Goal: Task Accomplishment & Management: Use online tool/utility

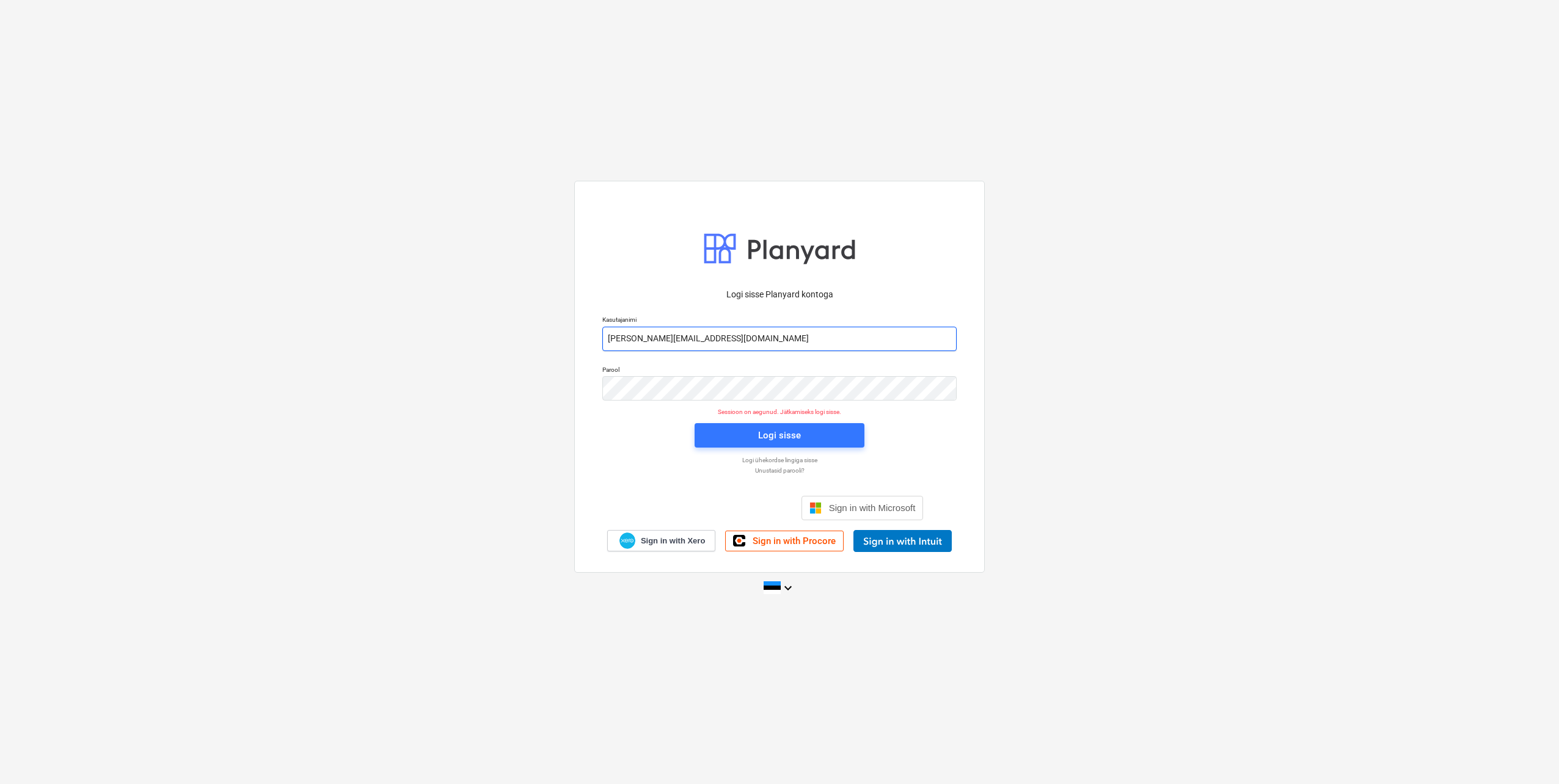
click at [656, 338] on input "[PERSON_NAME][EMAIL_ADDRESS][DOMAIN_NAME]" at bounding box center [779, 339] width 354 height 25
type input "[EMAIL_ADDRESS][DOMAIN_NAME]"
click at [596, 390] on div "Parool" at bounding box center [780, 384] width 369 height 49
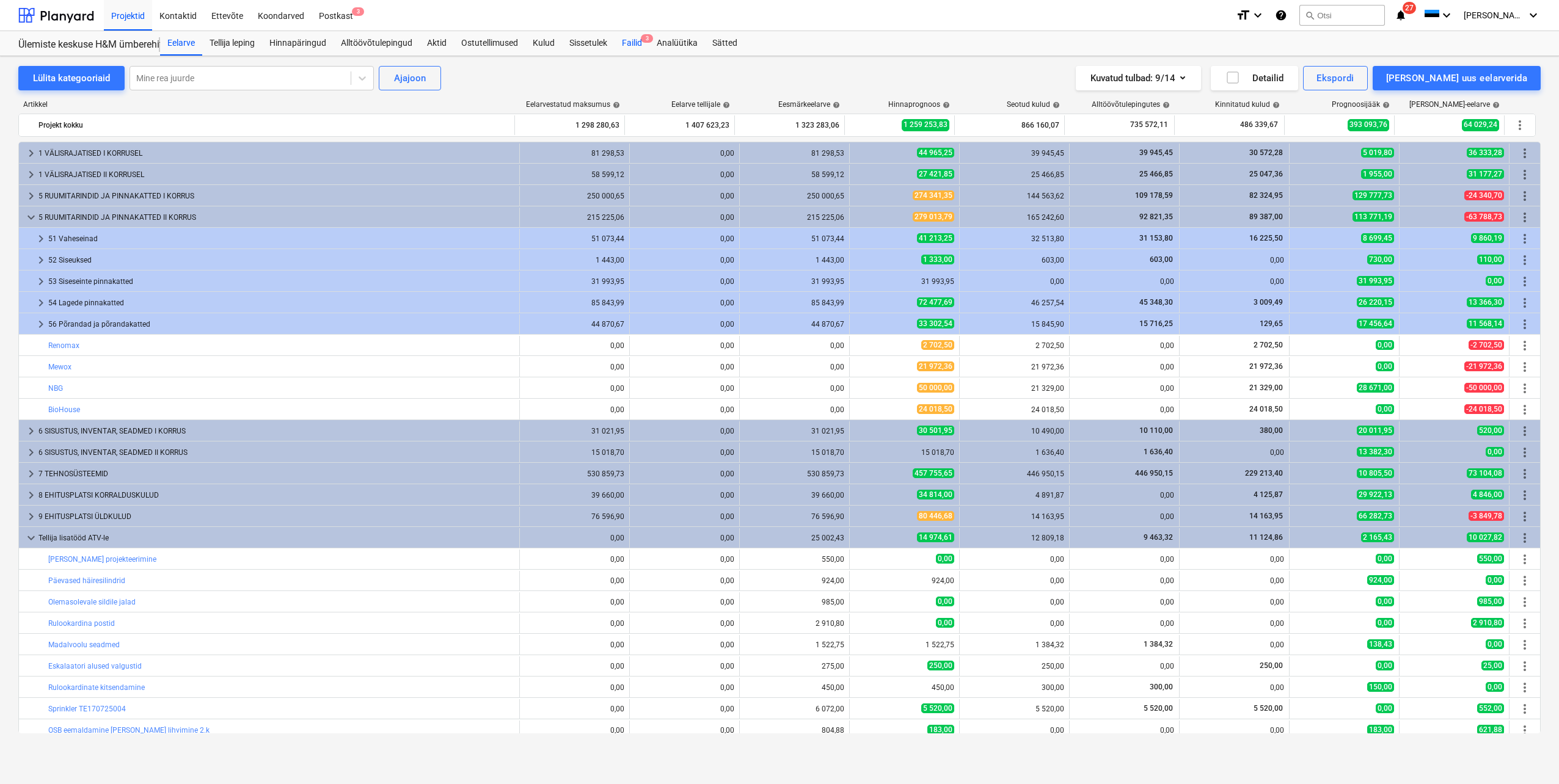
click at [637, 40] on div "Failid 3" at bounding box center [632, 43] width 35 height 25
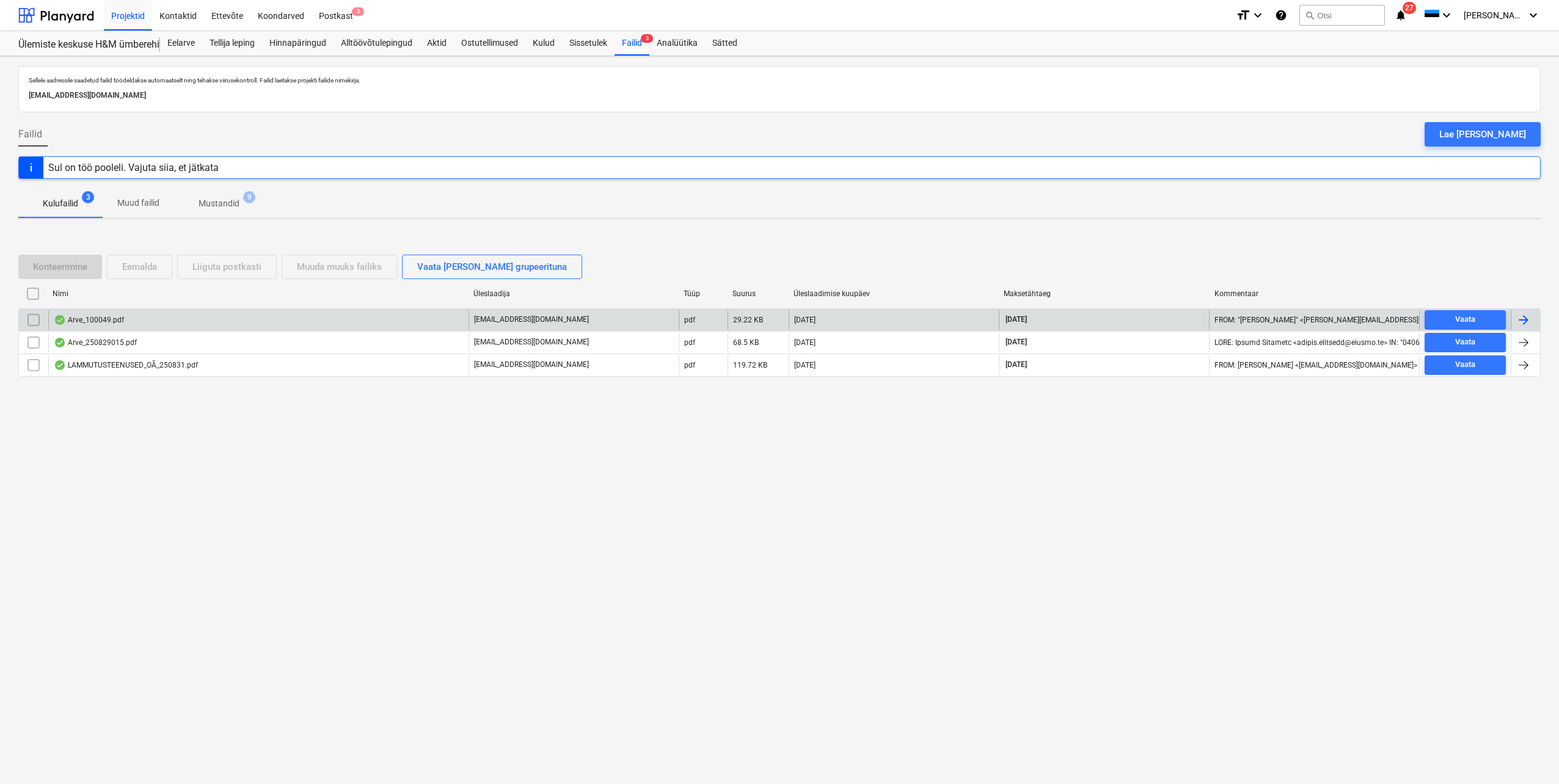
click at [1525, 319] on div at bounding box center [1524, 320] width 15 height 15
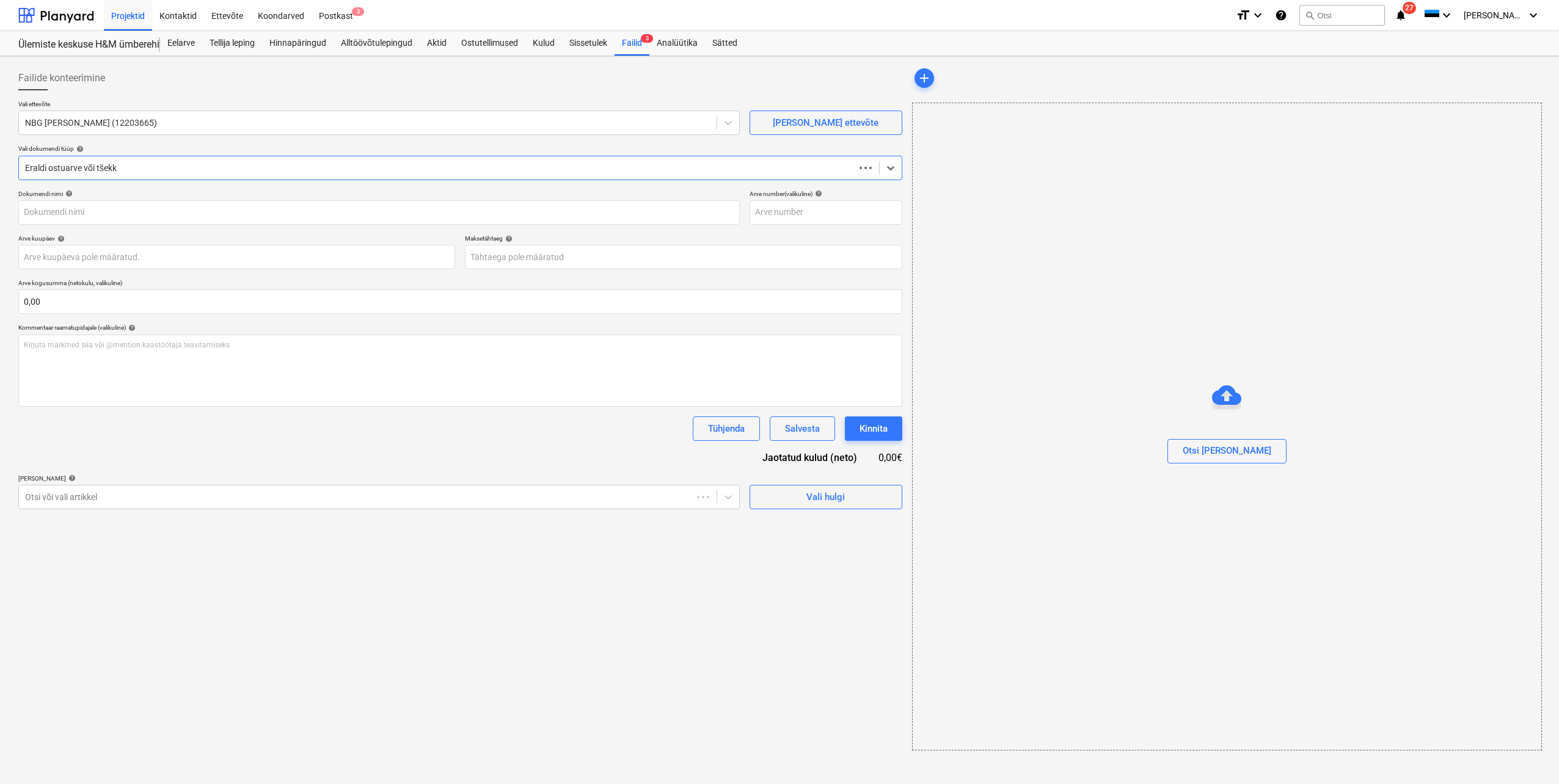
type input "100049"
type input "[DATE]"
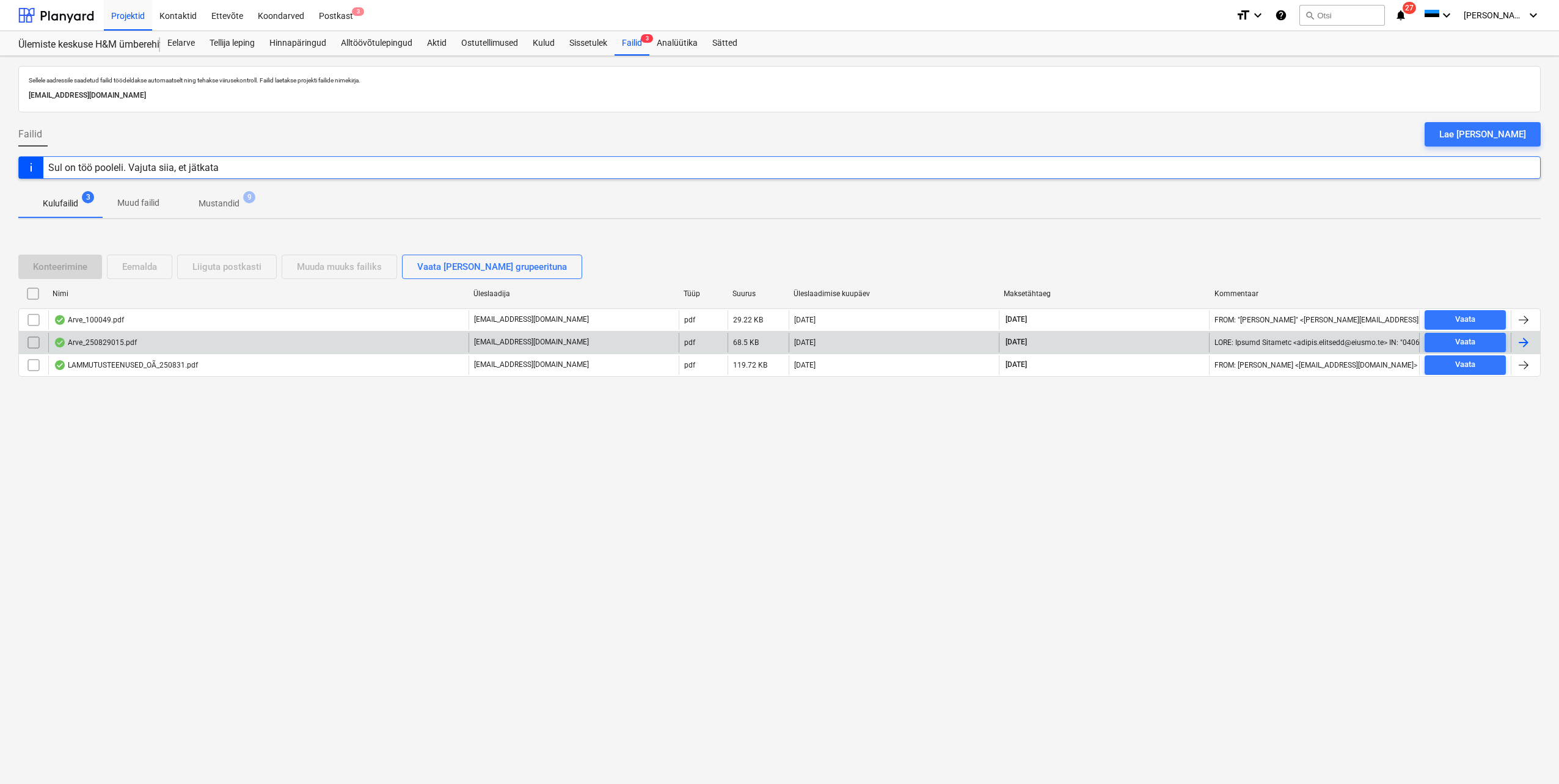
click at [1529, 344] on div at bounding box center [1524, 343] width 15 height 15
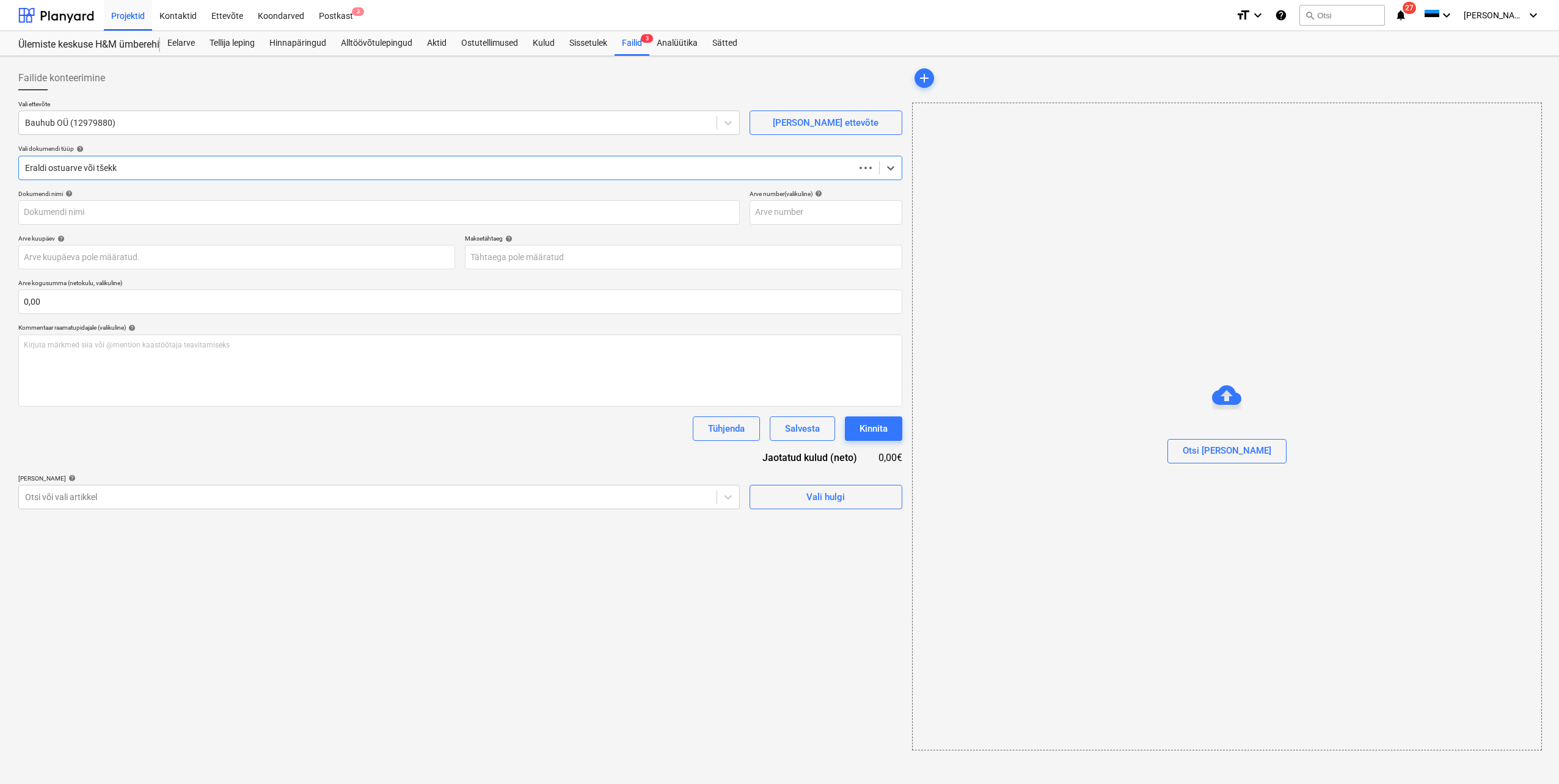
type input "250829015"
type input "[DATE]"
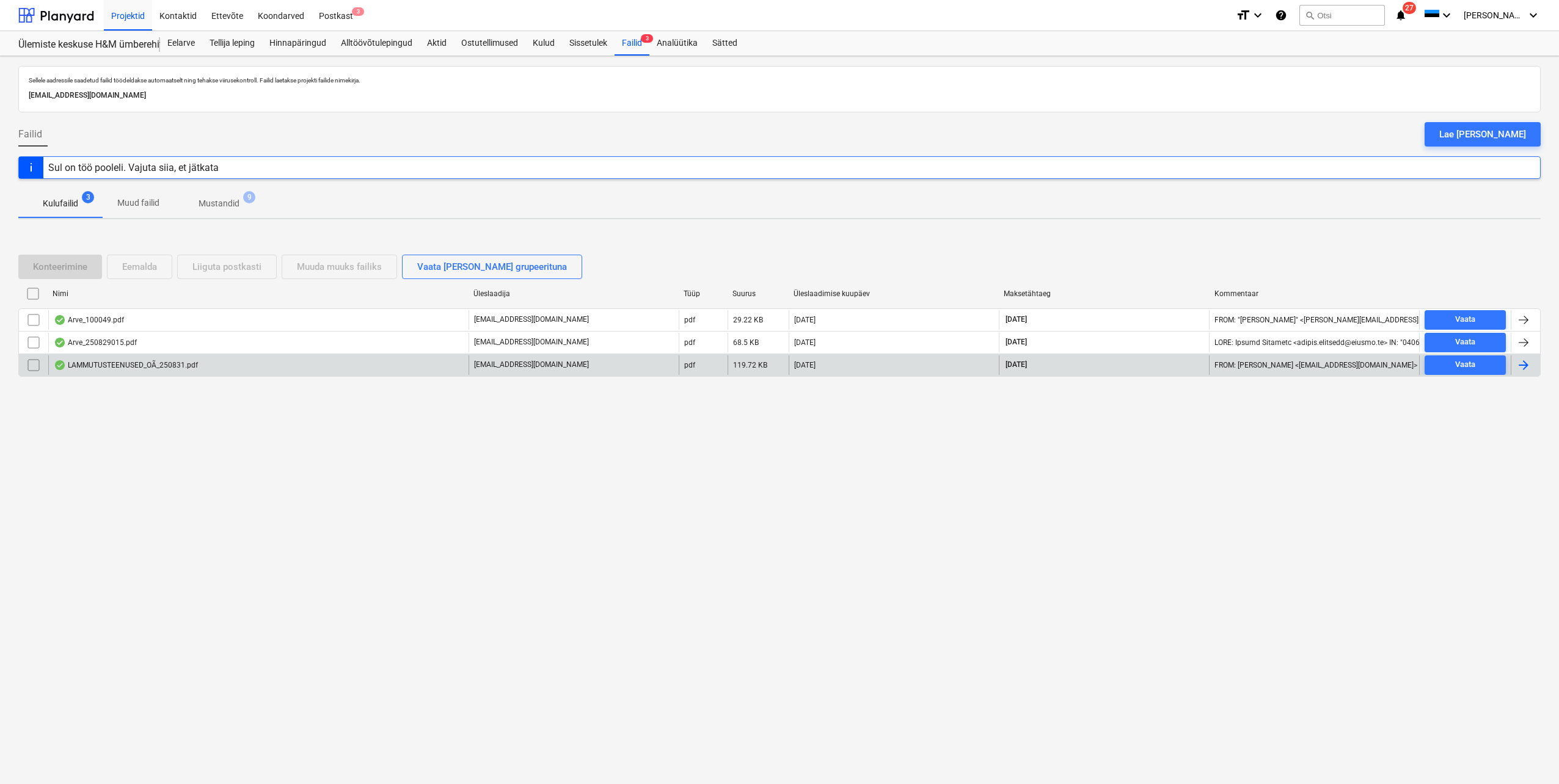
click at [1515, 367] on div at bounding box center [1526, 365] width 30 height 20
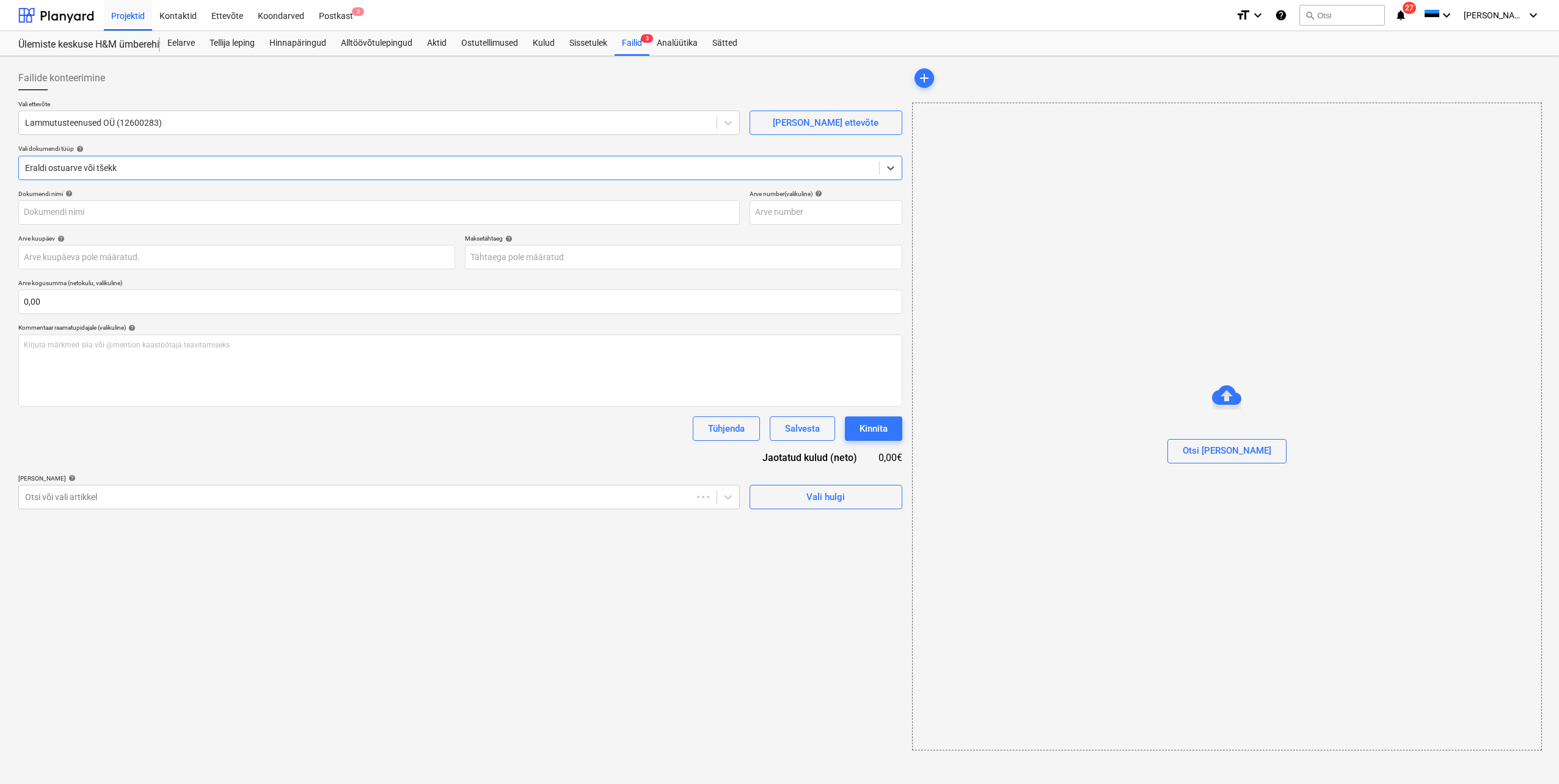
type input "250831"
type input "[DATE]"
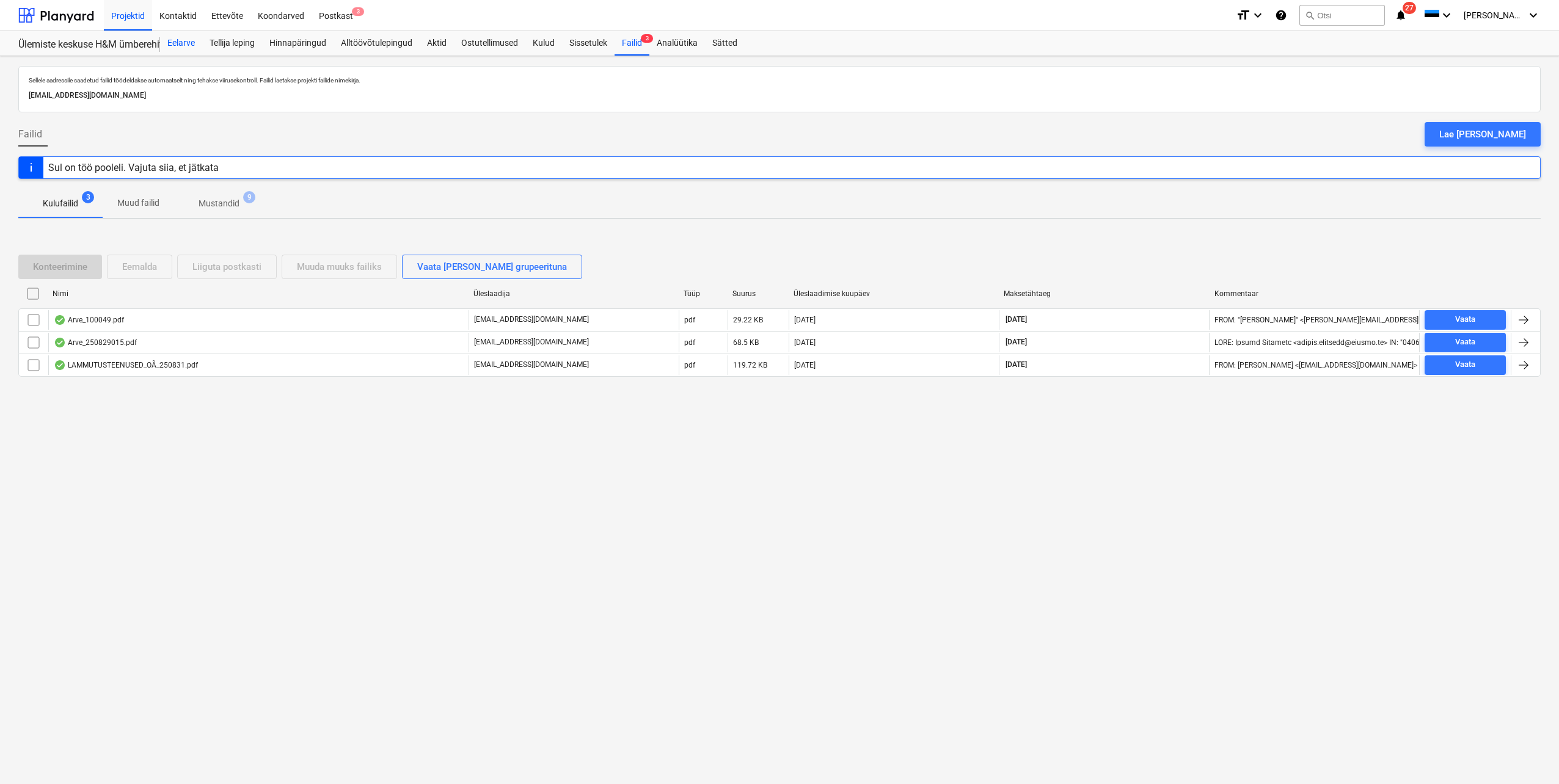
click at [176, 44] on div "Eelarve" at bounding box center [182, 43] width 42 height 25
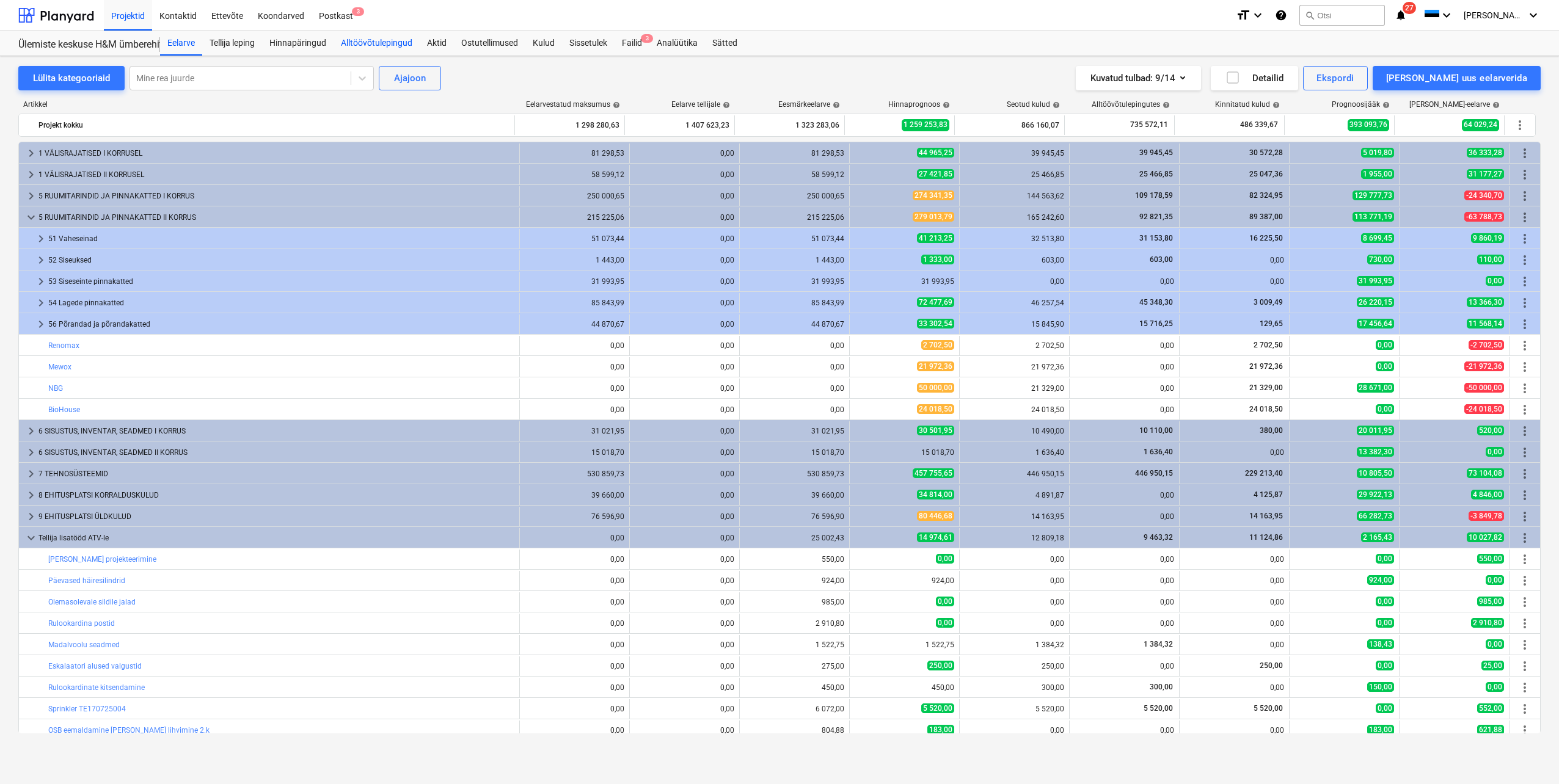
click at [377, 38] on div "Alltöövõtulepingud" at bounding box center [377, 43] width 86 height 25
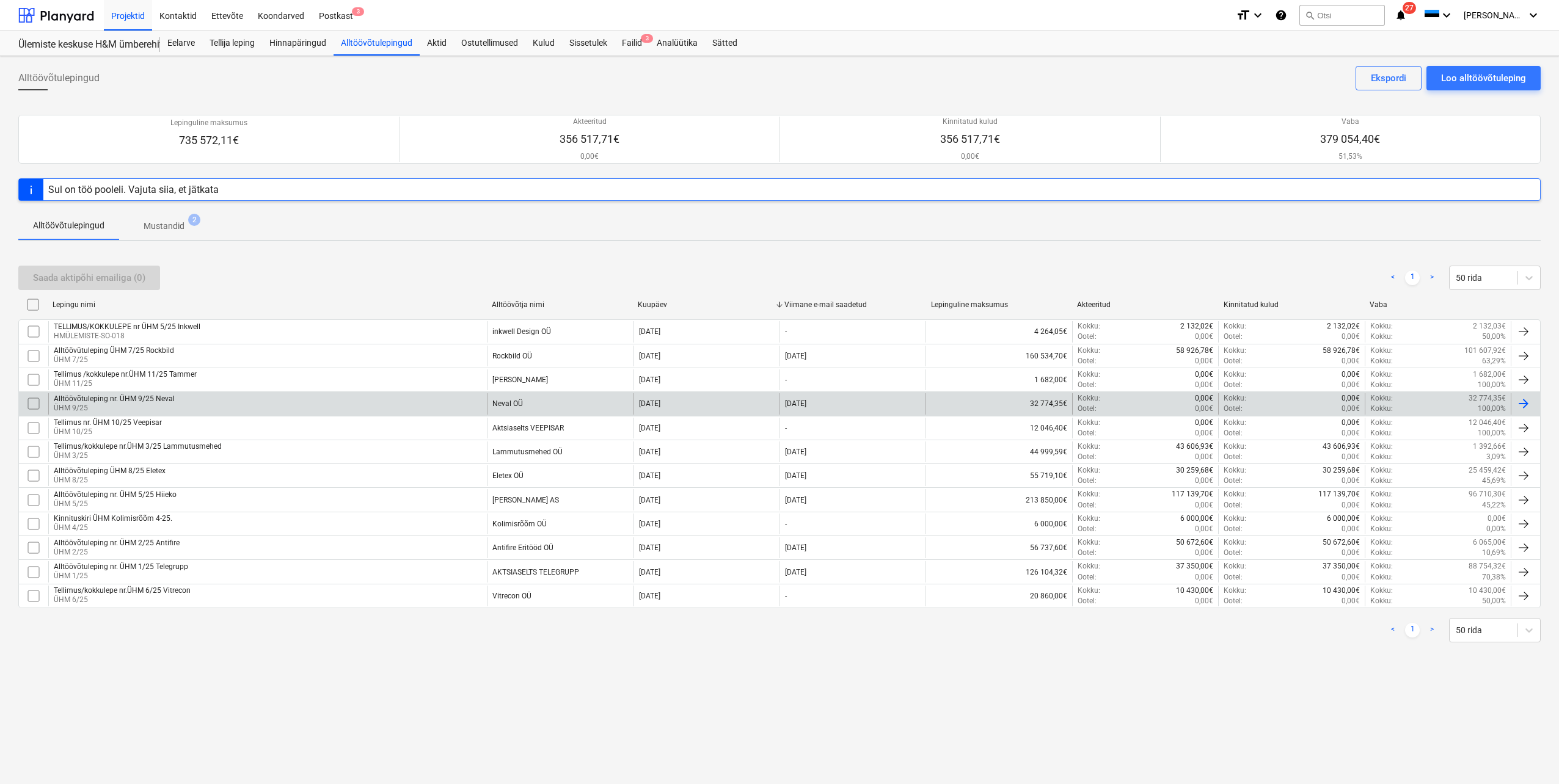
click at [148, 403] on p "ÜHM 9/25" at bounding box center [114, 408] width 121 height 11
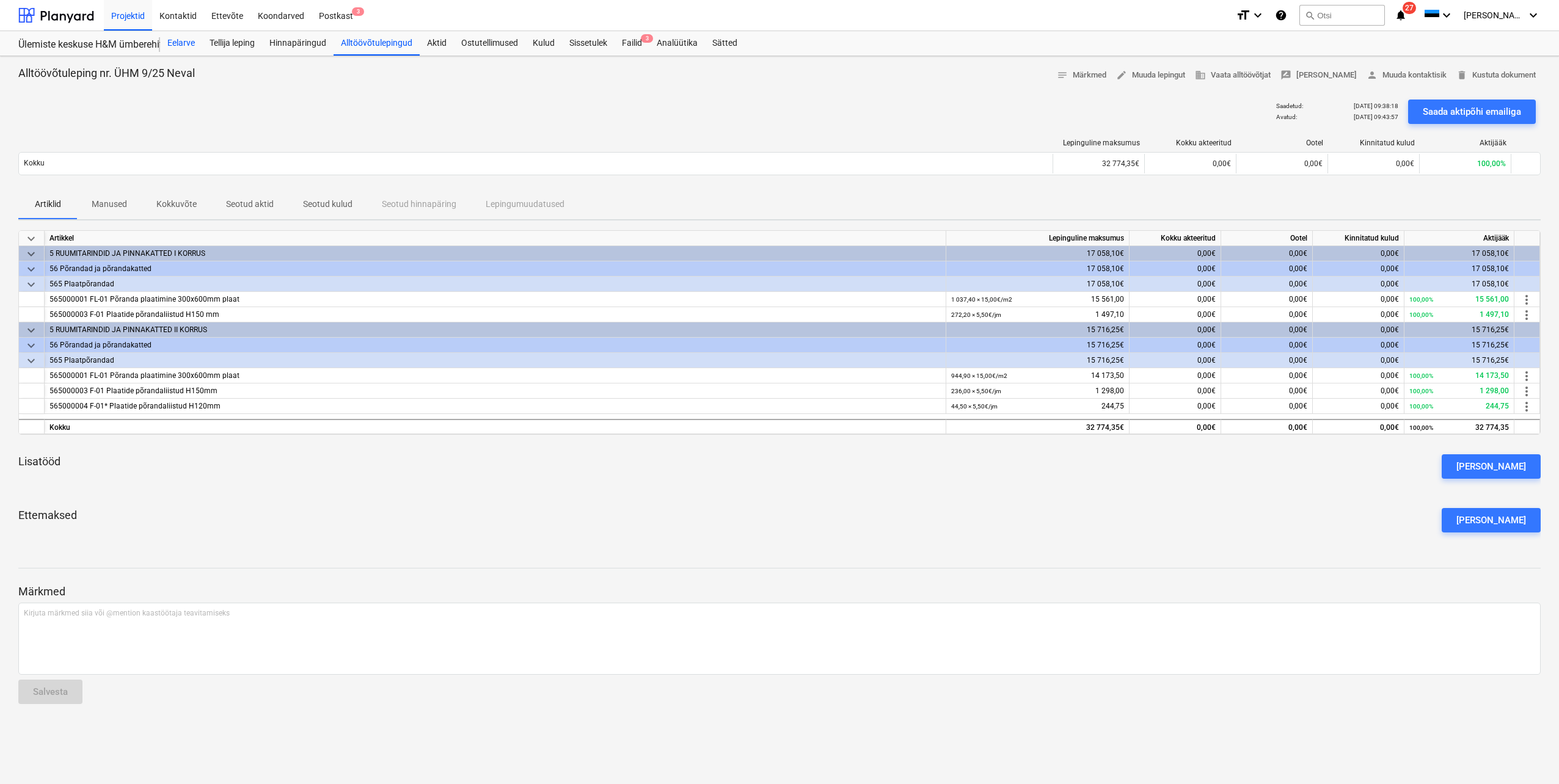
click at [187, 40] on div "Eelarve" at bounding box center [182, 43] width 42 height 25
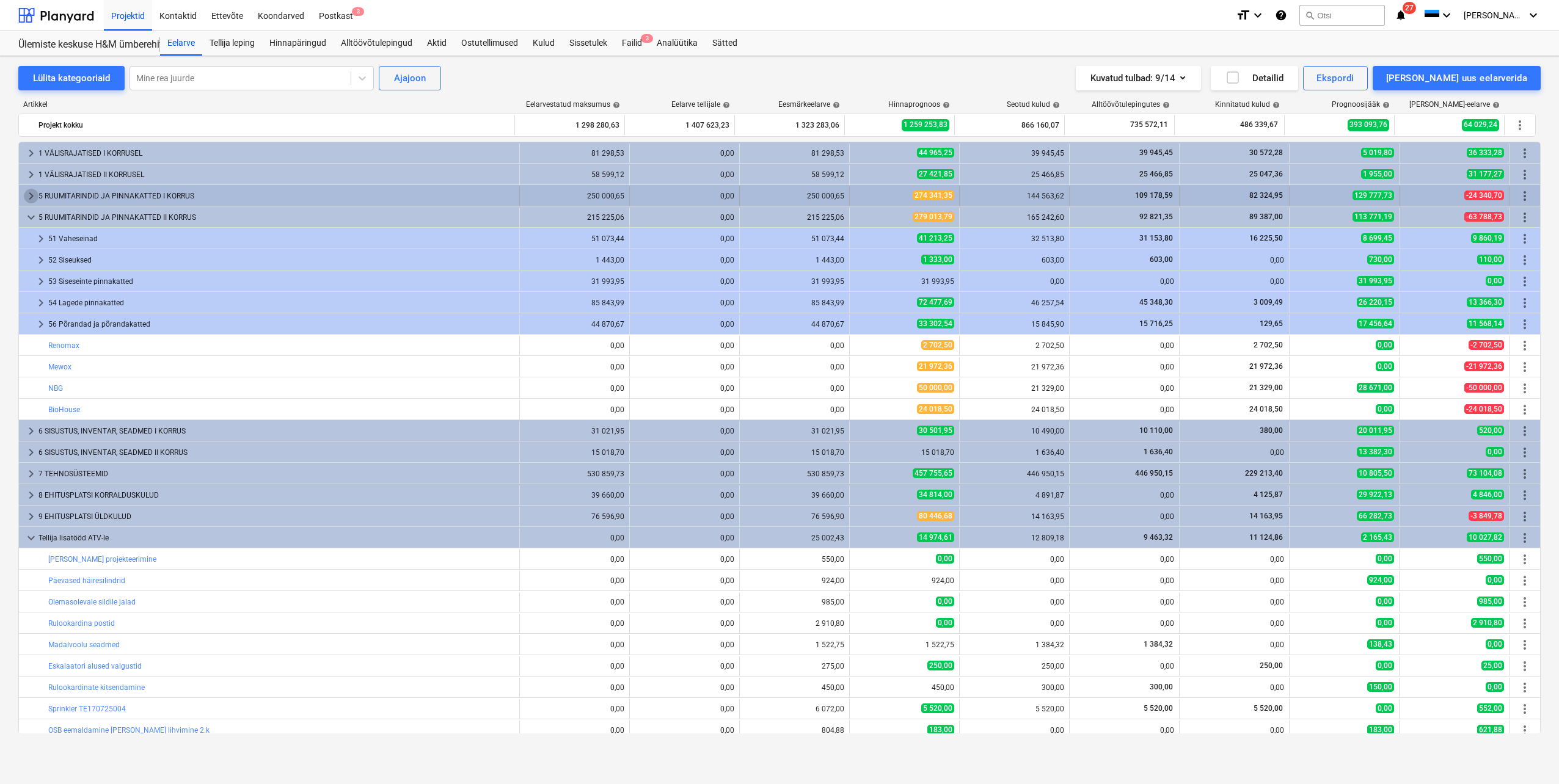
click at [30, 191] on span "keyboard_arrow_right" at bounding box center [31, 196] width 15 height 15
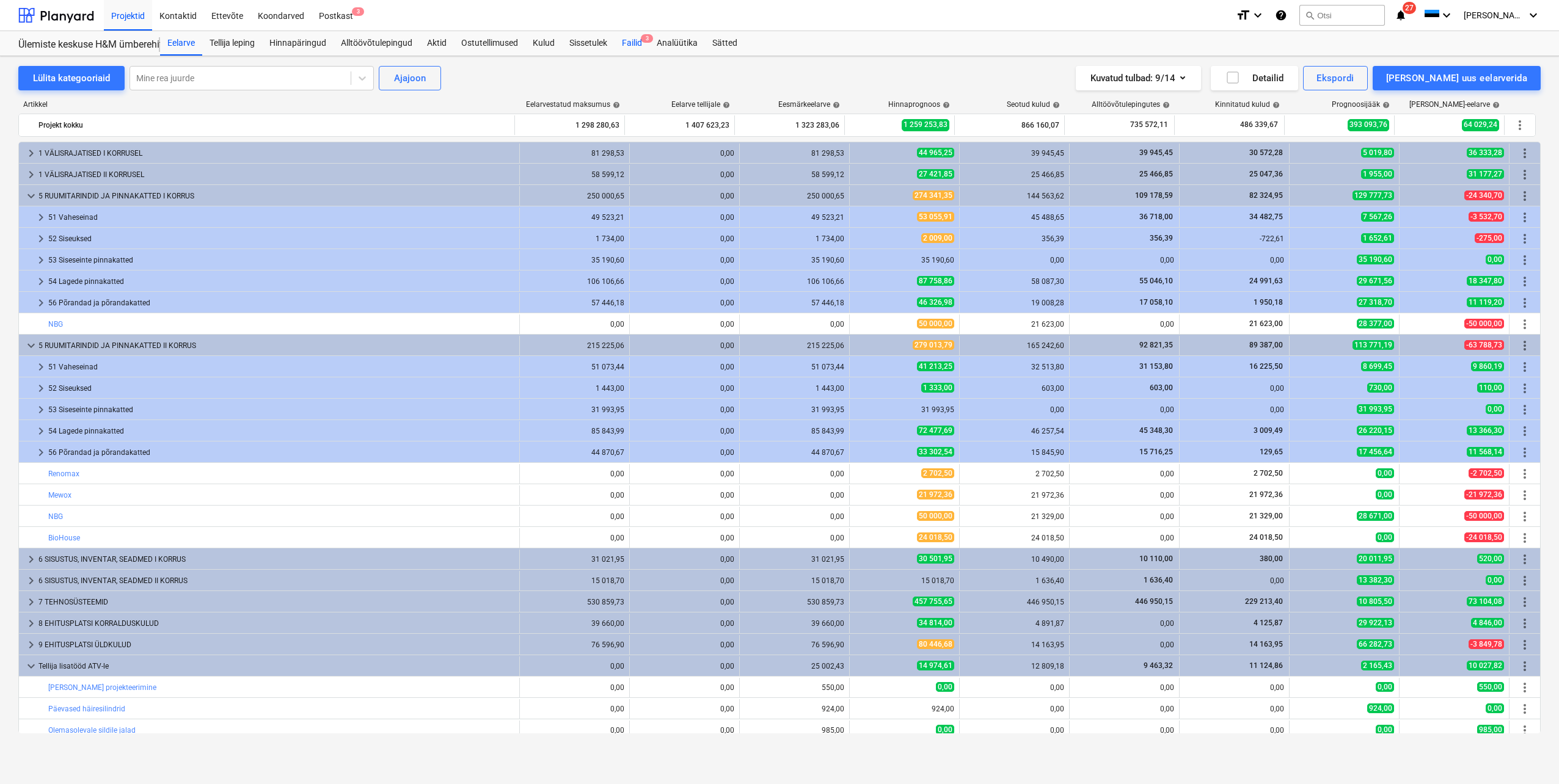
click at [635, 47] on div "Failid 3" at bounding box center [632, 43] width 35 height 25
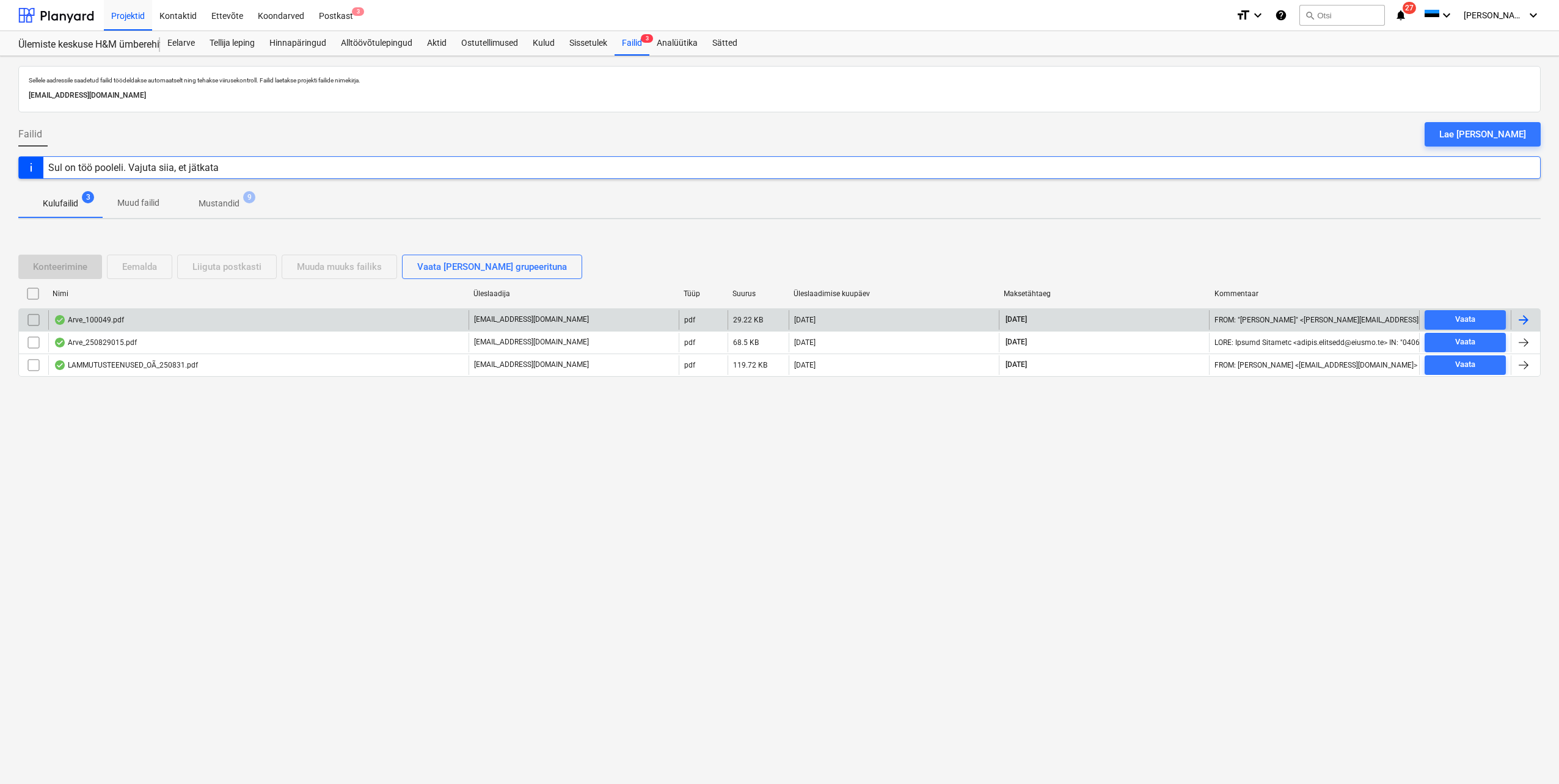
click at [1523, 320] on div at bounding box center [1524, 320] width 15 height 15
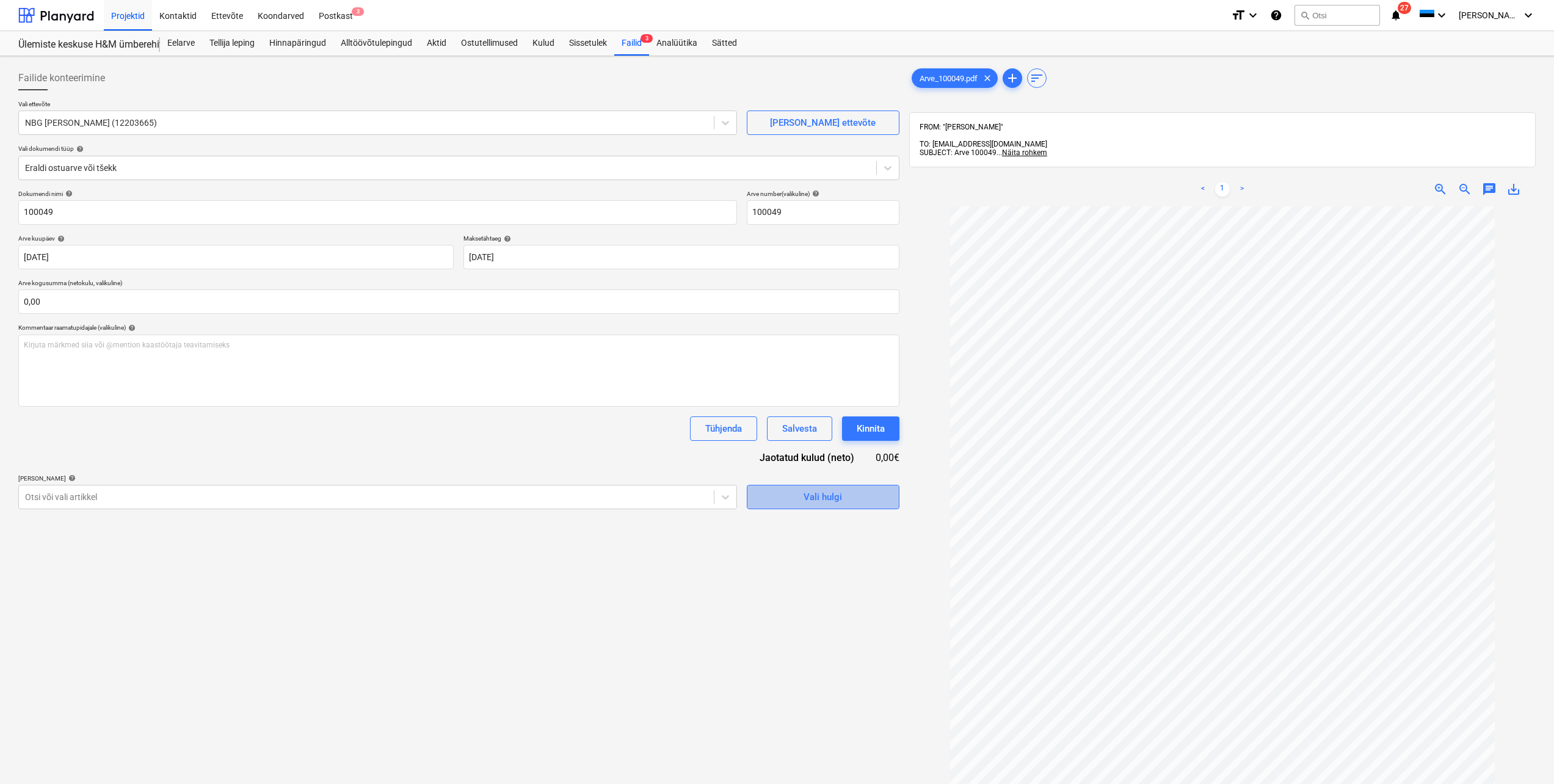
click at [800, 500] on span "Vali hulgi" at bounding box center [823, 497] width 122 height 16
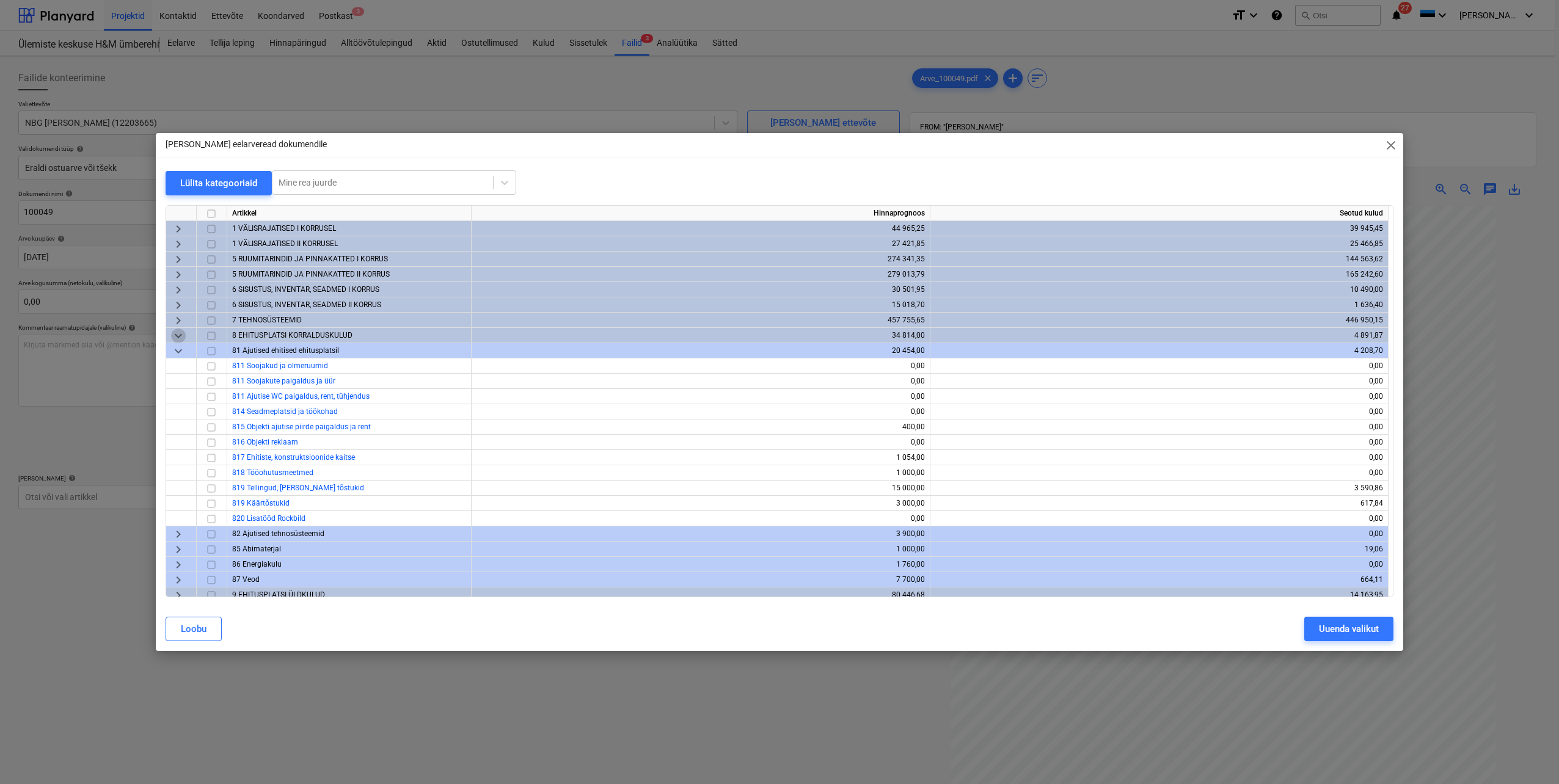
click at [179, 333] on span "keyboard_arrow_down" at bounding box center [178, 335] width 15 height 15
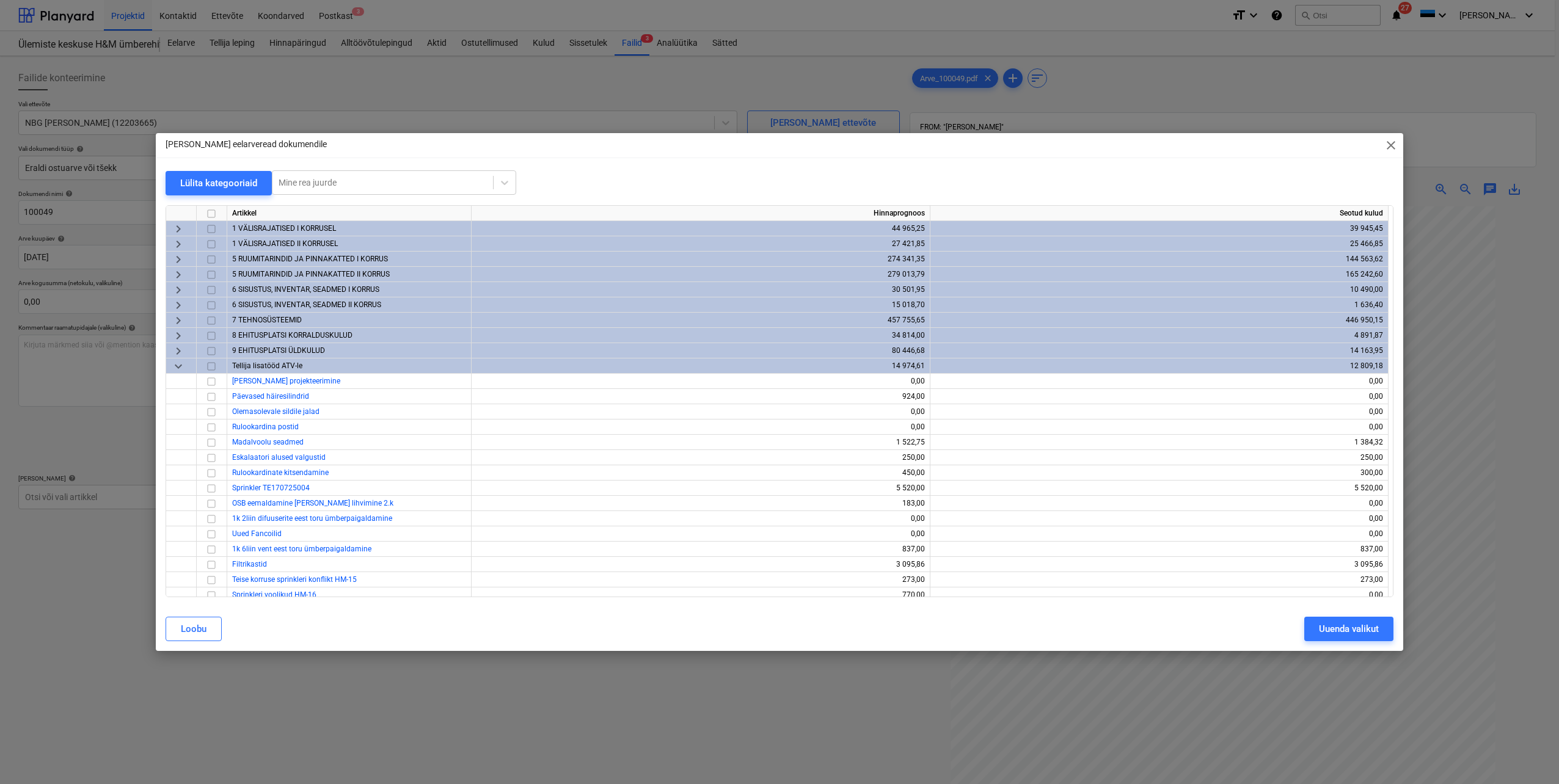
click at [178, 366] on span "keyboard_arrow_down" at bounding box center [178, 366] width 15 height 15
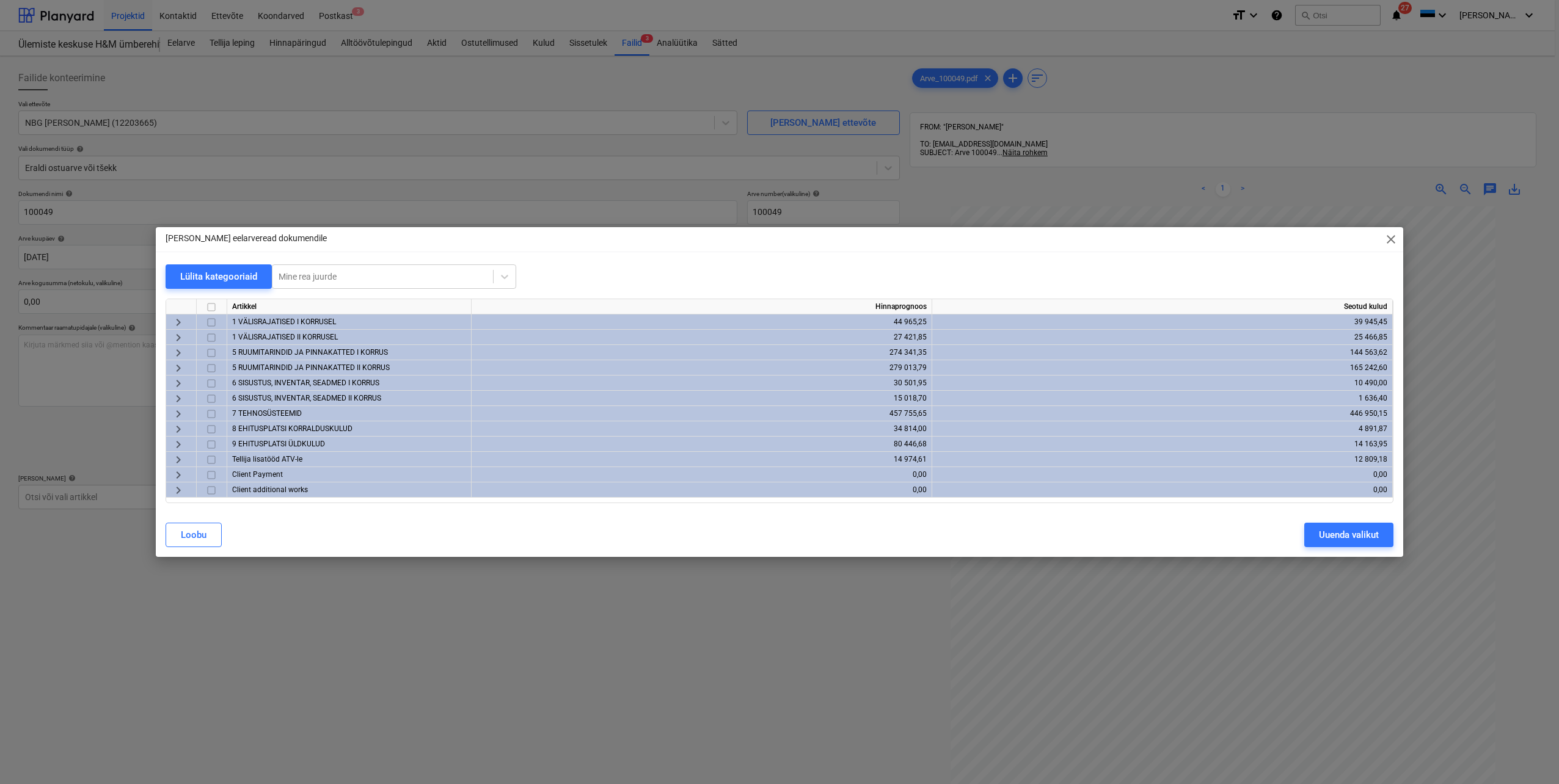
click at [177, 384] on span "keyboard_arrow_right" at bounding box center [178, 384] width 15 height 15
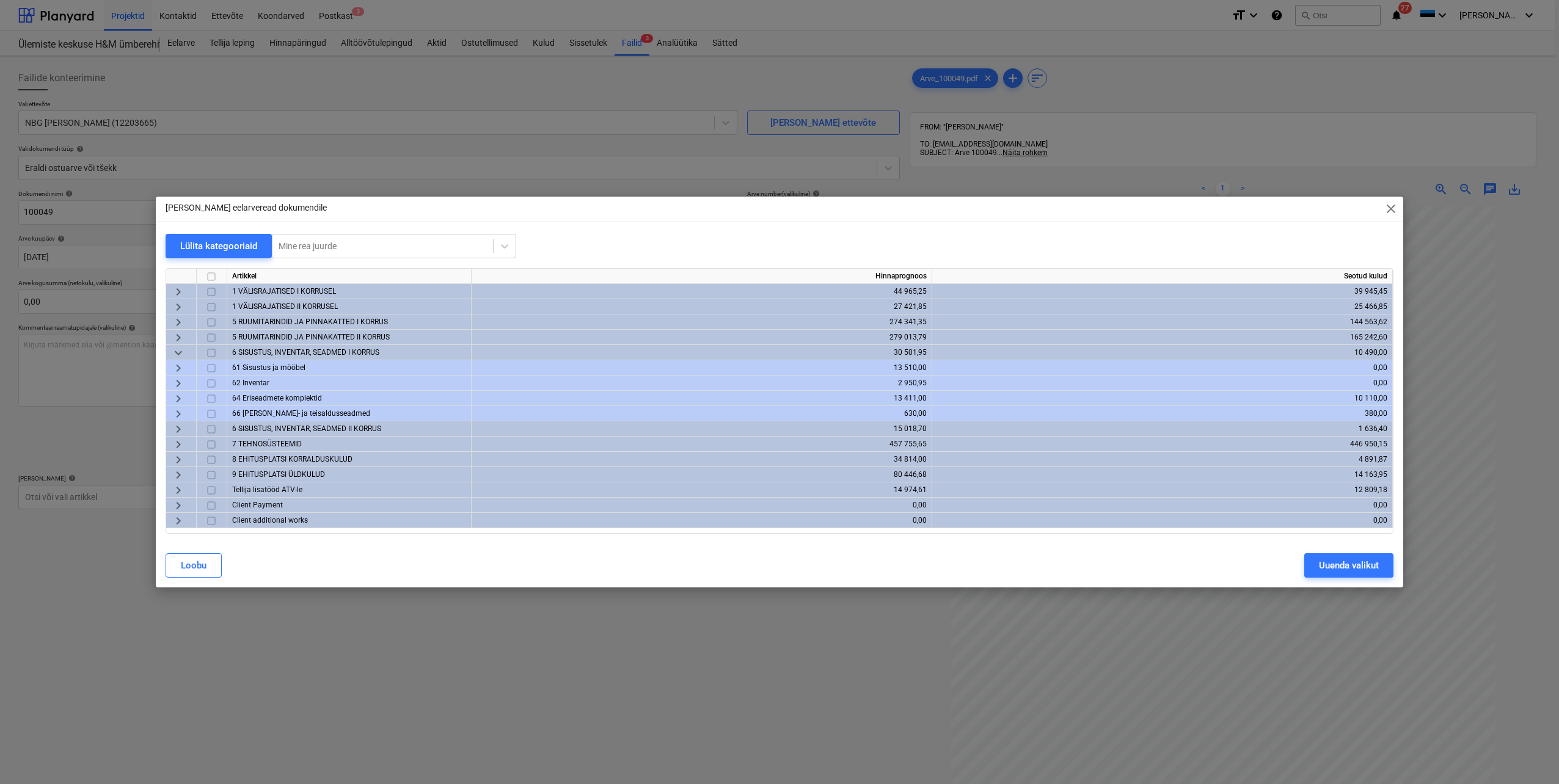
click at [177, 355] on span "keyboard_arrow_down" at bounding box center [178, 352] width 15 height 15
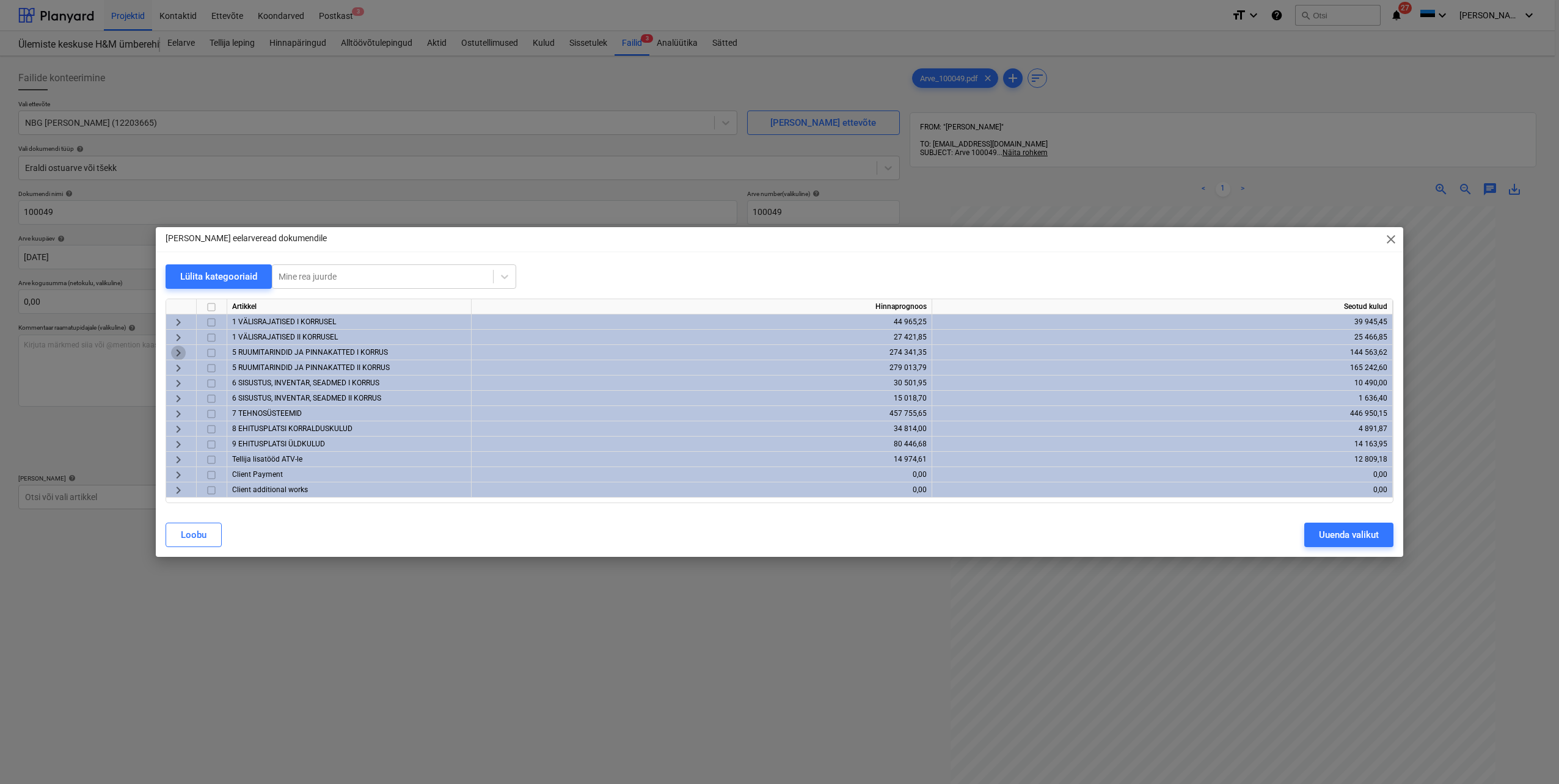
click at [176, 351] on span "keyboard_arrow_right" at bounding box center [178, 352] width 15 height 15
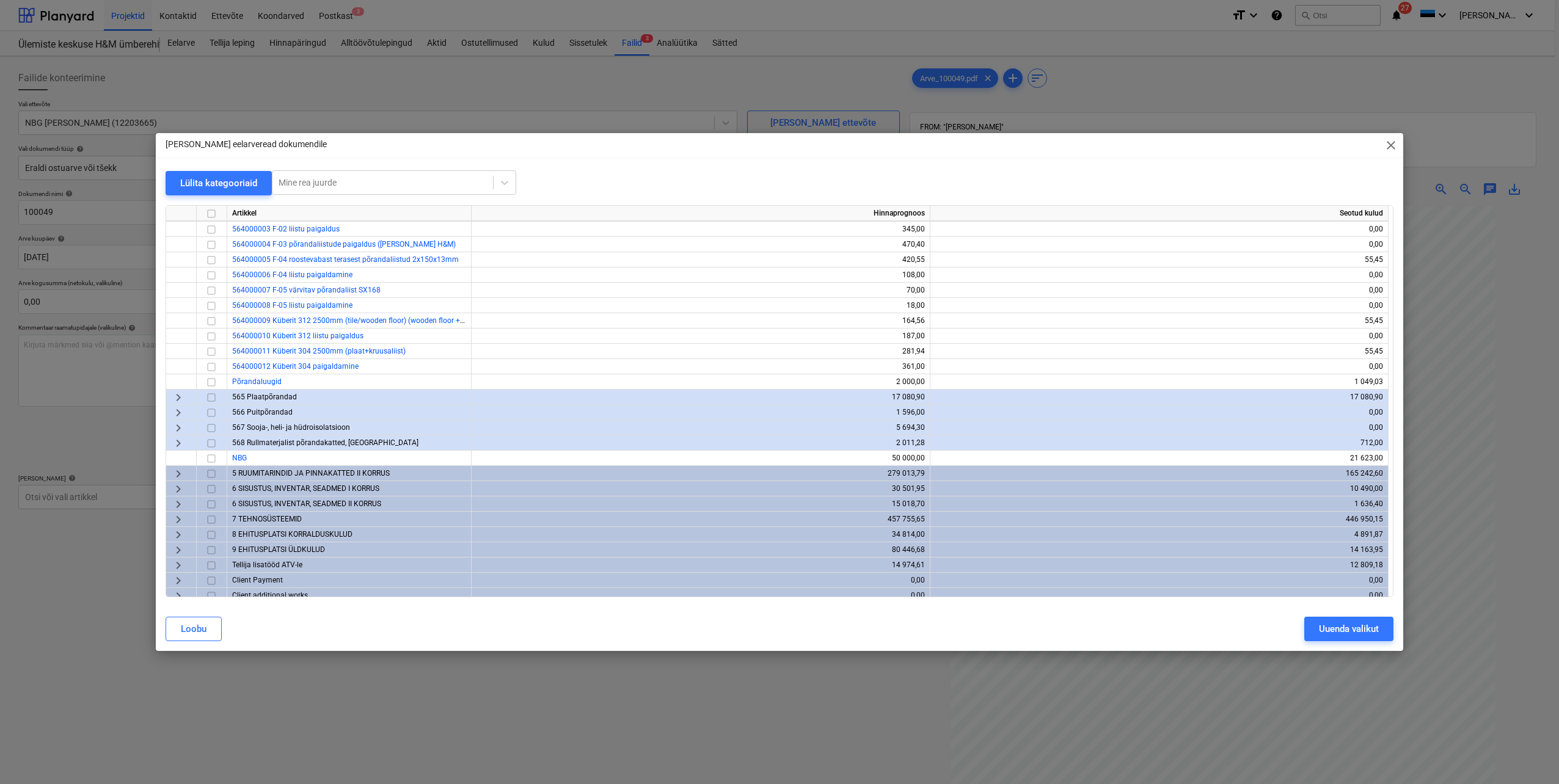
scroll to position [611, 0]
click at [214, 458] on input "checkbox" at bounding box center [211, 458] width 15 height 15
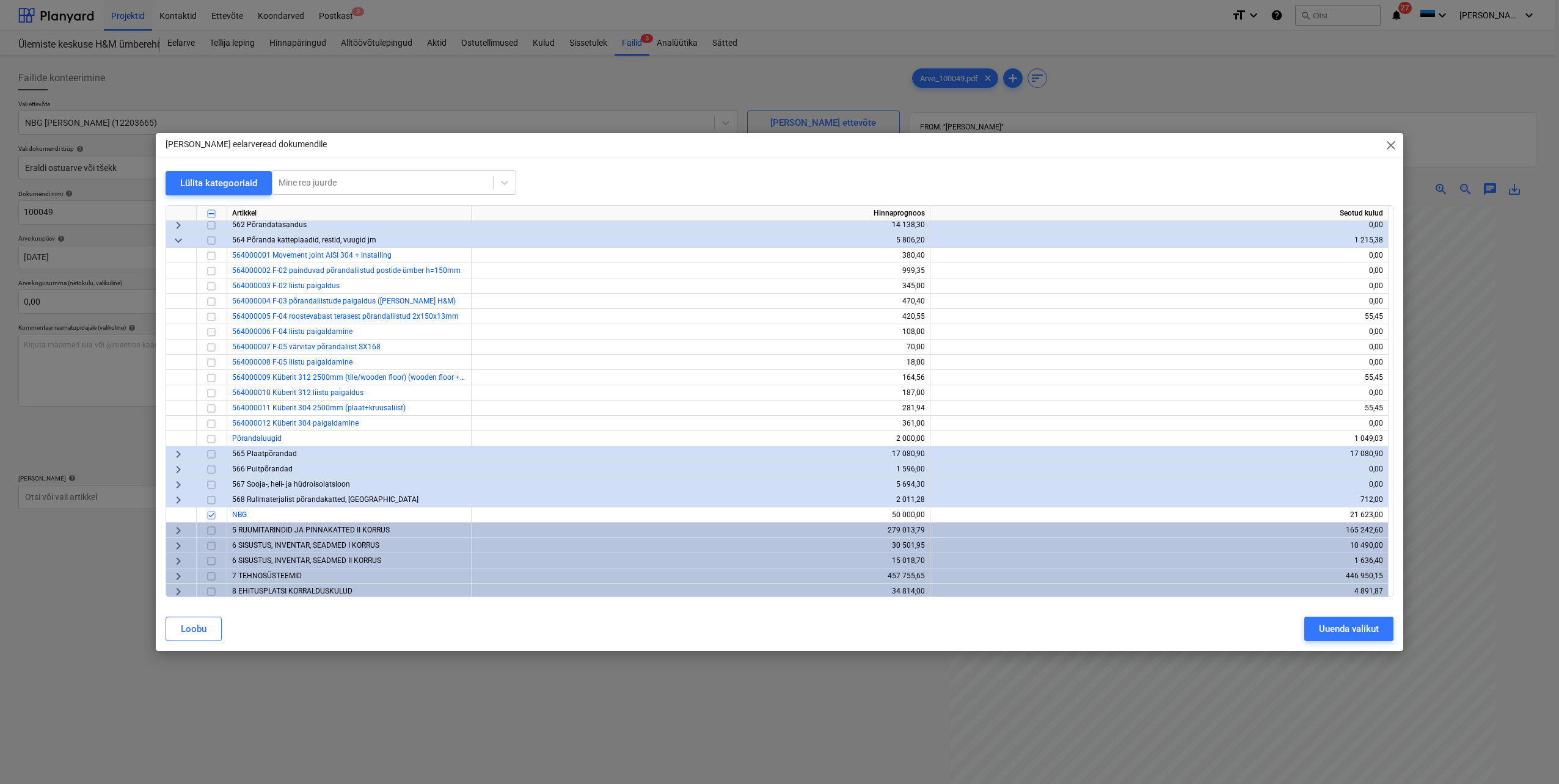
scroll to position [617, 0]
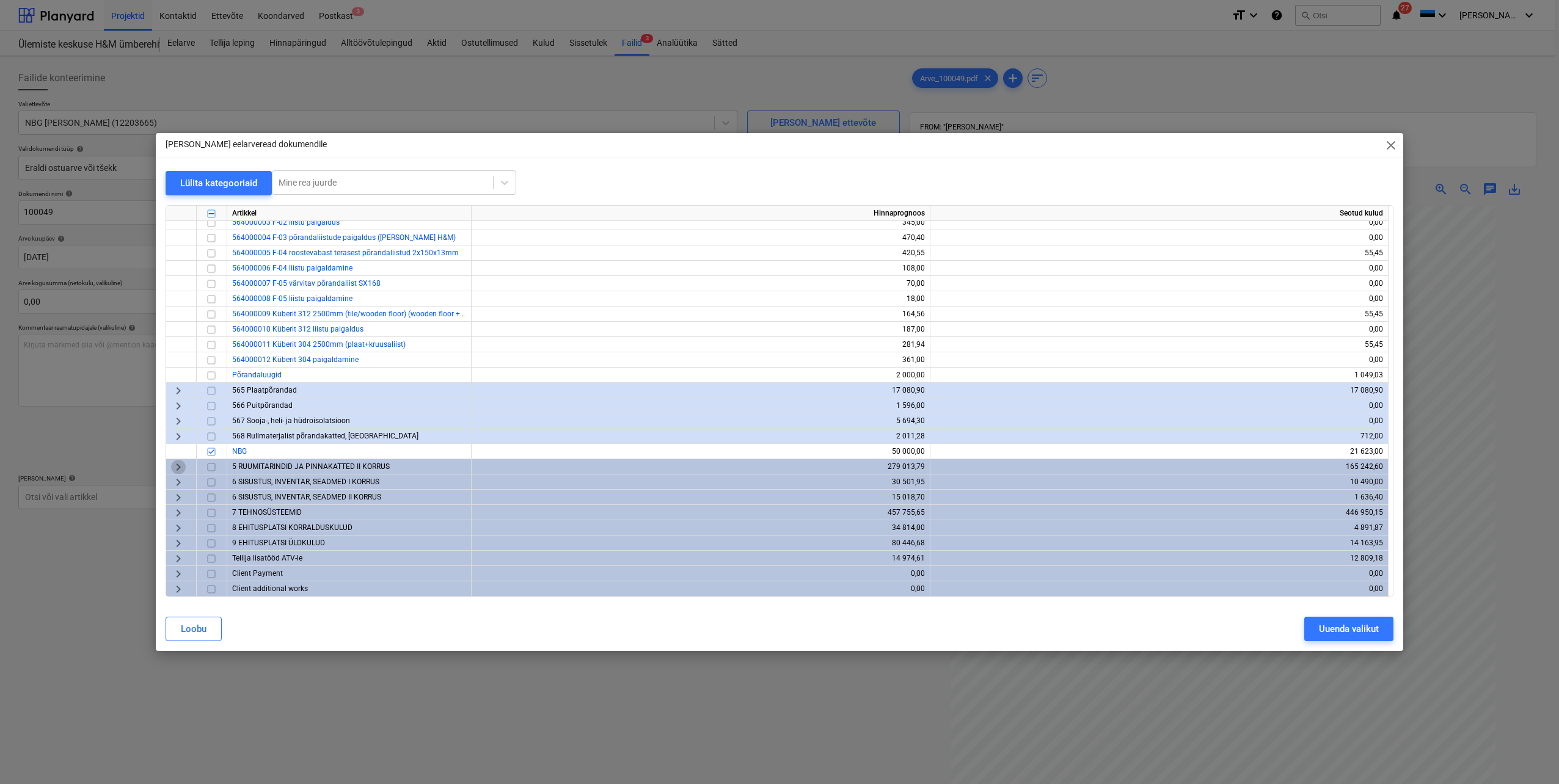
click at [177, 466] on span "keyboard_arrow_right" at bounding box center [178, 467] width 15 height 15
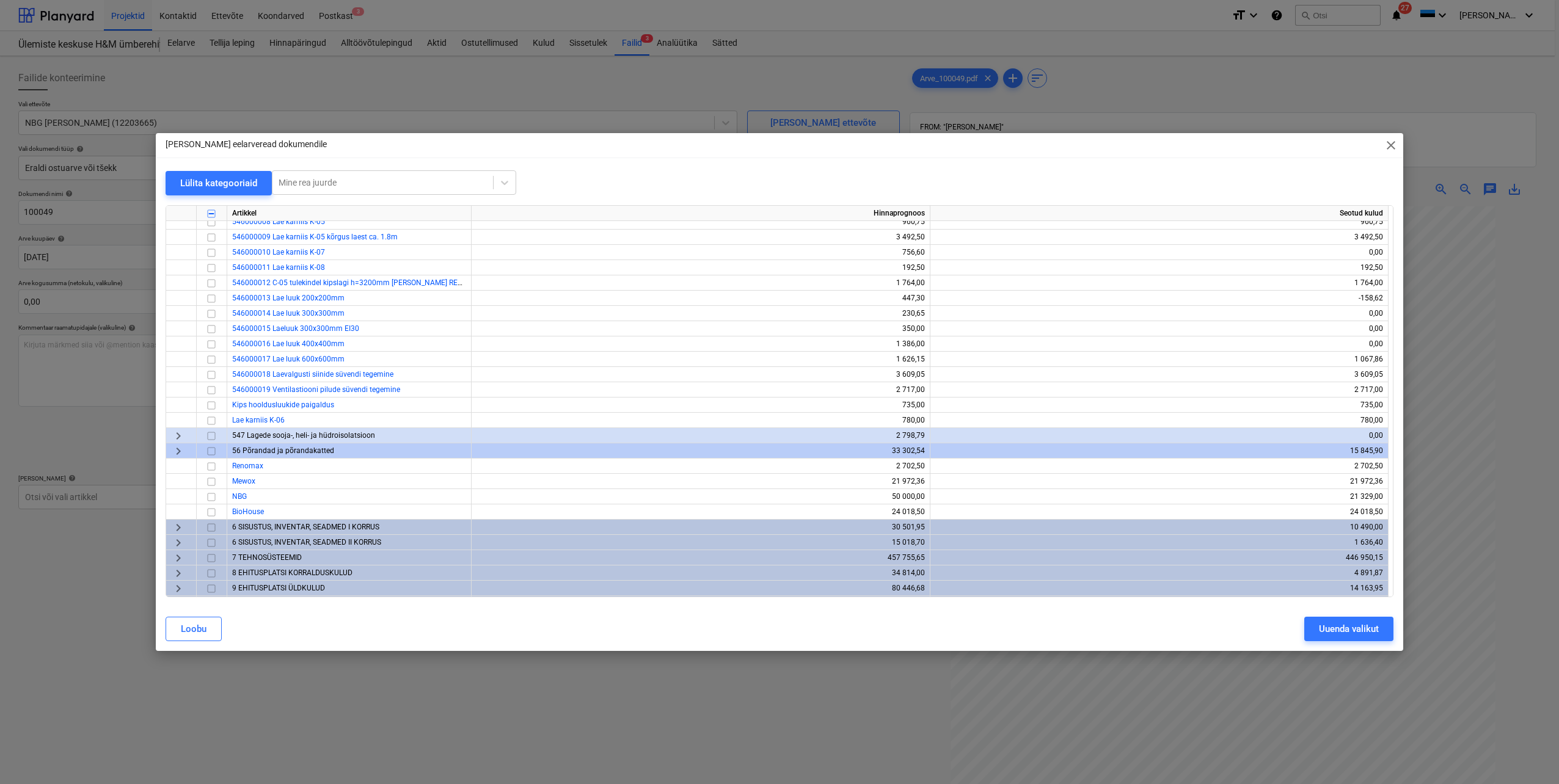
scroll to position [1136, 0]
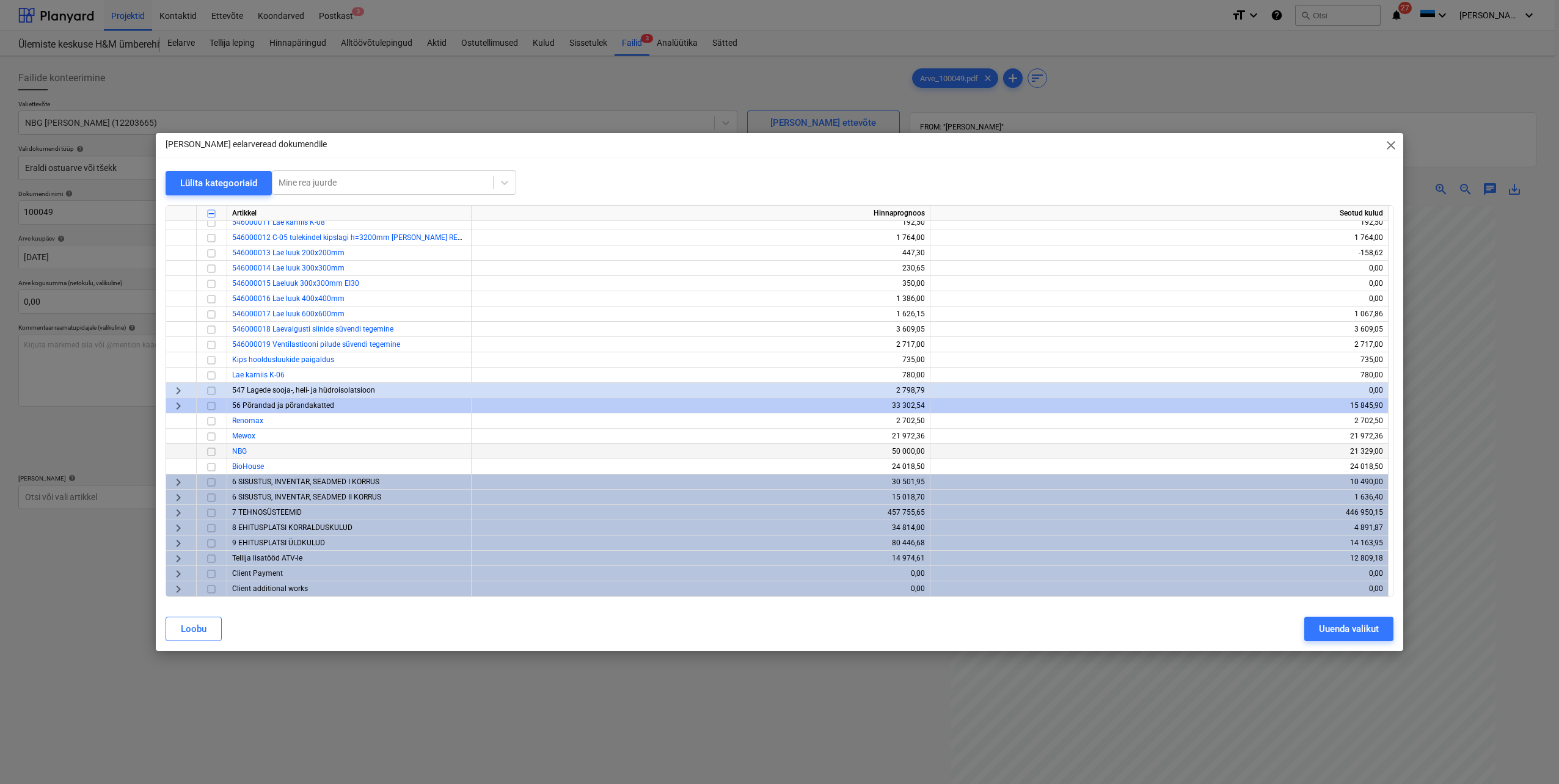
click at [211, 453] on input "checkbox" at bounding box center [211, 451] width 15 height 15
click at [1315, 629] on button "Uuenda valikut" at bounding box center [1349, 629] width 89 height 25
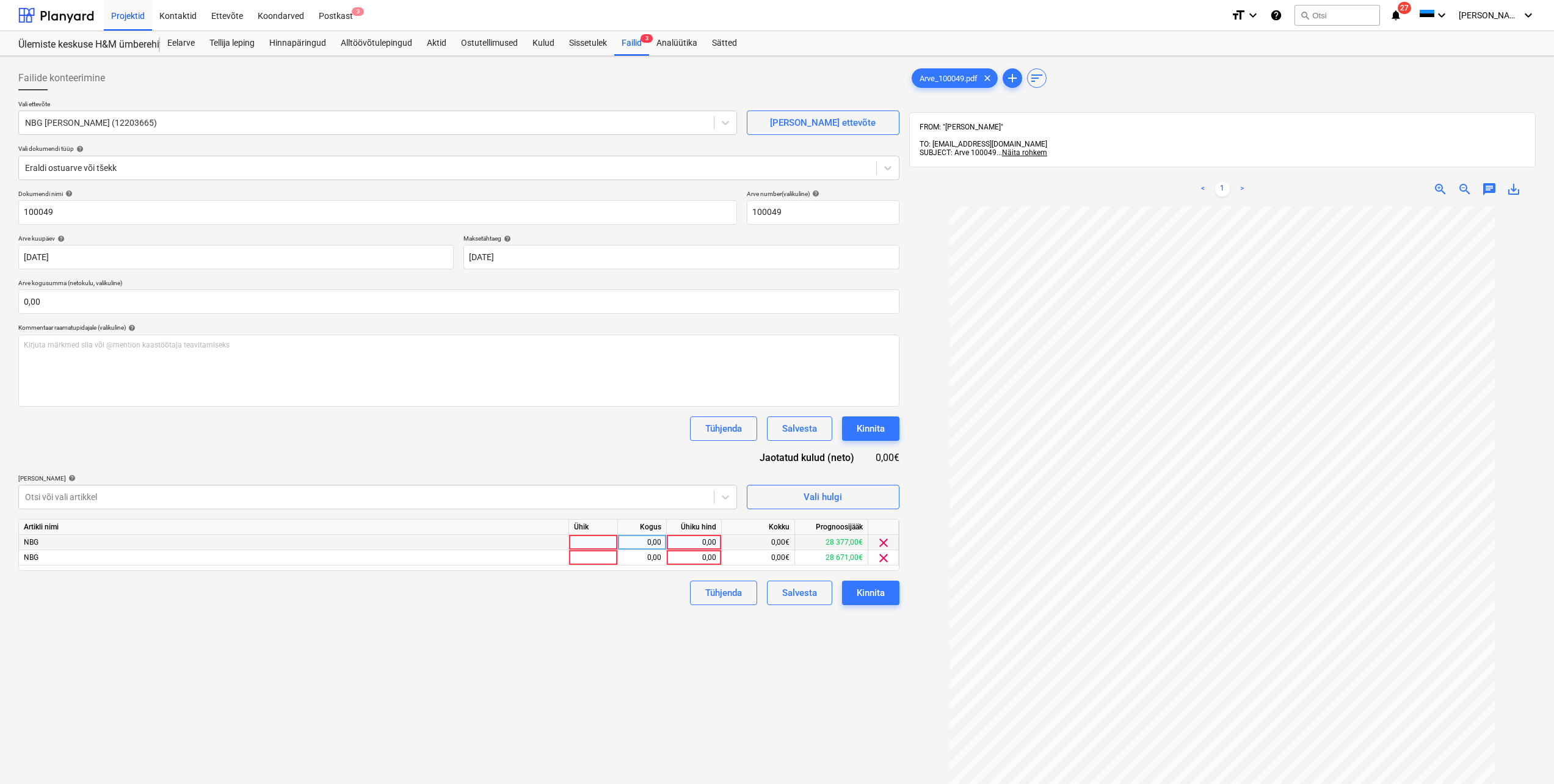
click at [605, 545] on div at bounding box center [593, 542] width 49 height 16
type input "tk"
click at [605, 552] on div at bounding box center [593, 558] width 49 height 16
type input "tk"
click at [662, 539] on div "0,00" at bounding box center [642, 542] width 49 height 16
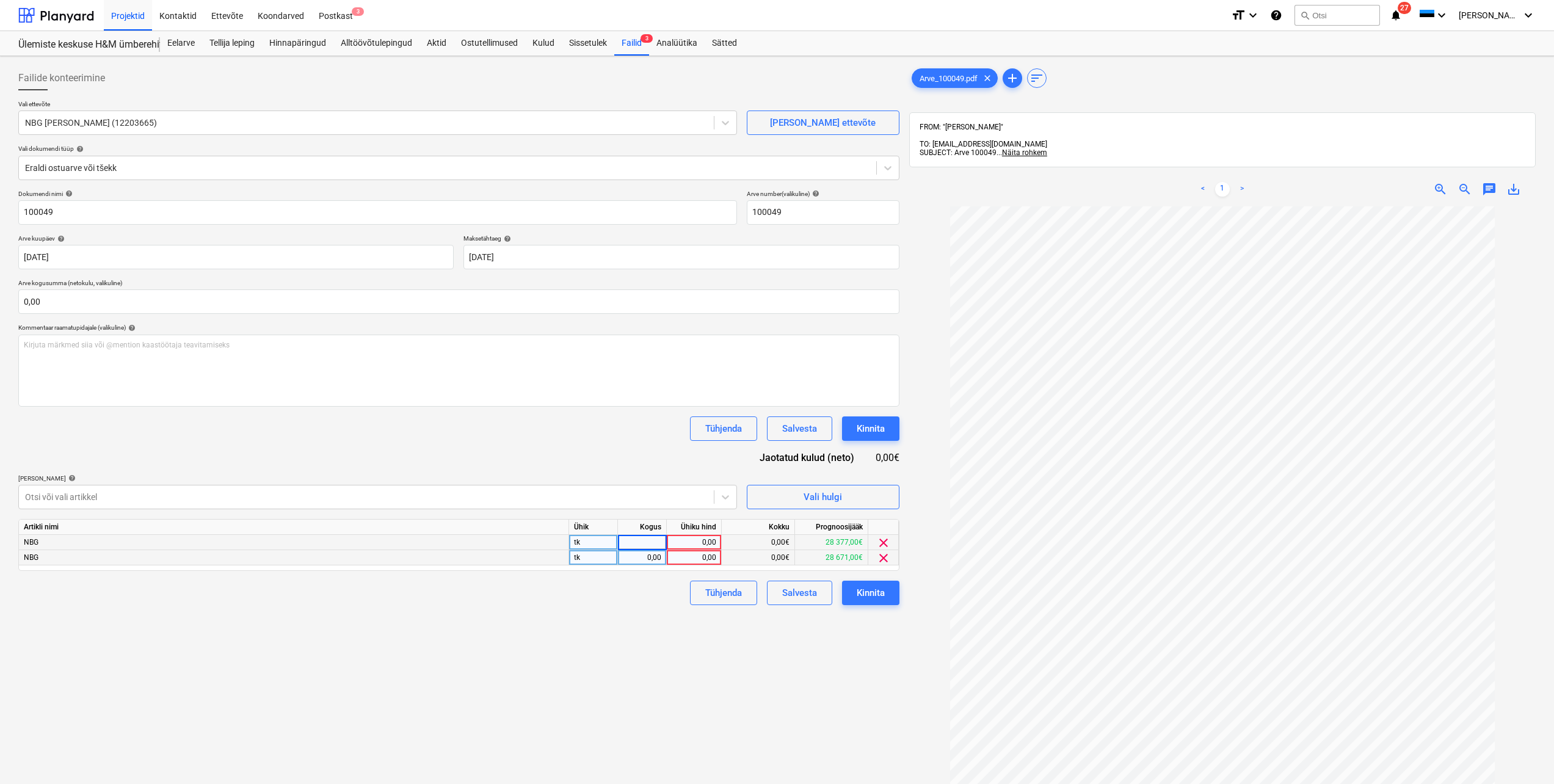
type input "1"
click at [662, 556] on div "0,00" at bounding box center [642, 558] width 49 height 16
click at [693, 542] on div "0,00" at bounding box center [694, 542] width 45 height 16
click at [692, 545] on div "0,00" at bounding box center [694, 542] width 45 height 16
type input "9514,5"
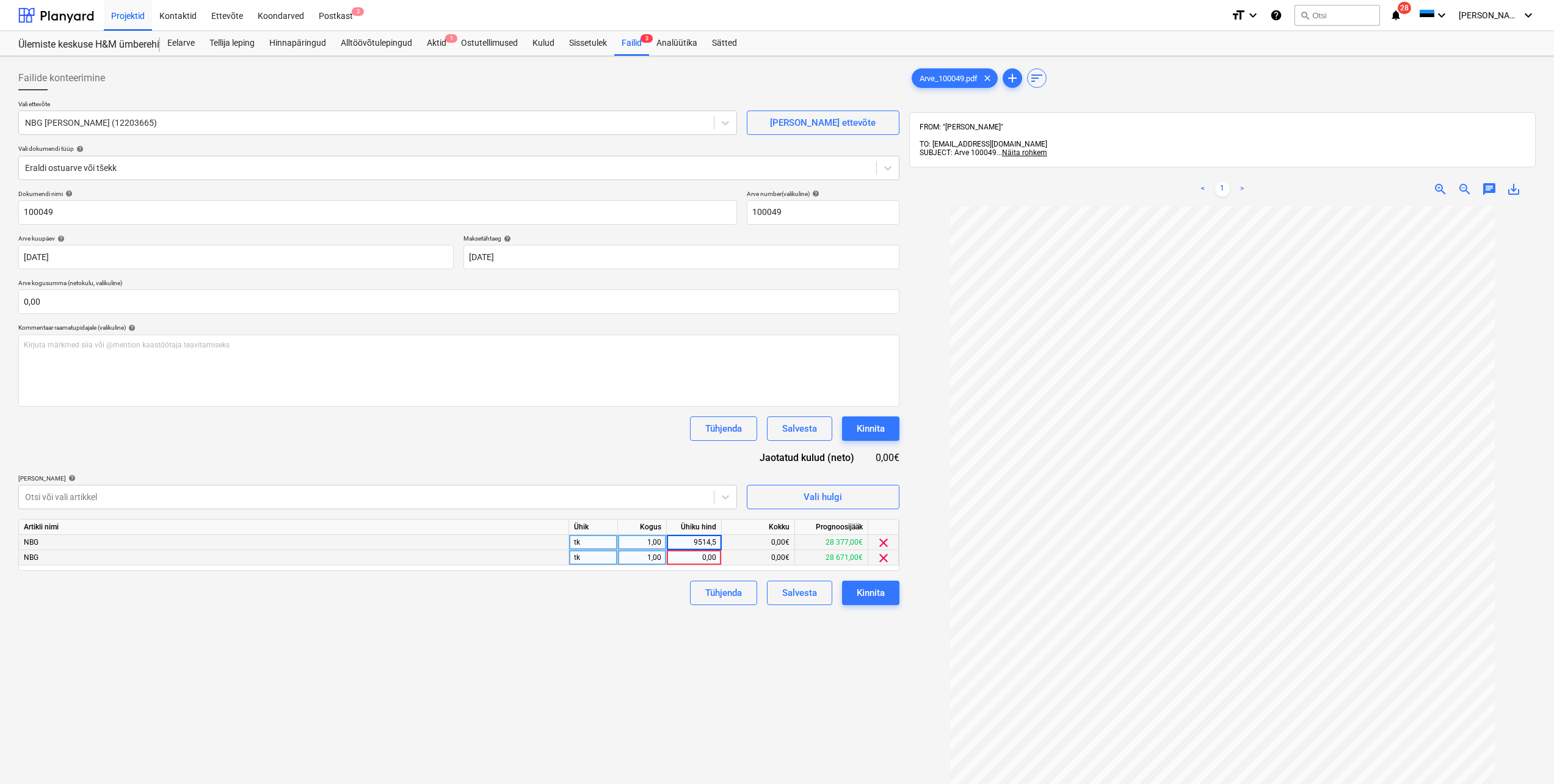
click at [709, 554] on div "0,00" at bounding box center [694, 558] width 45 height 16
type input "9514,5"
click at [638, 646] on div "Failide konteerimine Vali ettevõte NBG Ehitus OÜ (12203665) [PERSON_NAME] uus e…" at bounding box center [458, 511] width 891 height 900
click at [92, 297] on input "text" at bounding box center [459, 302] width 882 height 25
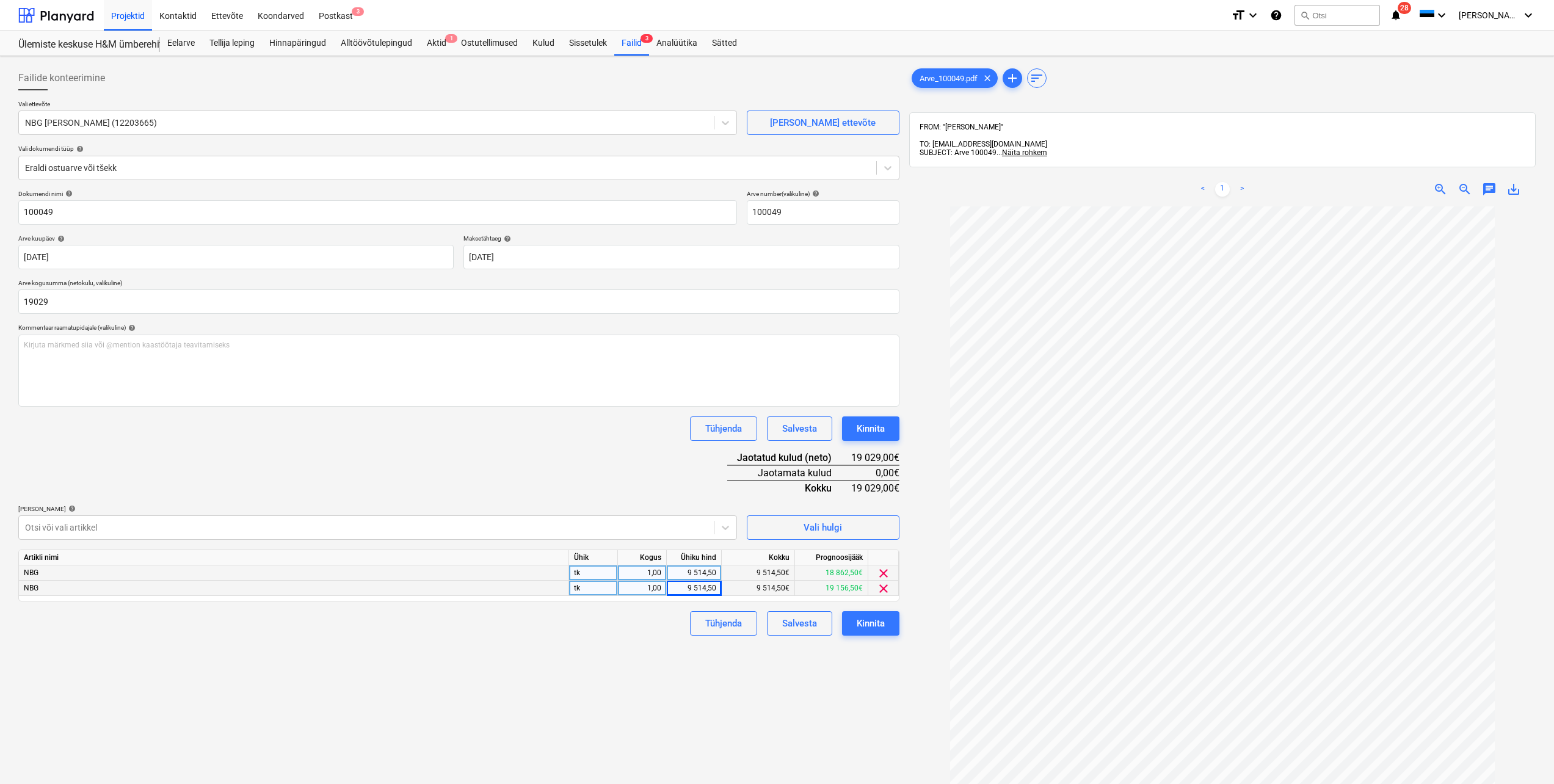
type input "19 029,00"
click at [244, 725] on div "Failide konteerimine Vali ettevõte NBG Ehitus OÜ (12203665) [PERSON_NAME] uus e…" at bounding box center [458, 511] width 891 height 900
click at [873, 621] on div "Kinnita" at bounding box center [871, 624] width 28 height 16
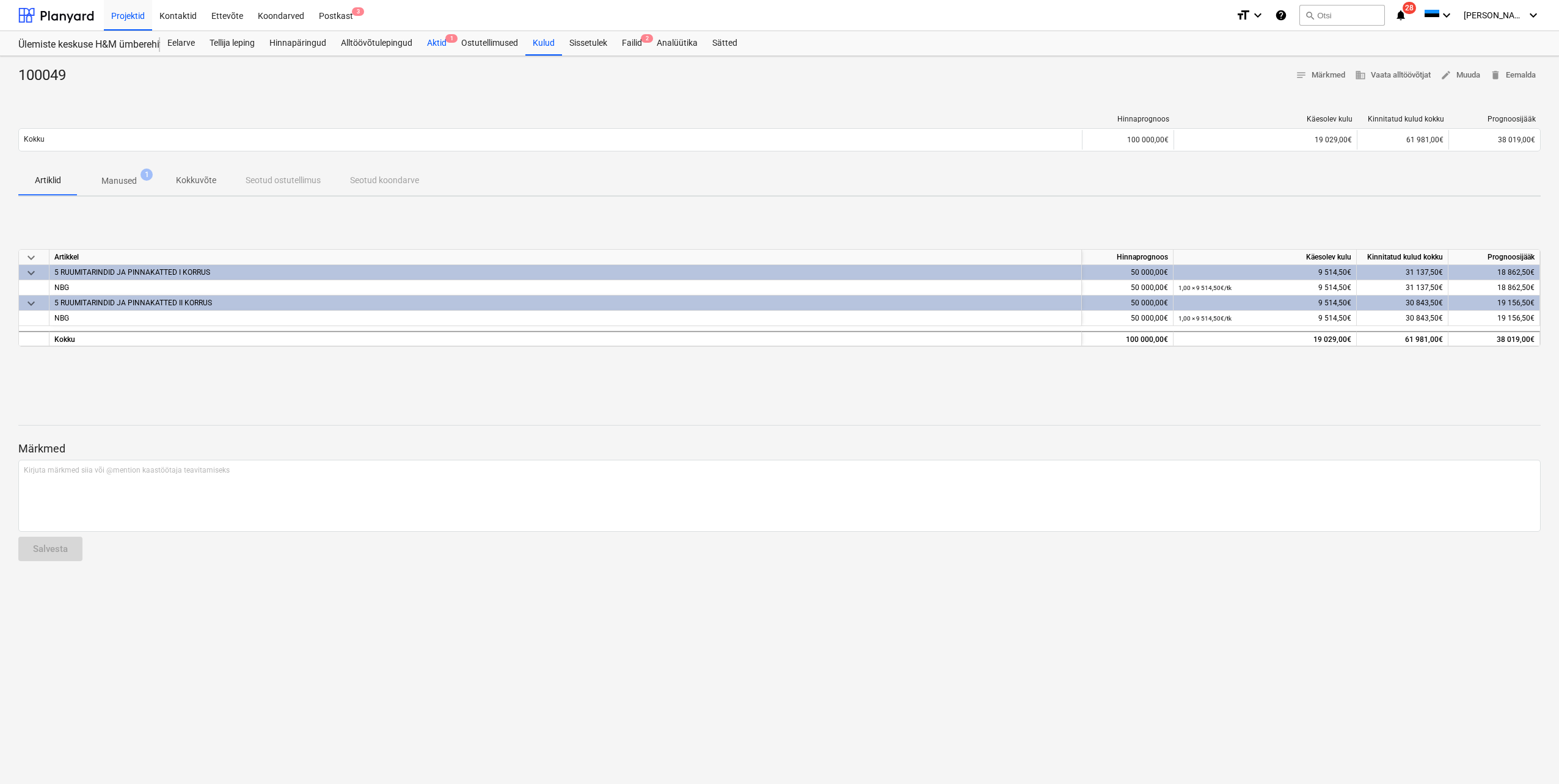
click at [432, 44] on div "Aktid 1" at bounding box center [437, 43] width 34 height 25
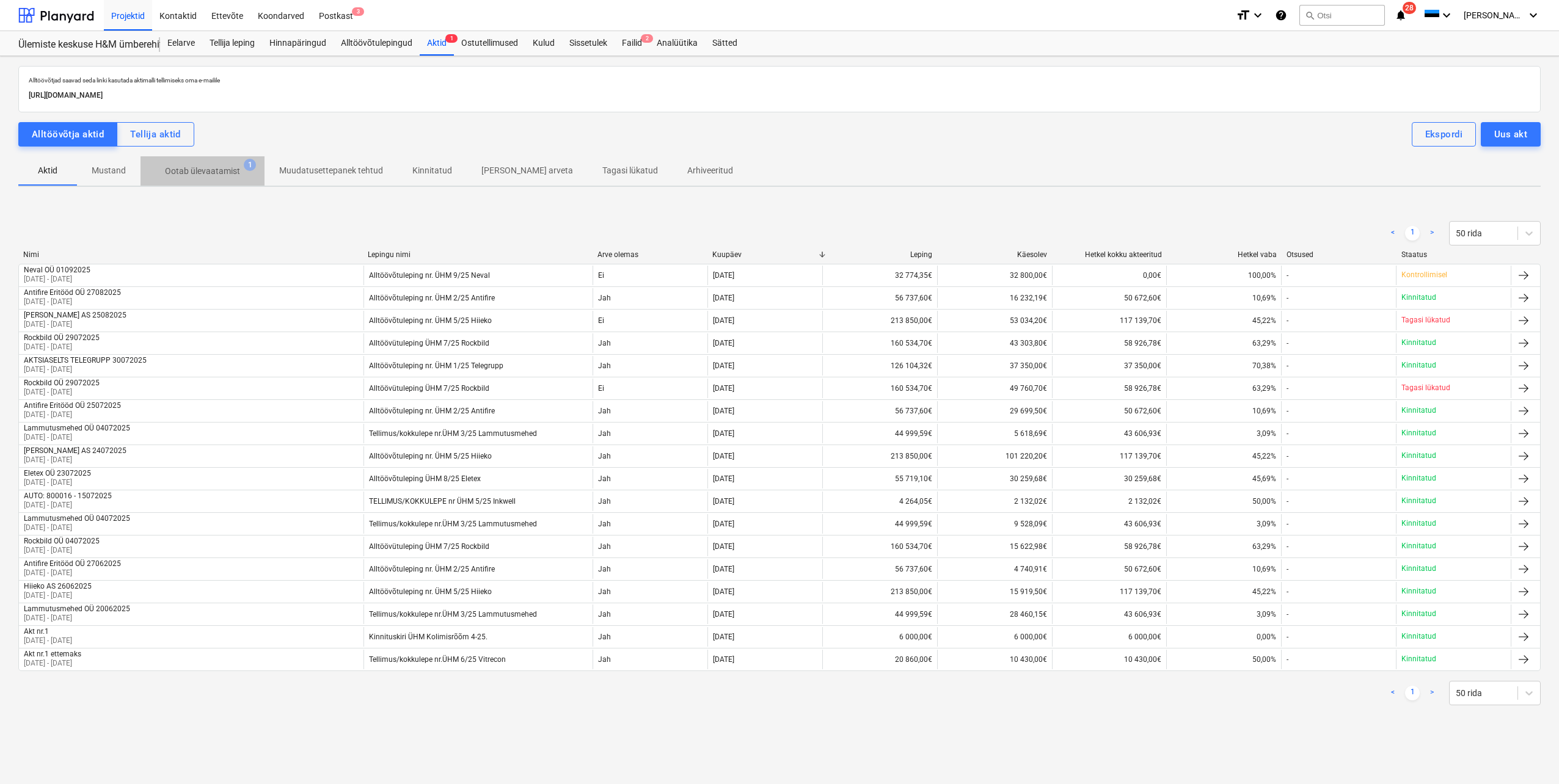
click at [205, 165] on p "Ootab ülevaatamist" at bounding box center [202, 171] width 75 height 13
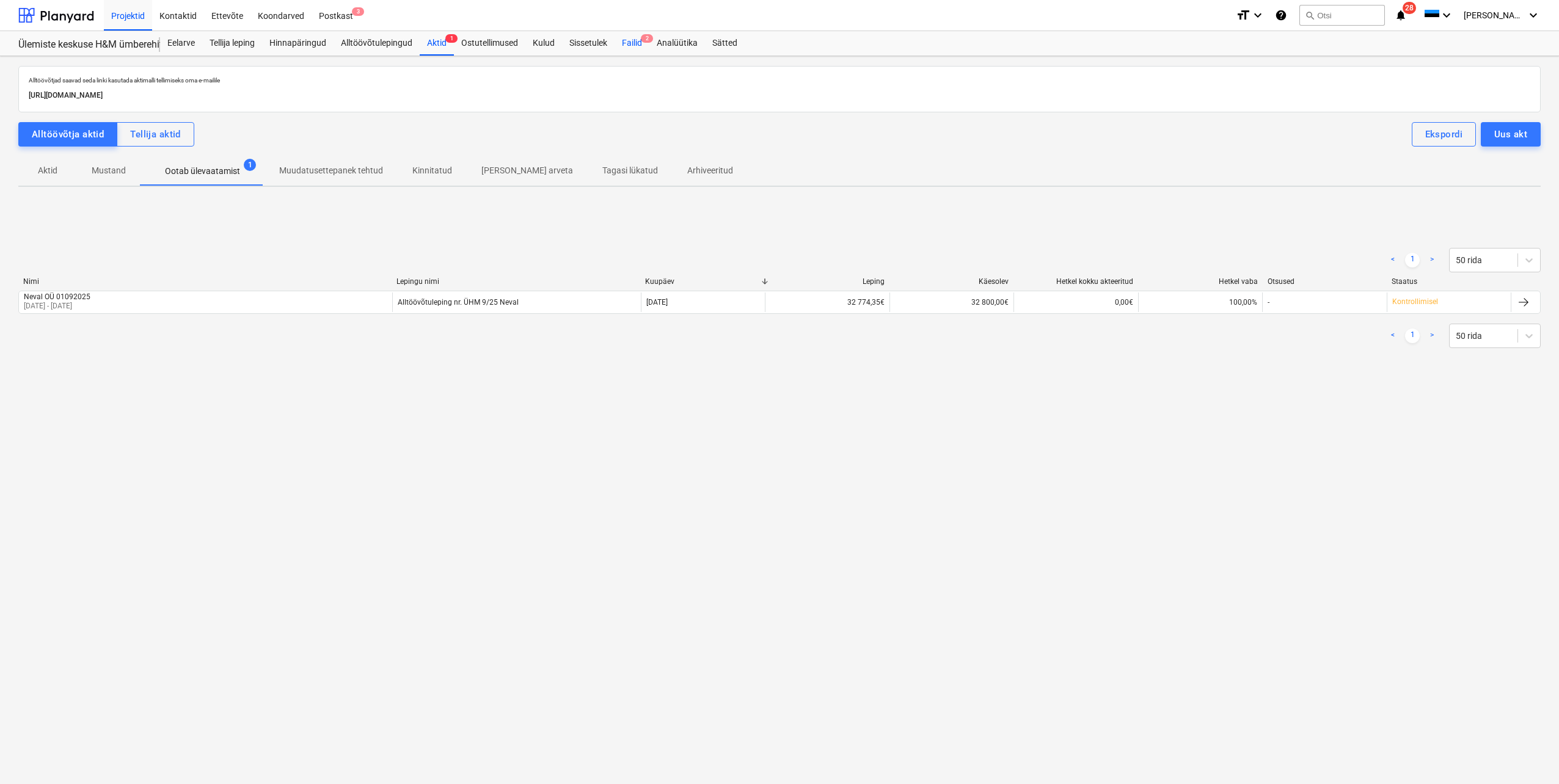
click at [640, 47] on div "Failid 2" at bounding box center [632, 43] width 35 height 25
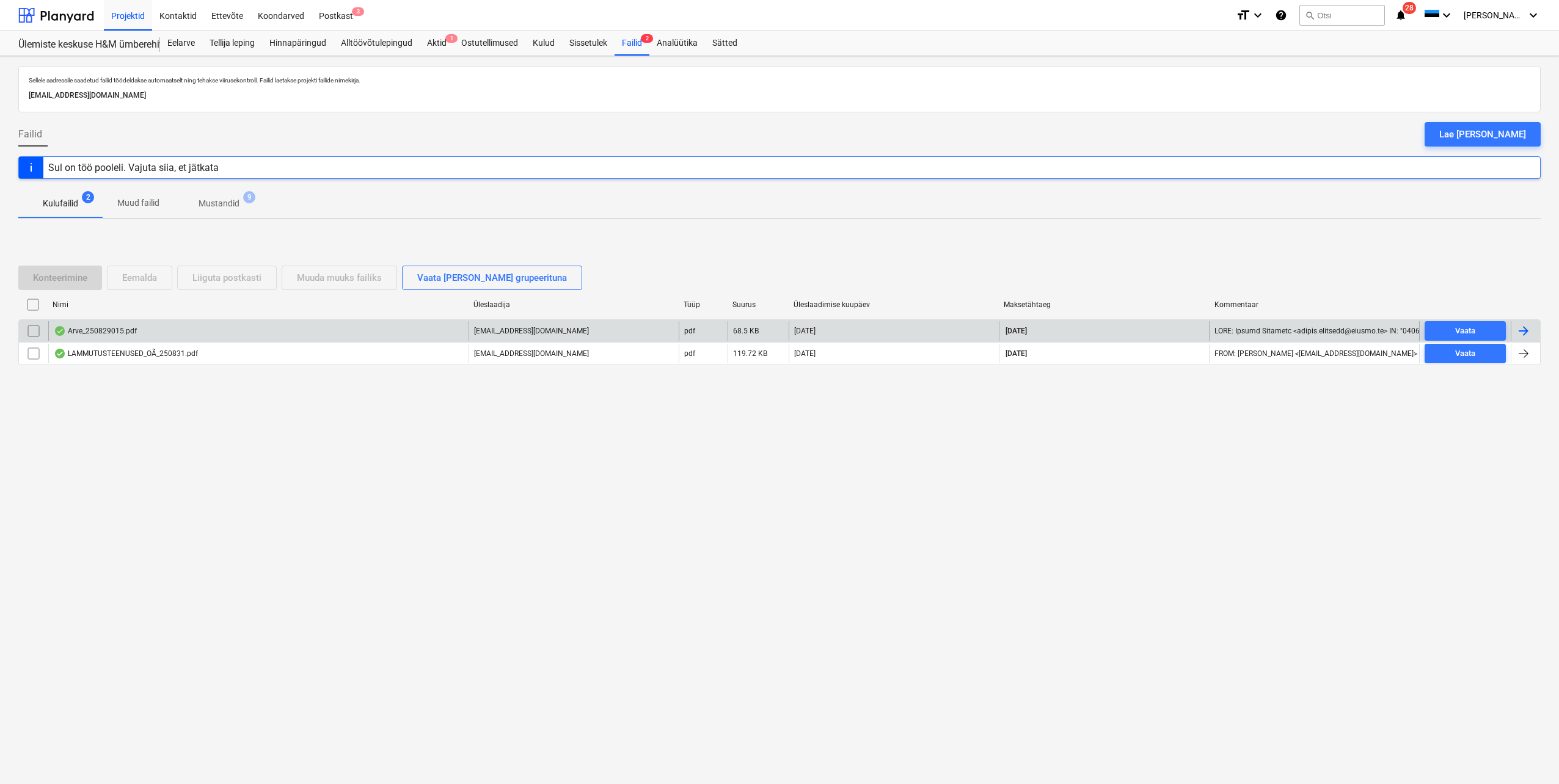
click at [1522, 327] on div at bounding box center [1524, 331] width 15 height 15
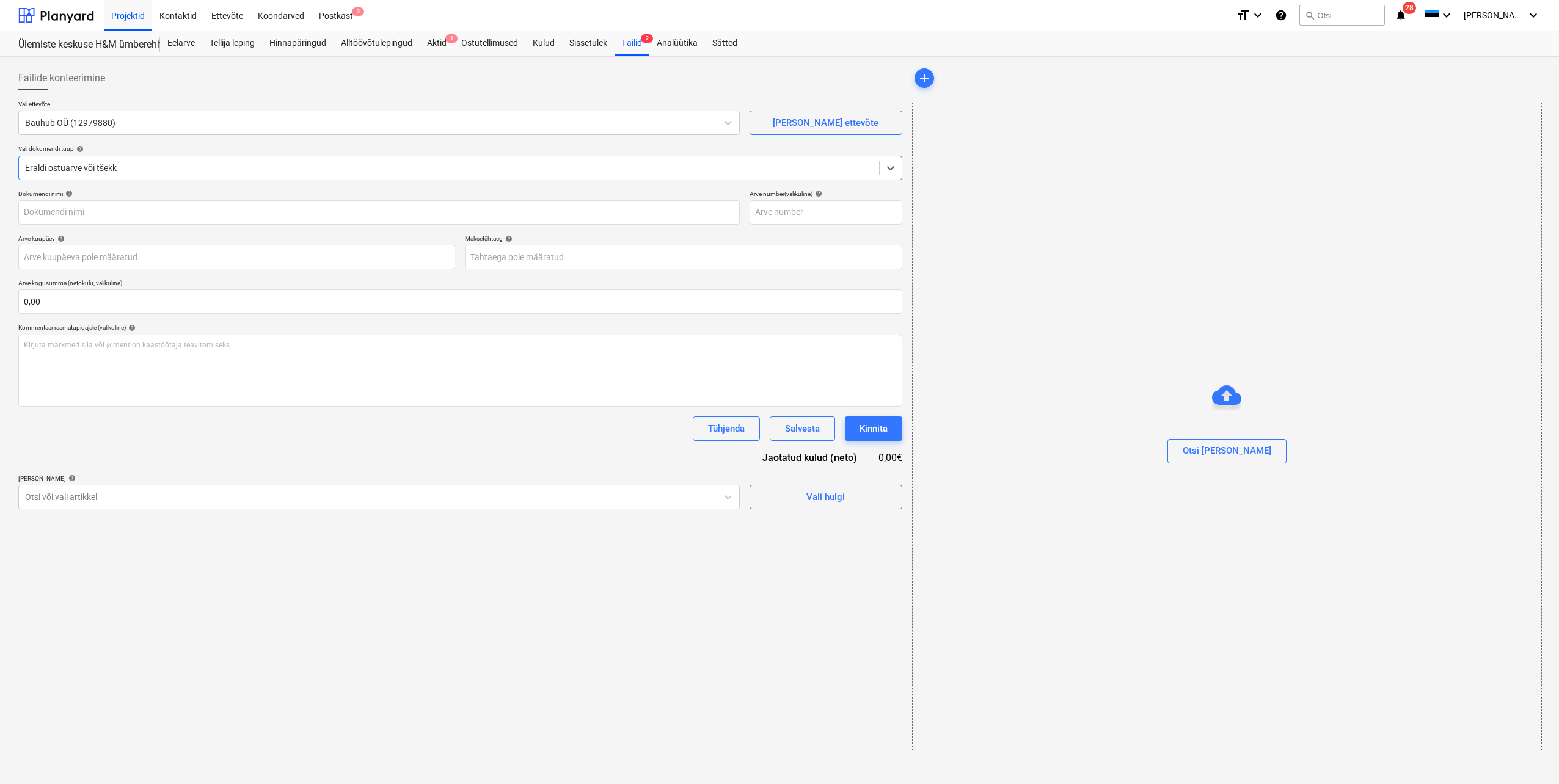
type input "250829015"
type input "[DATE]"
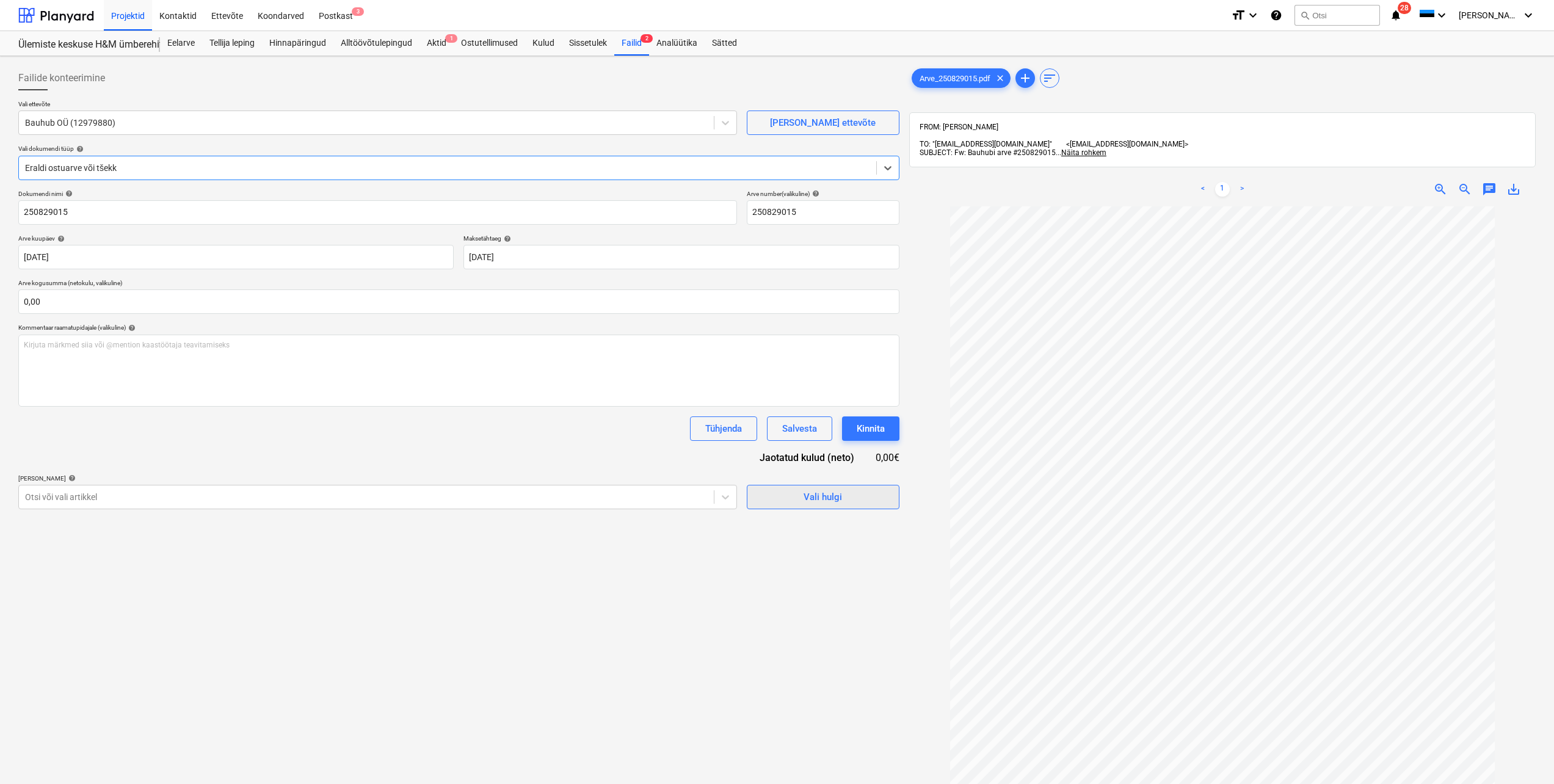
click at [828, 494] on div "Vali hulgi" at bounding box center [823, 497] width 38 height 16
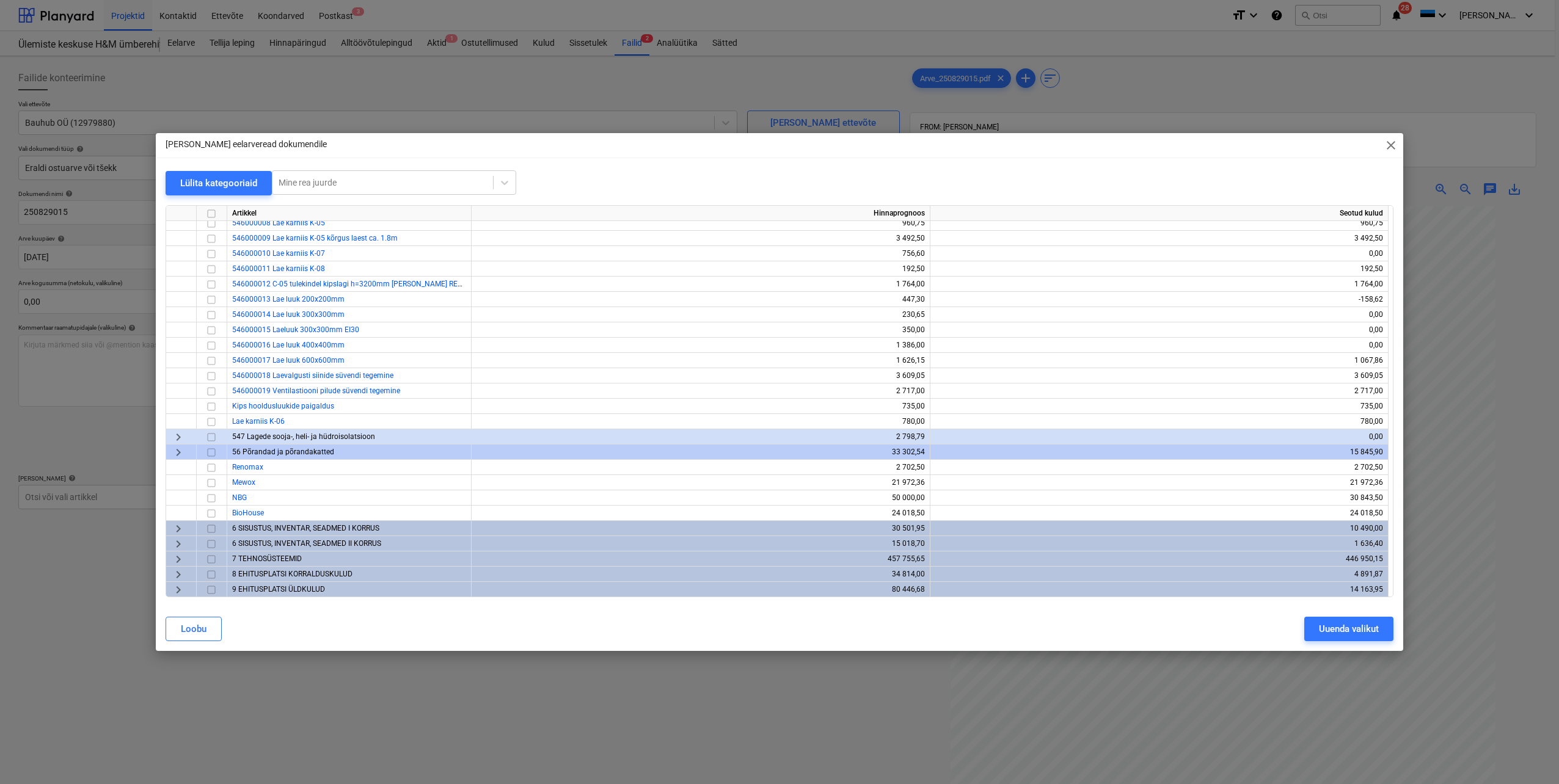
scroll to position [1136, 0]
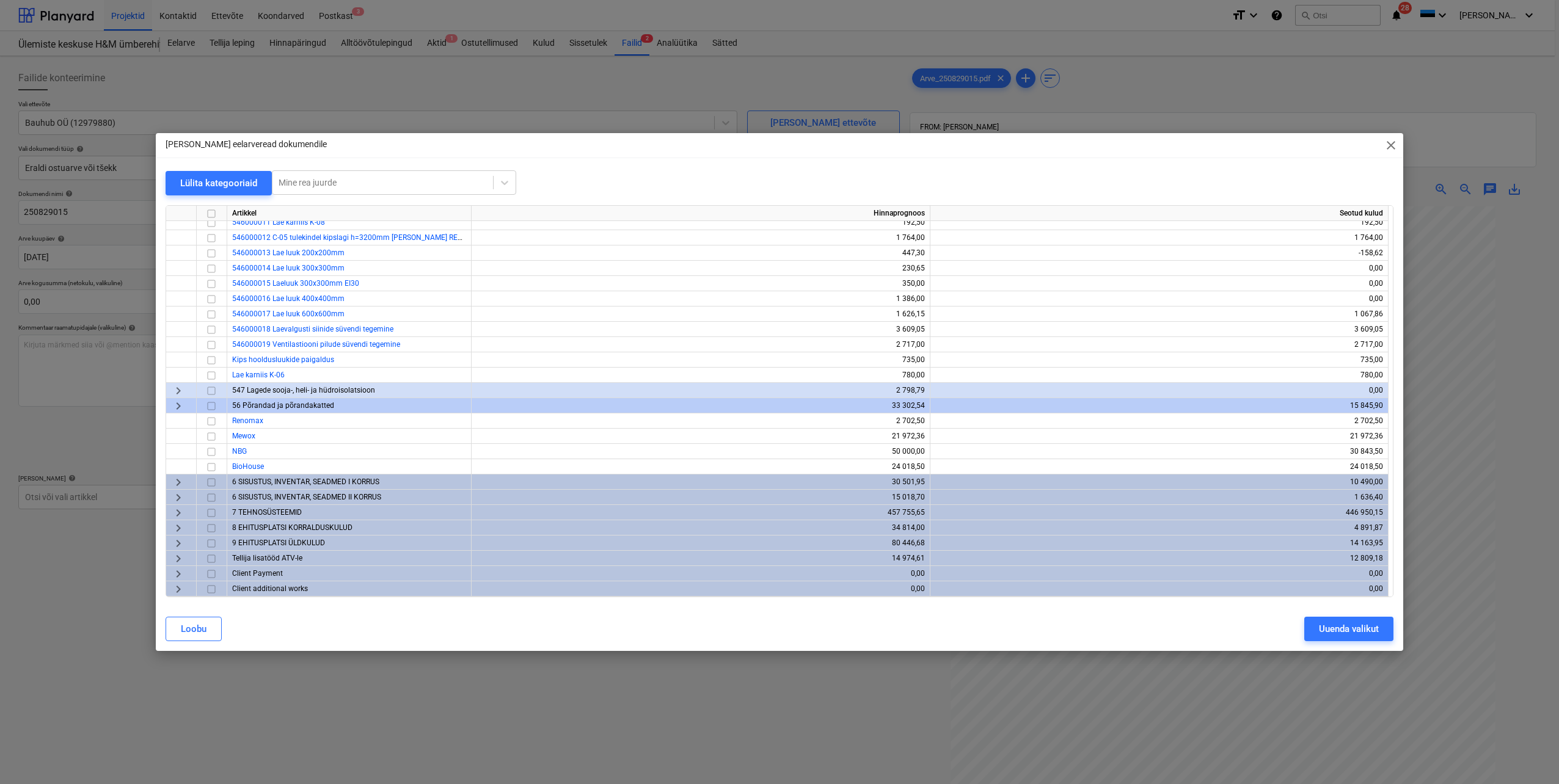
click at [177, 527] on span "keyboard_arrow_right" at bounding box center [178, 528] width 15 height 15
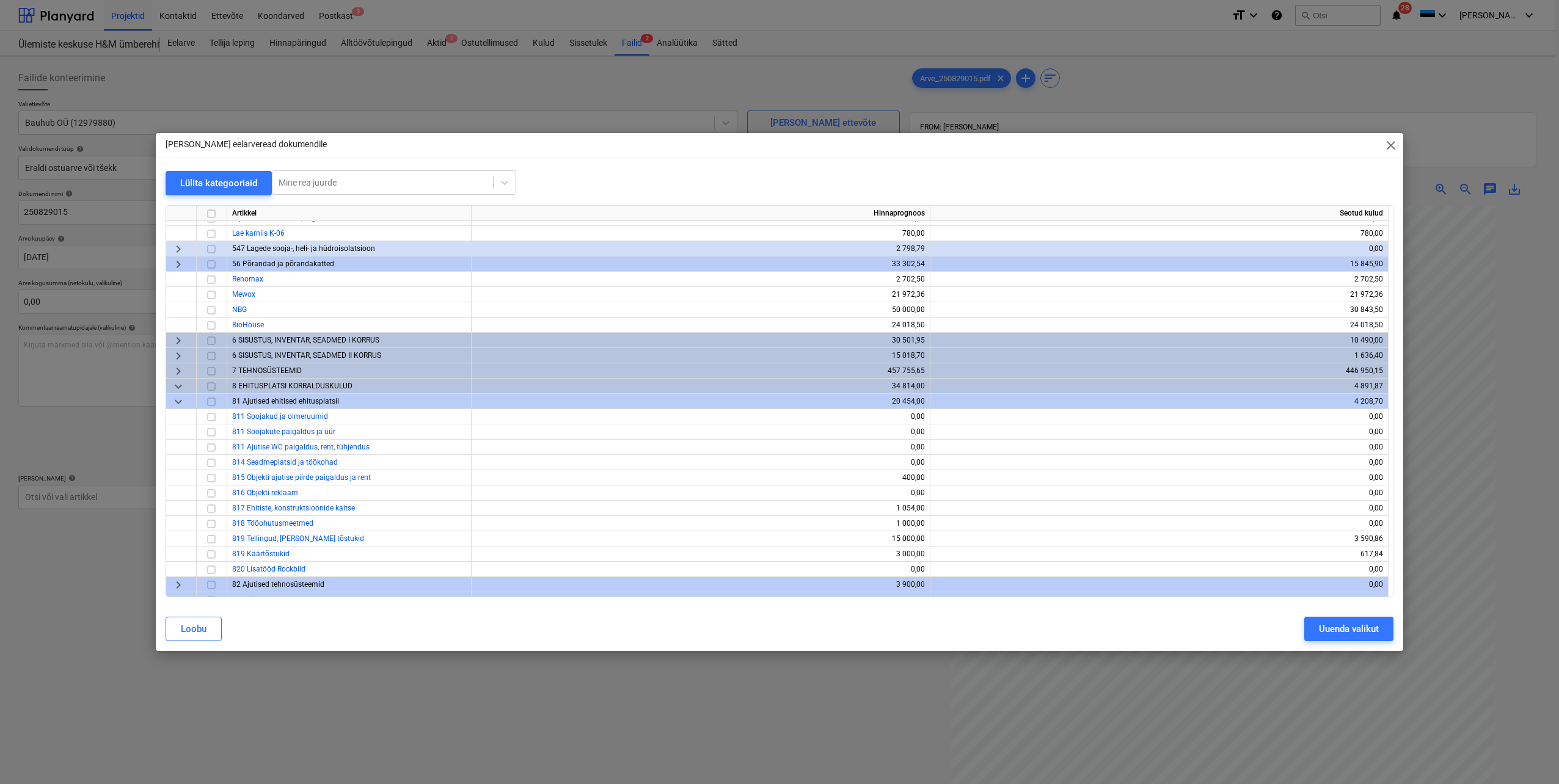
scroll to position [1258, 0]
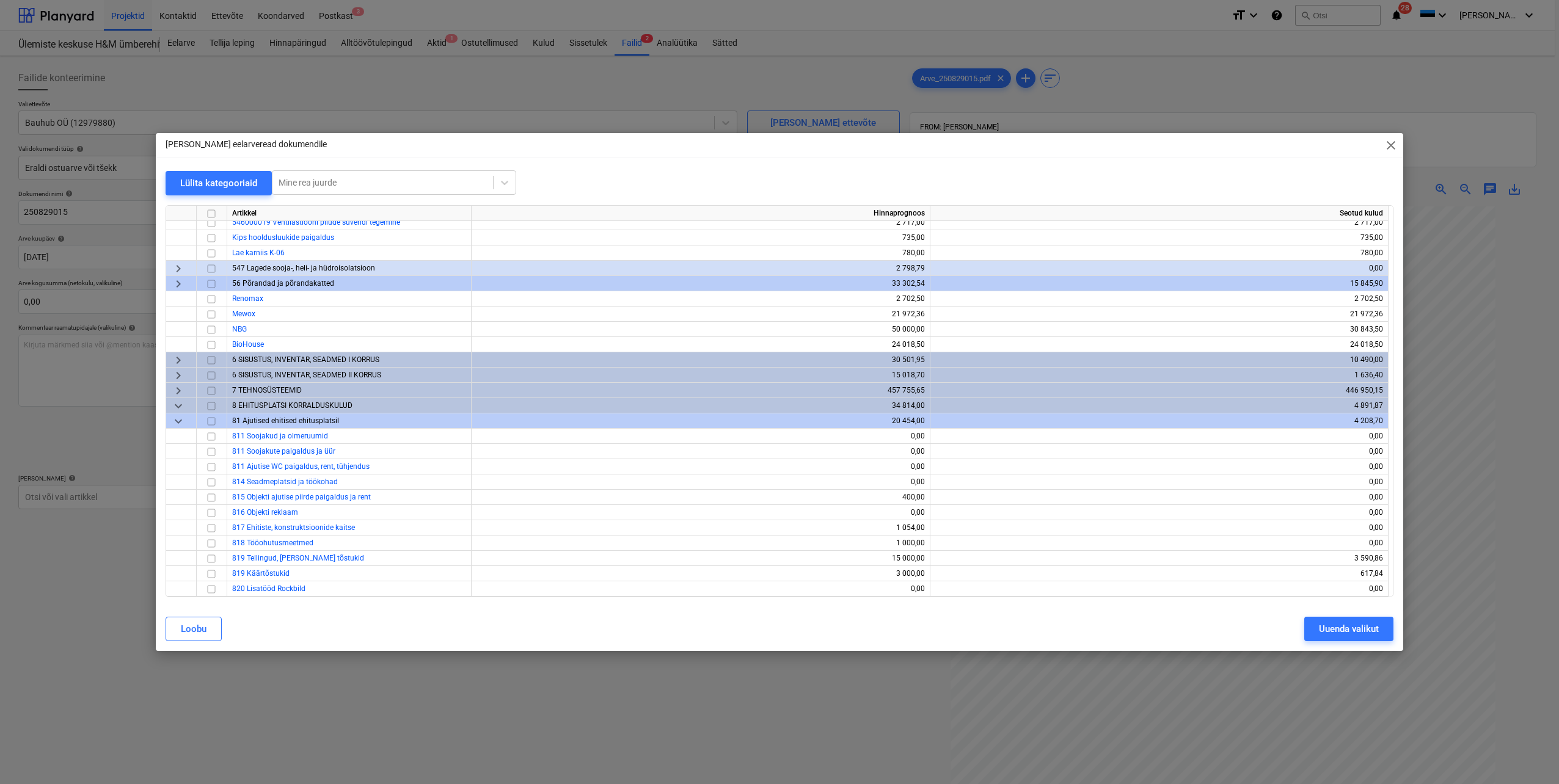
click at [175, 405] on span "keyboard_arrow_down" at bounding box center [178, 406] width 15 height 15
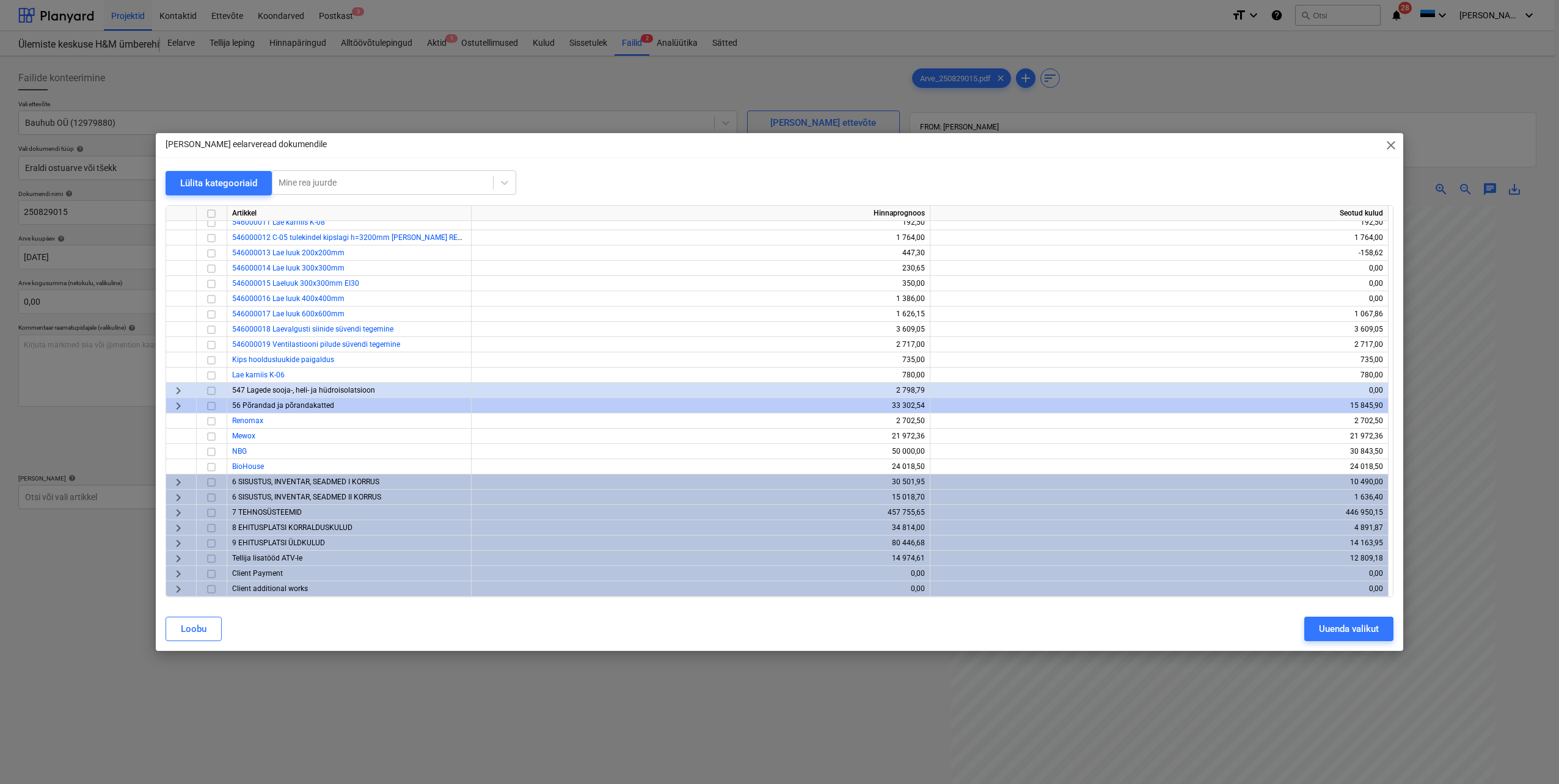
click at [174, 405] on span "keyboard_arrow_right" at bounding box center [178, 406] width 15 height 15
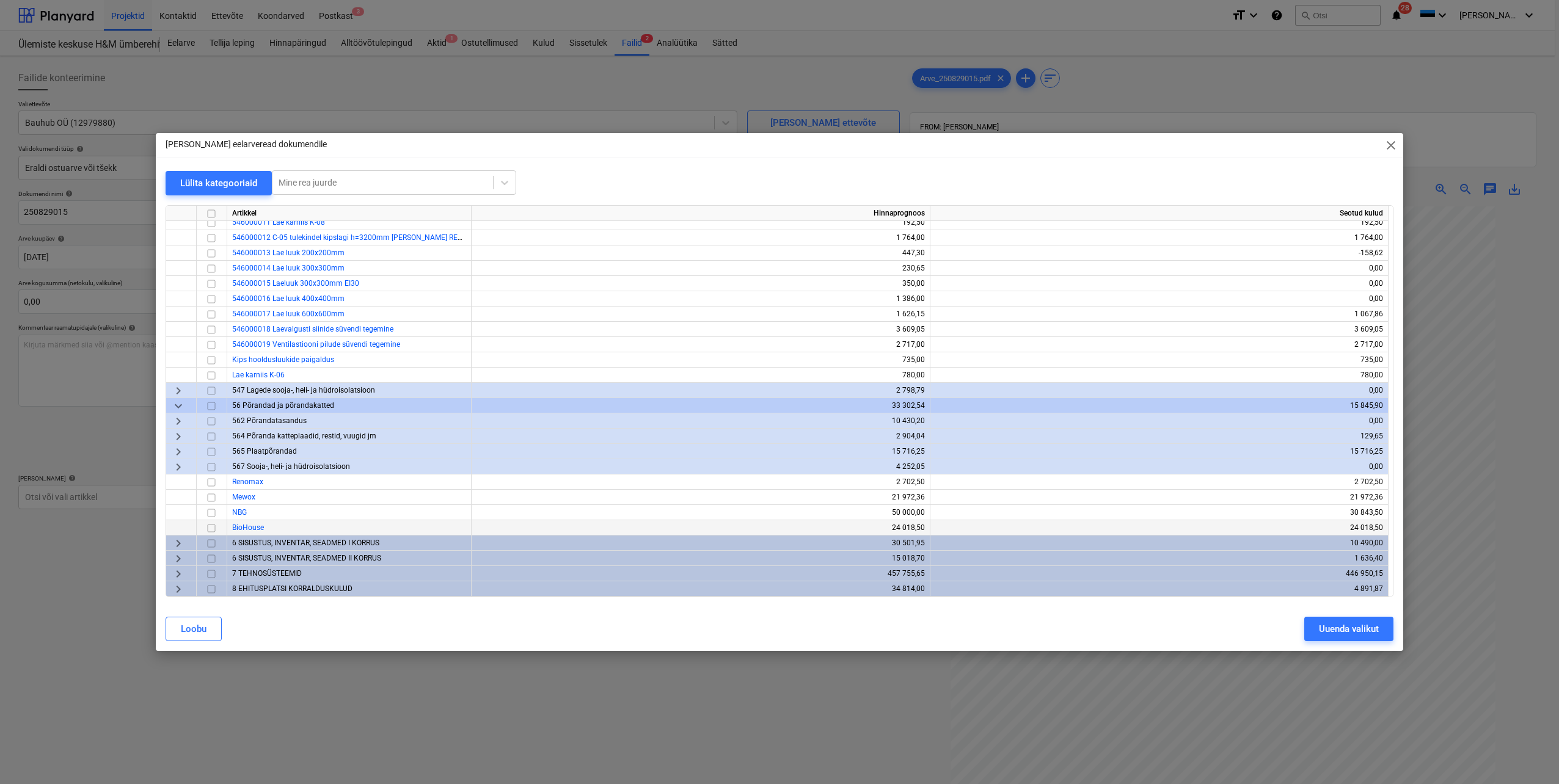
scroll to position [1197, 0]
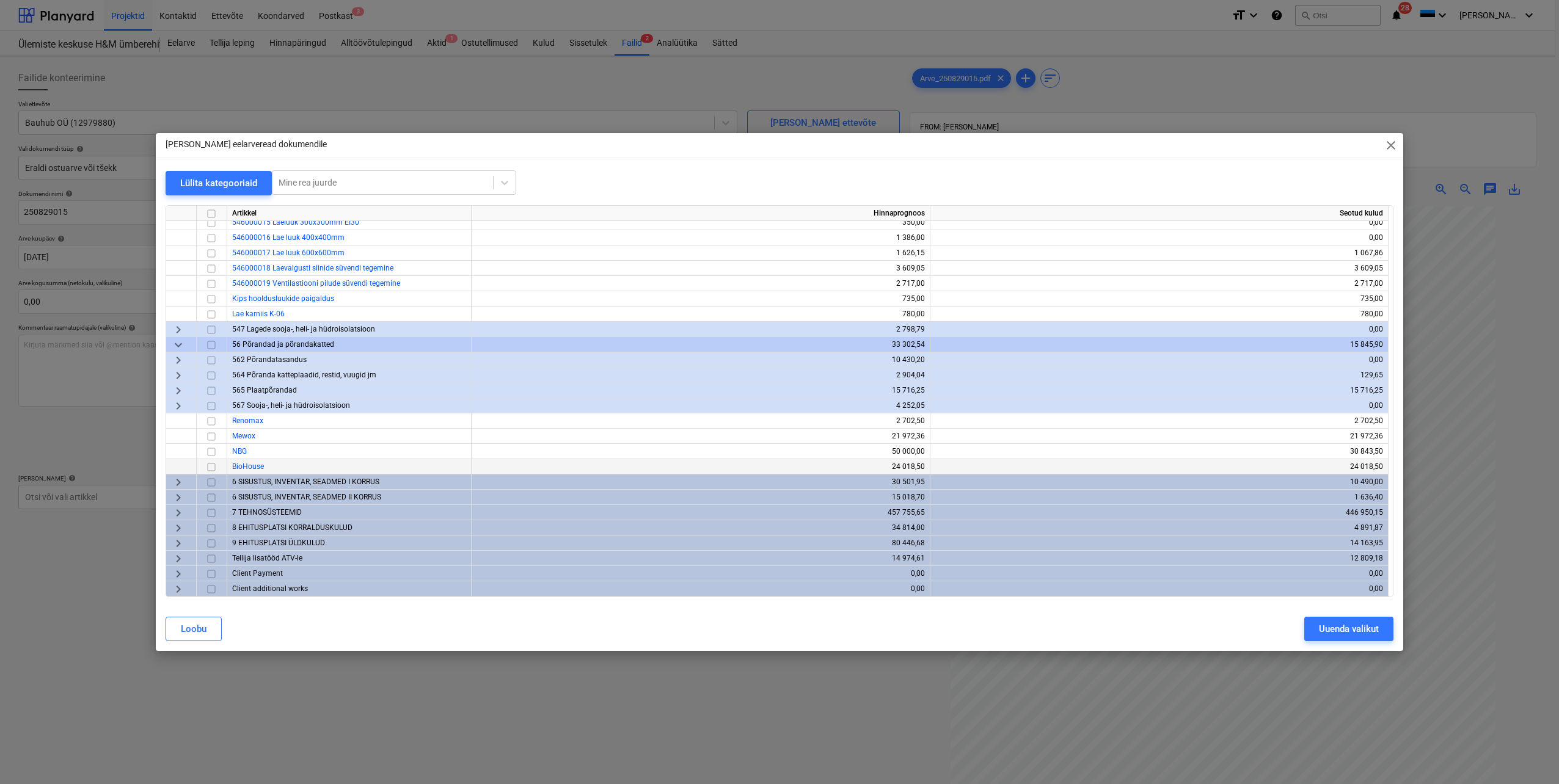
click at [172, 542] on span "keyboard_arrow_right" at bounding box center [178, 543] width 15 height 15
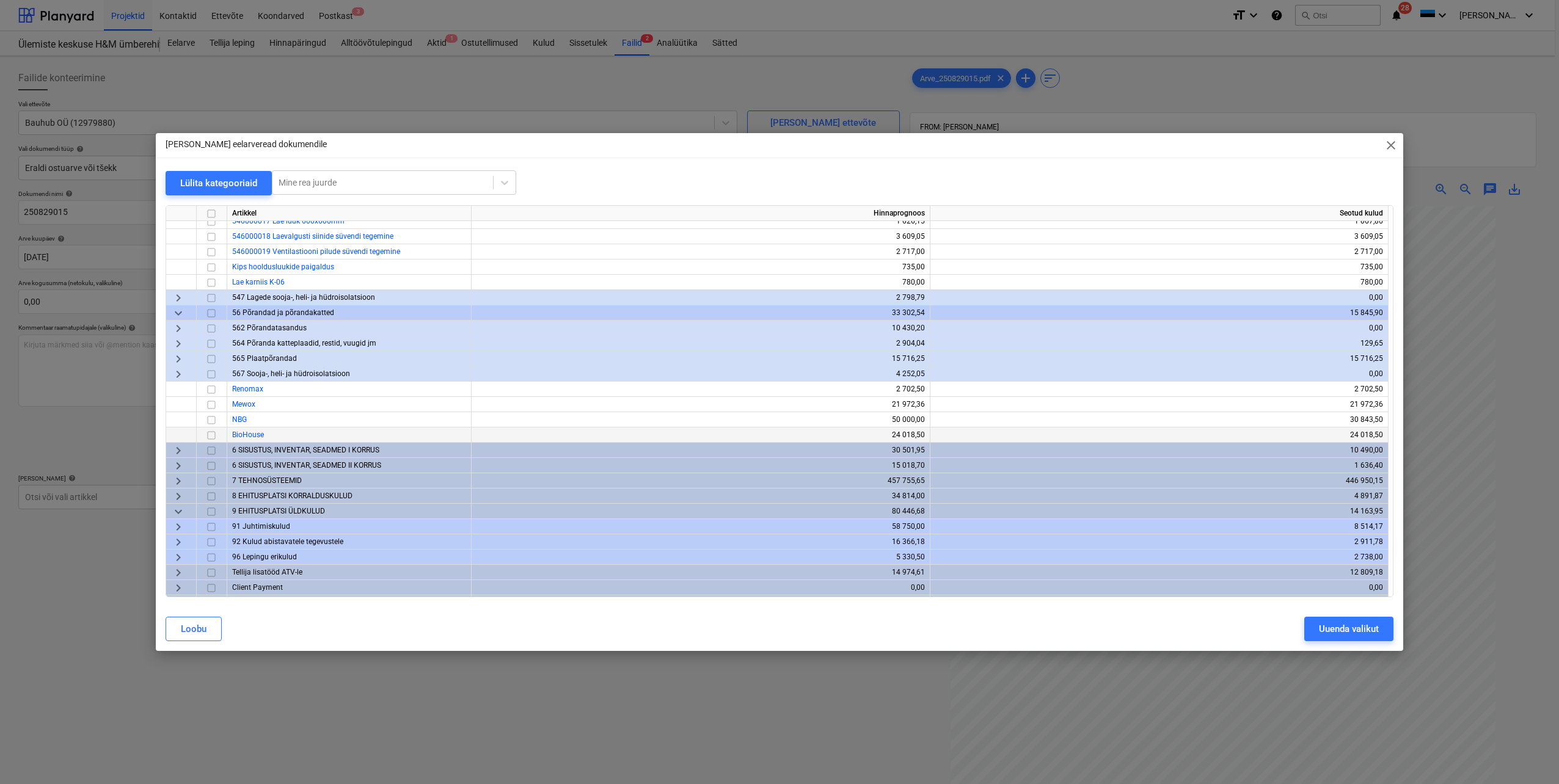
scroll to position [1242, 0]
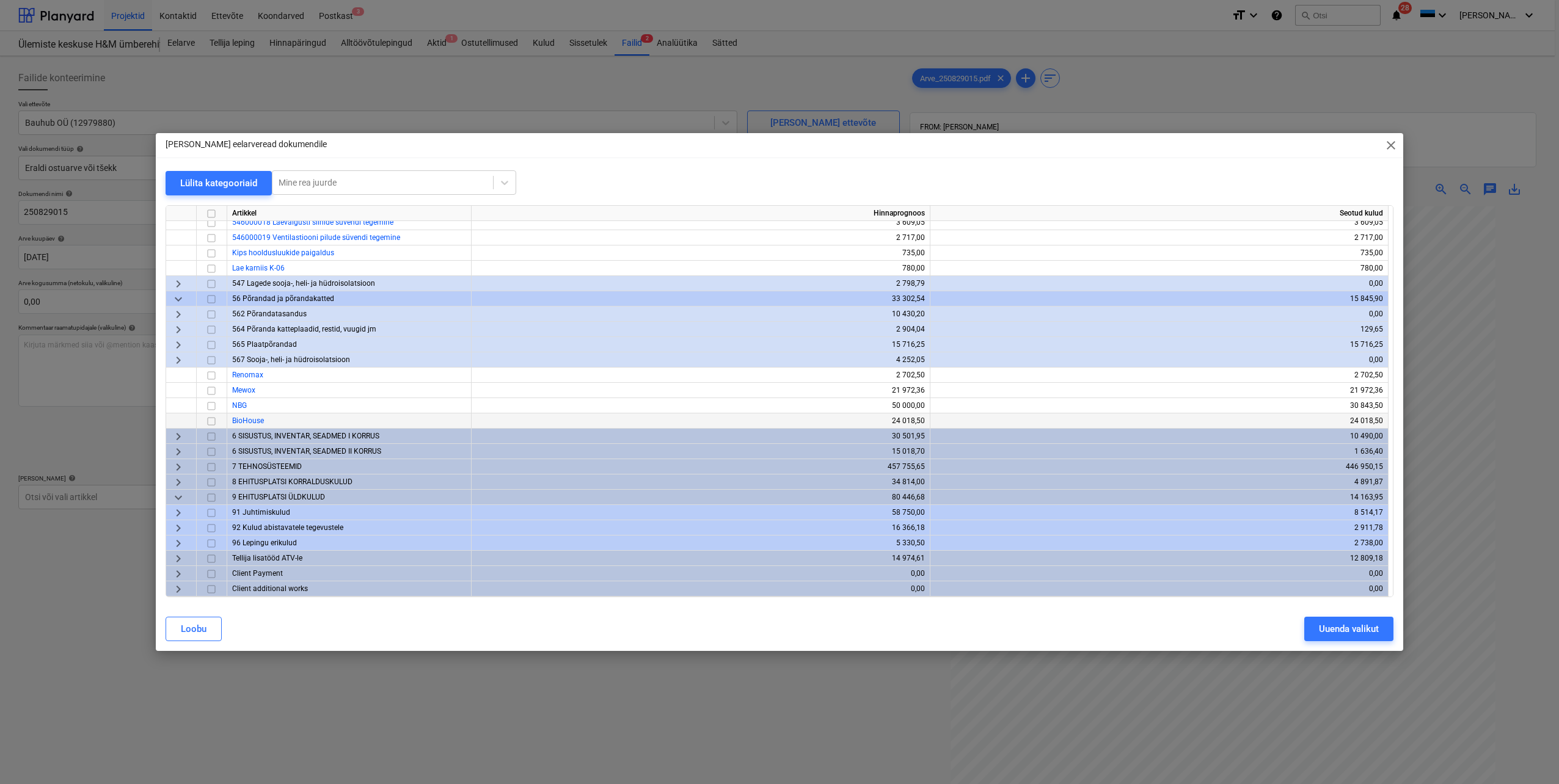
click at [179, 513] on span "keyboard_arrow_right" at bounding box center [178, 513] width 15 height 15
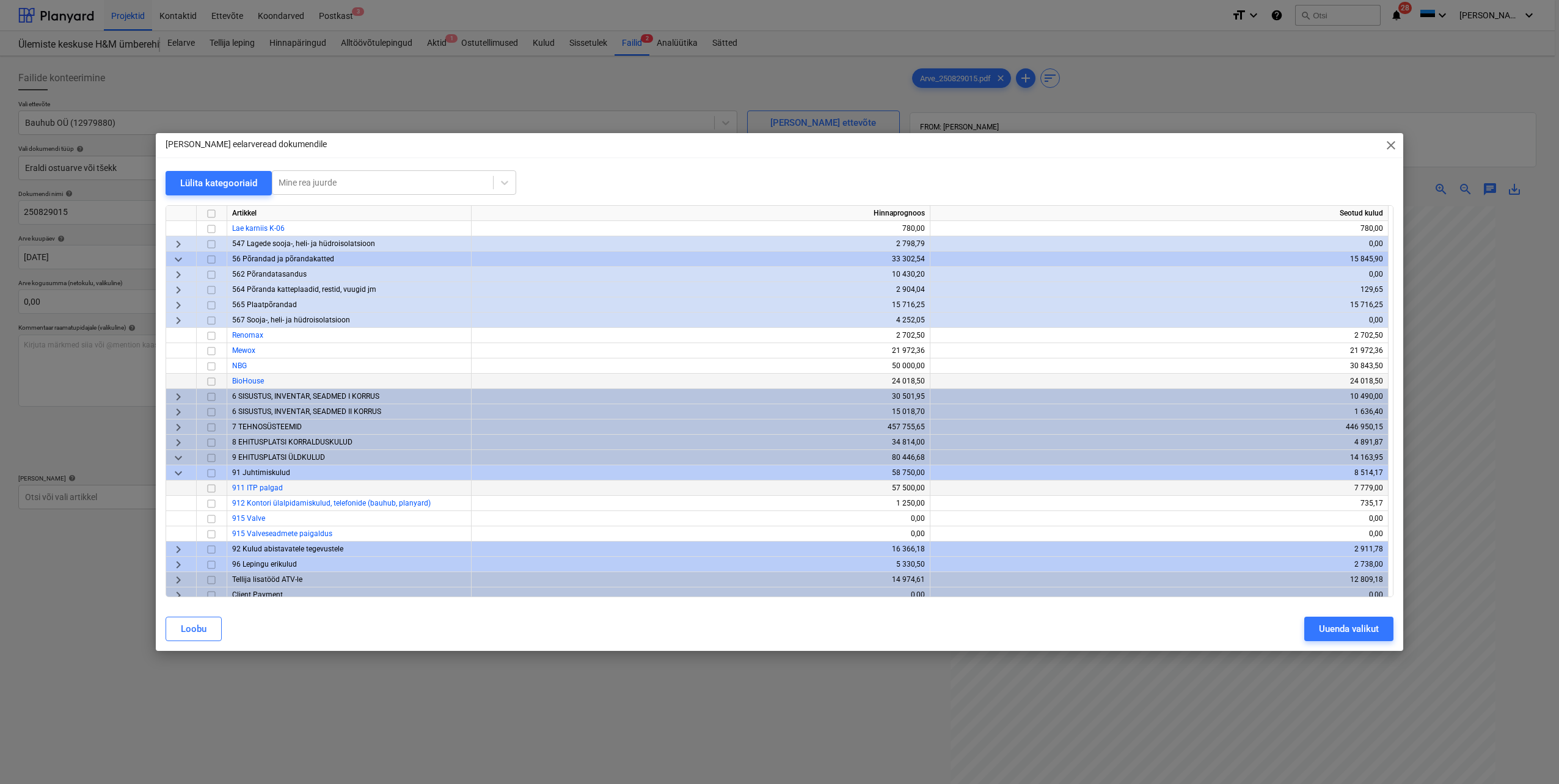
scroll to position [1304, 0]
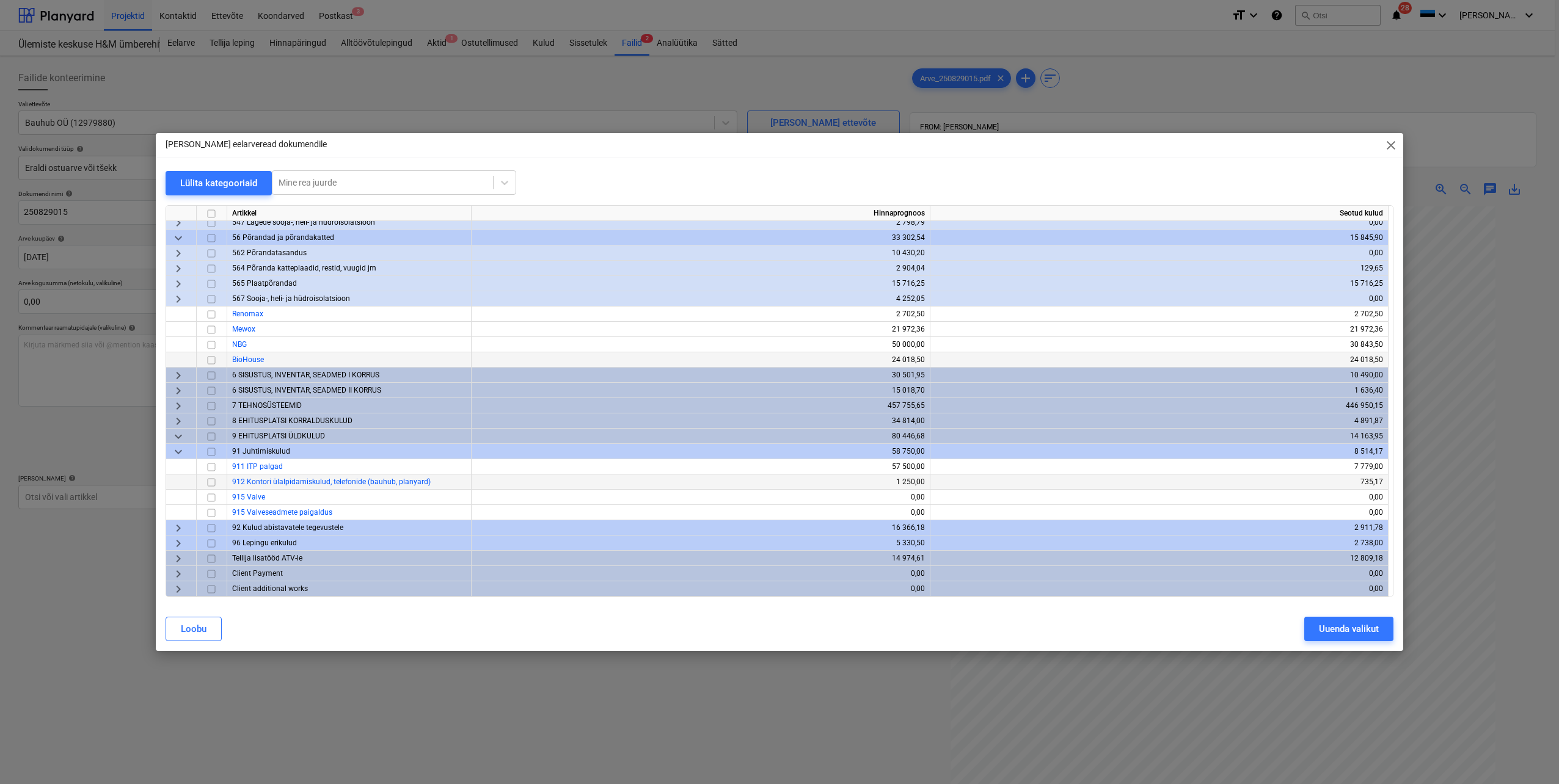
click at [210, 484] on input "checkbox" at bounding box center [211, 482] width 15 height 15
click at [1338, 627] on div "Uuenda valikut" at bounding box center [1349, 629] width 60 height 16
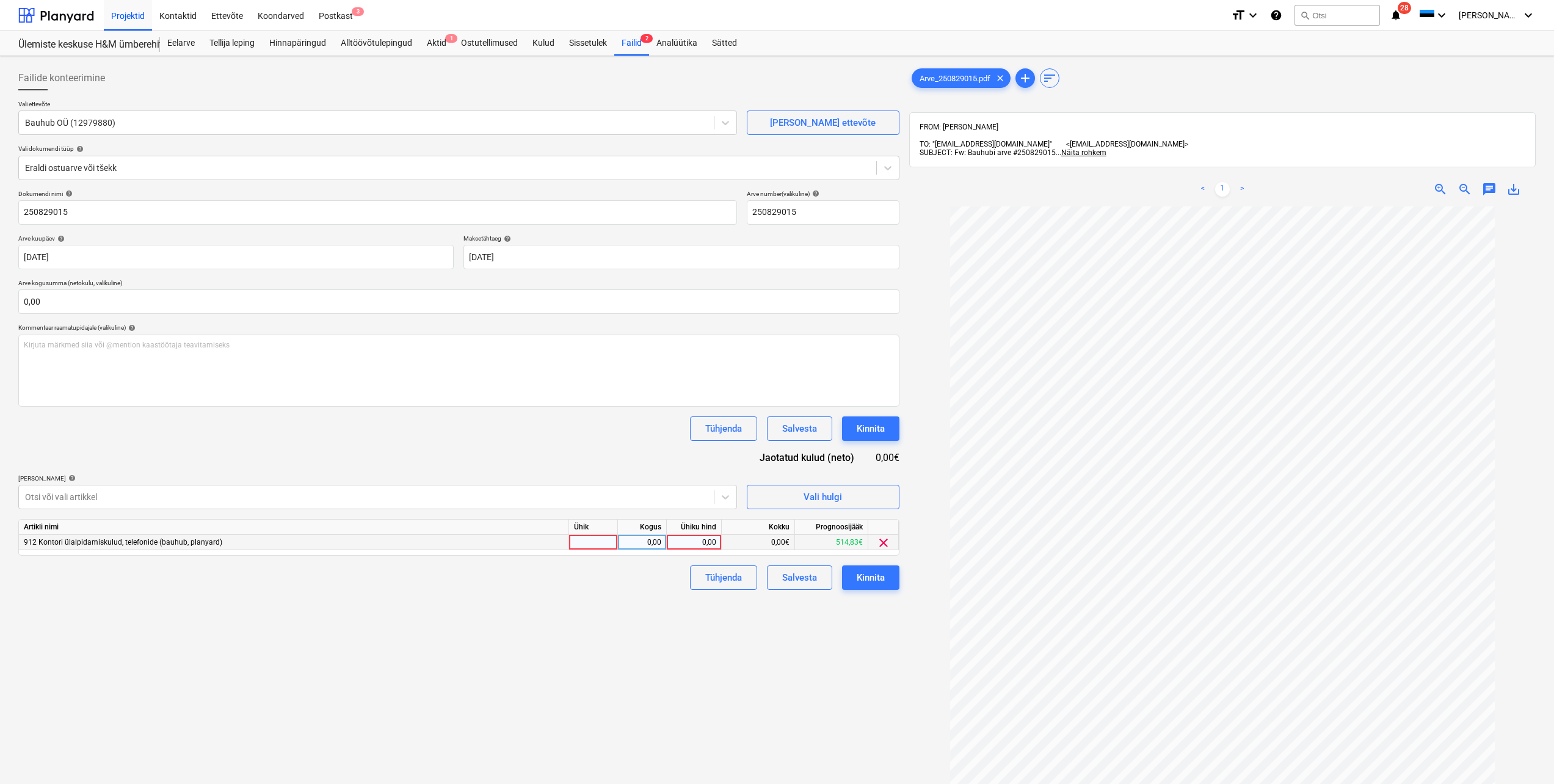
click at [607, 543] on div at bounding box center [593, 542] width 49 height 16
type input "tk"
click at [646, 546] on div "0,00" at bounding box center [642, 542] width 38 height 16
type input "1"
click at [687, 546] on div "0,00" at bounding box center [694, 542] width 45 height 16
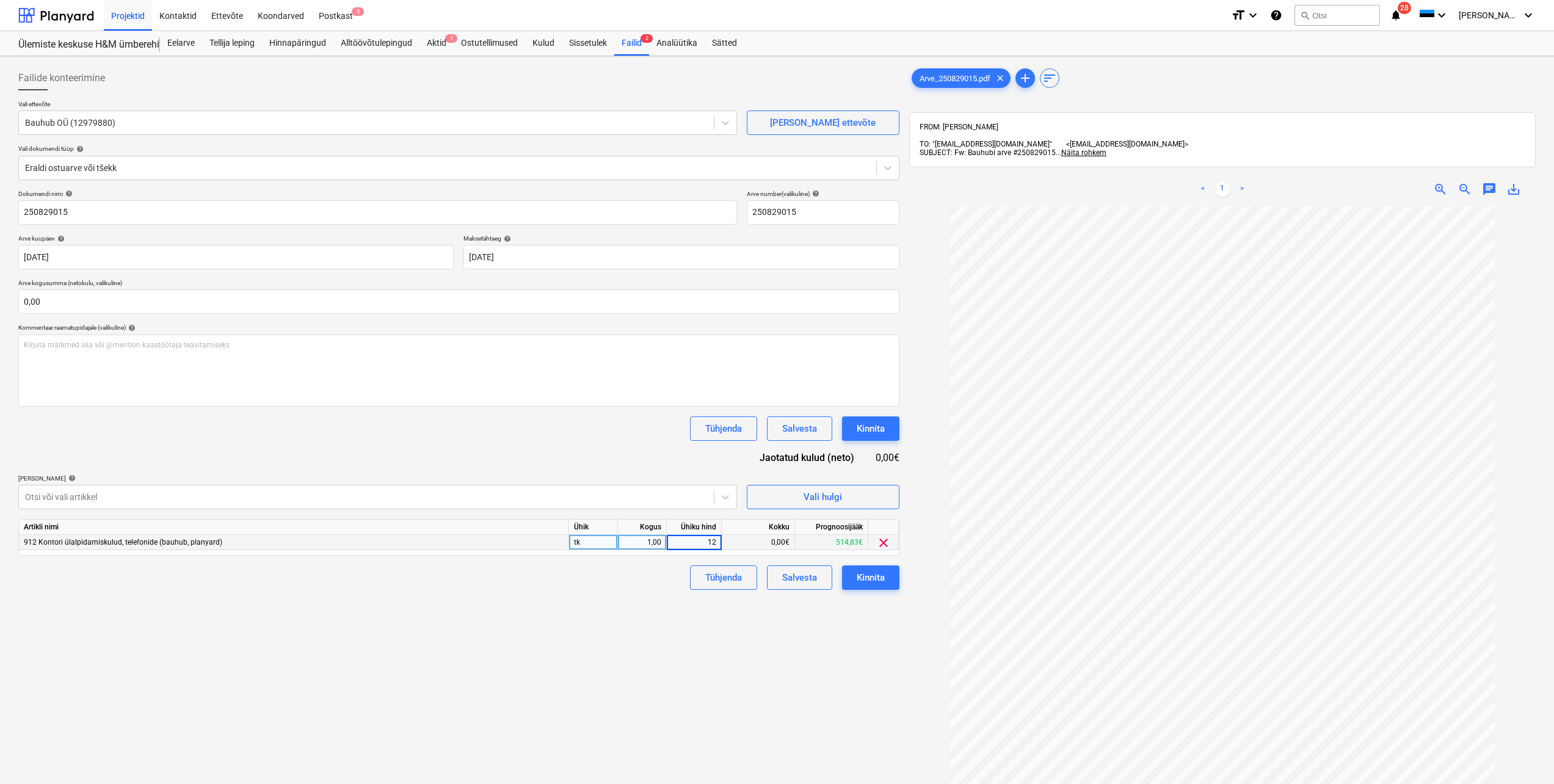
type input "120"
click at [643, 609] on div "Failide konteerimine Vali ettevõte Bauhub OÜ (12979880) [PERSON_NAME] uus ettev…" at bounding box center [458, 511] width 891 height 900
click at [116, 304] on input "text" at bounding box center [459, 302] width 882 height 25
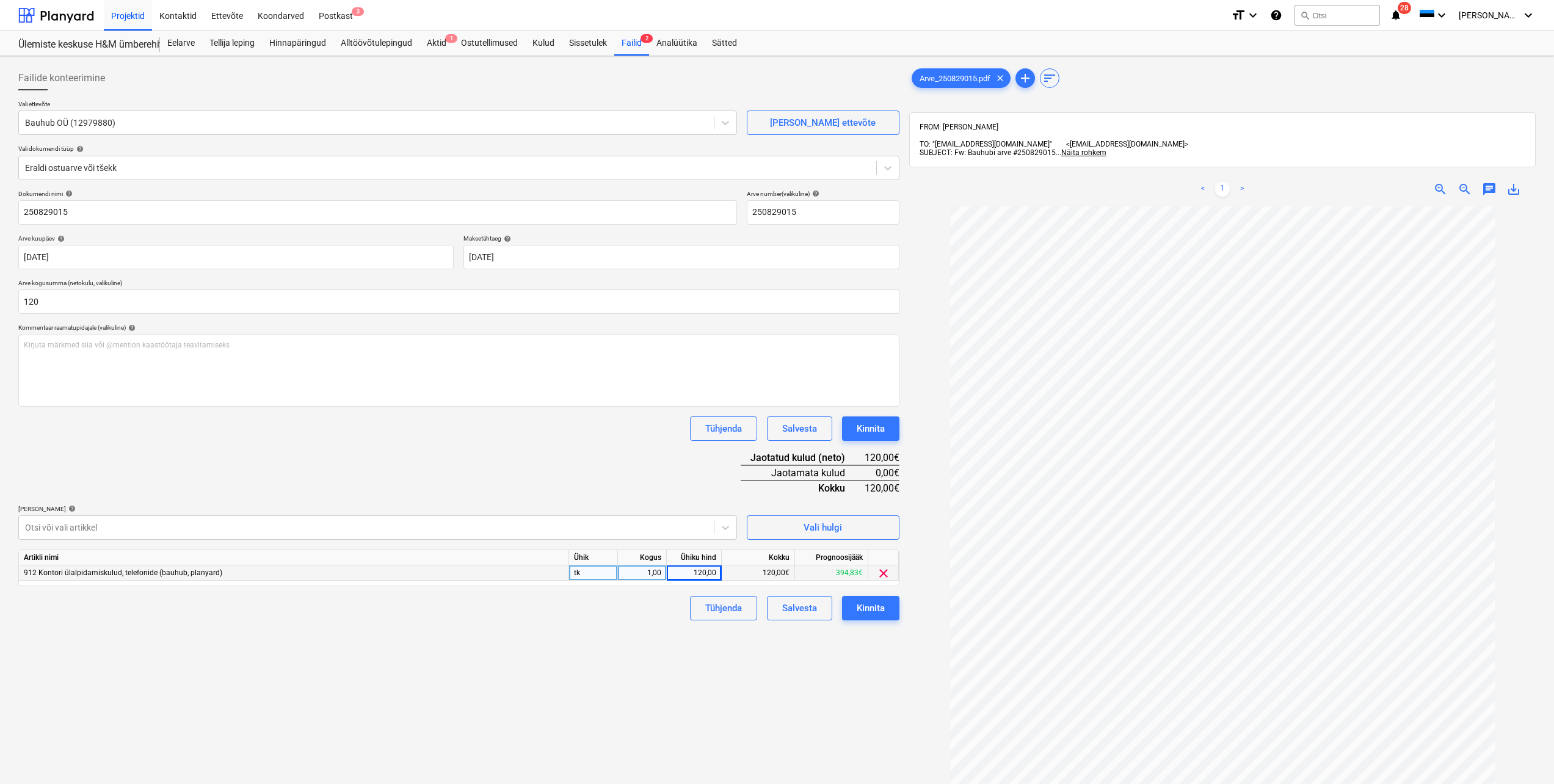
type input "120,00"
click at [426, 683] on div "Failide konteerimine Vali ettevõte Bauhub OÜ (12979880) [PERSON_NAME] uus ettev…" at bounding box center [458, 511] width 891 height 900
click at [874, 611] on div "Kinnita" at bounding box center [871, 608] width 28 height 16
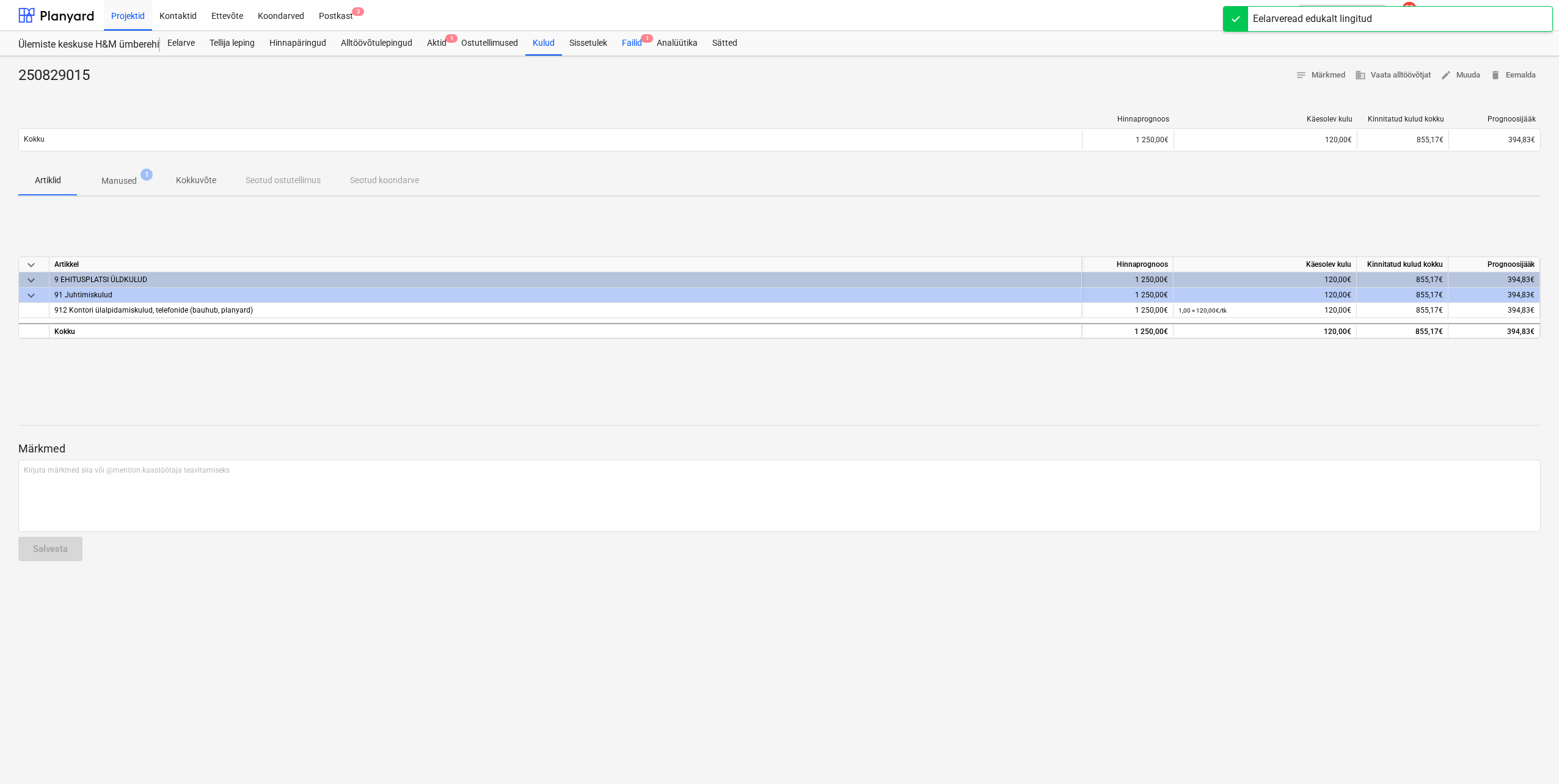
click at [640, 40] on div "Failid 1" at bounding box center [632, 43] width 35 height 25
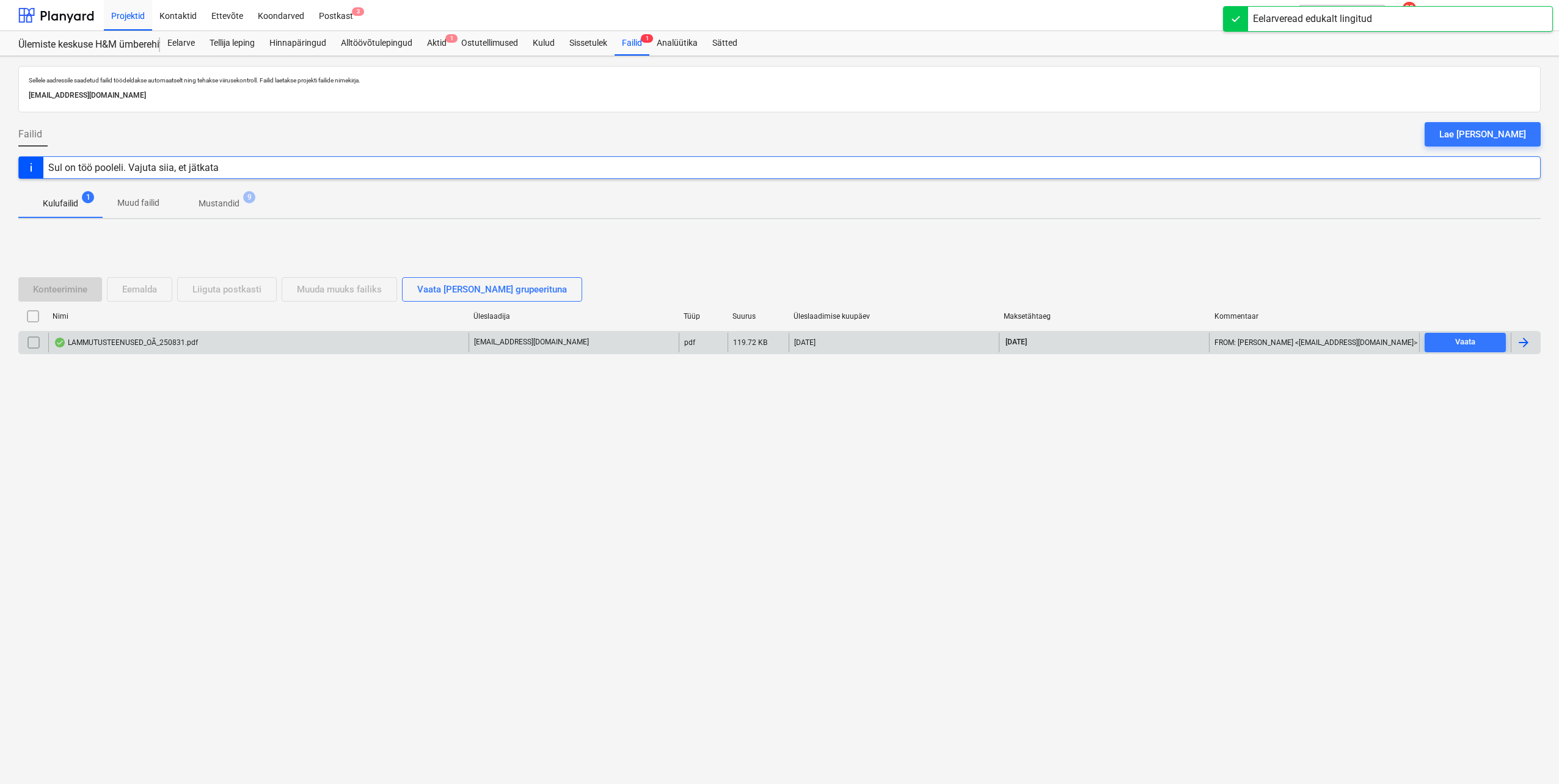
click at [1529, 344] on div at bounding box center [1524, 343] width 15 height 15
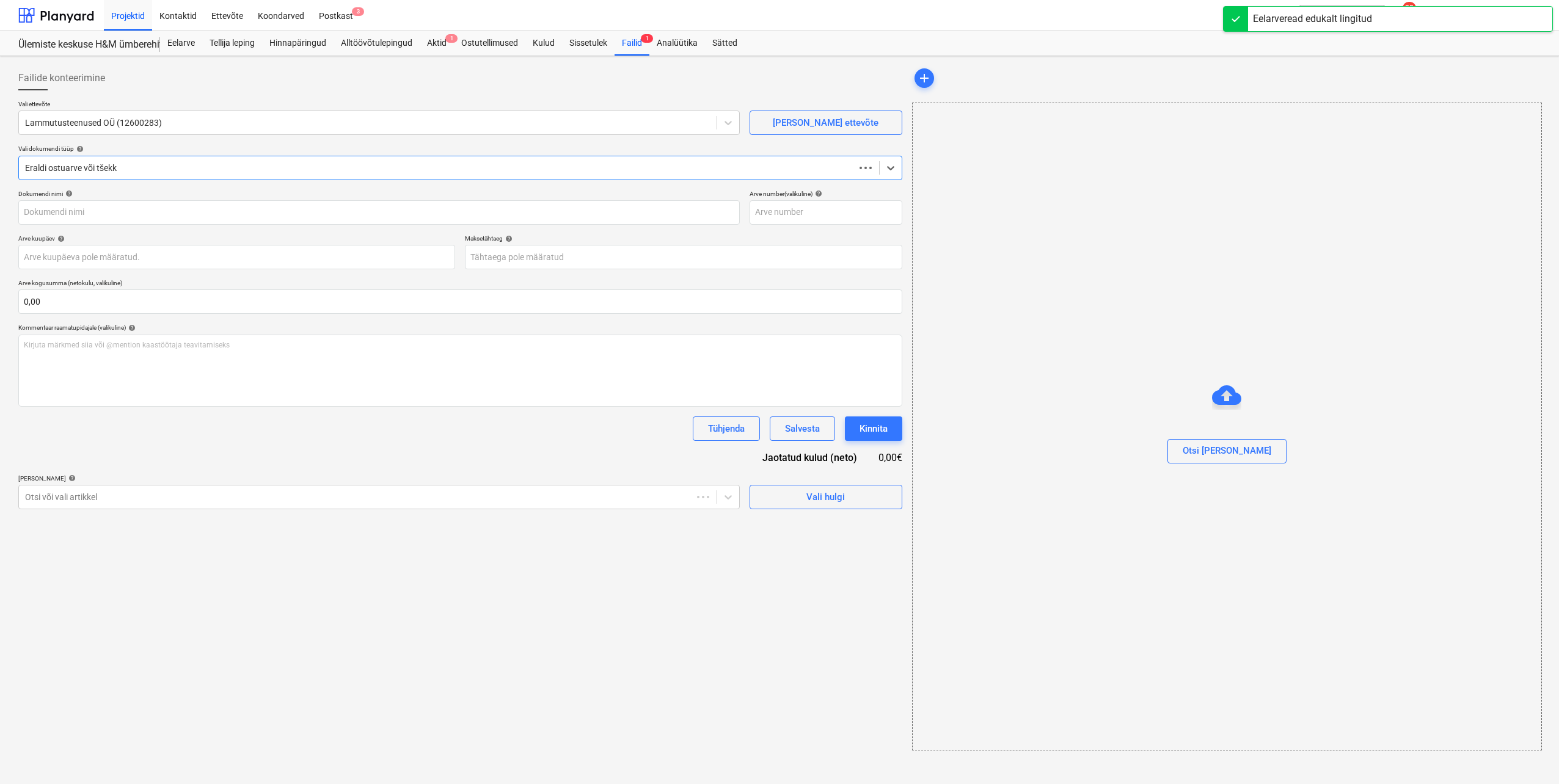
type input "250831"
type input "[DATE]"
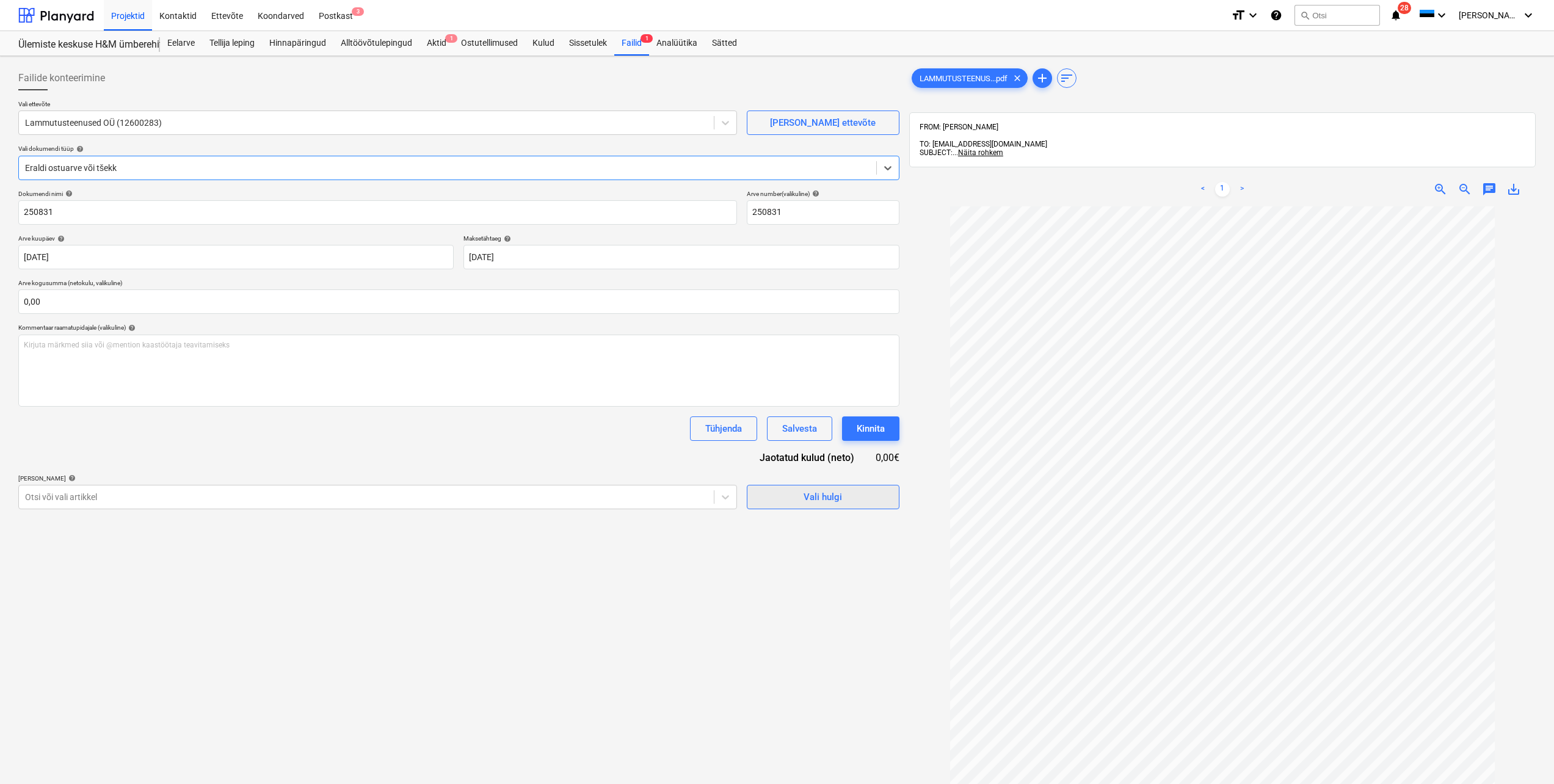
click at [781, 503] on span "Vali hulgi" at bounding box center [823, 497] width 122 height 16
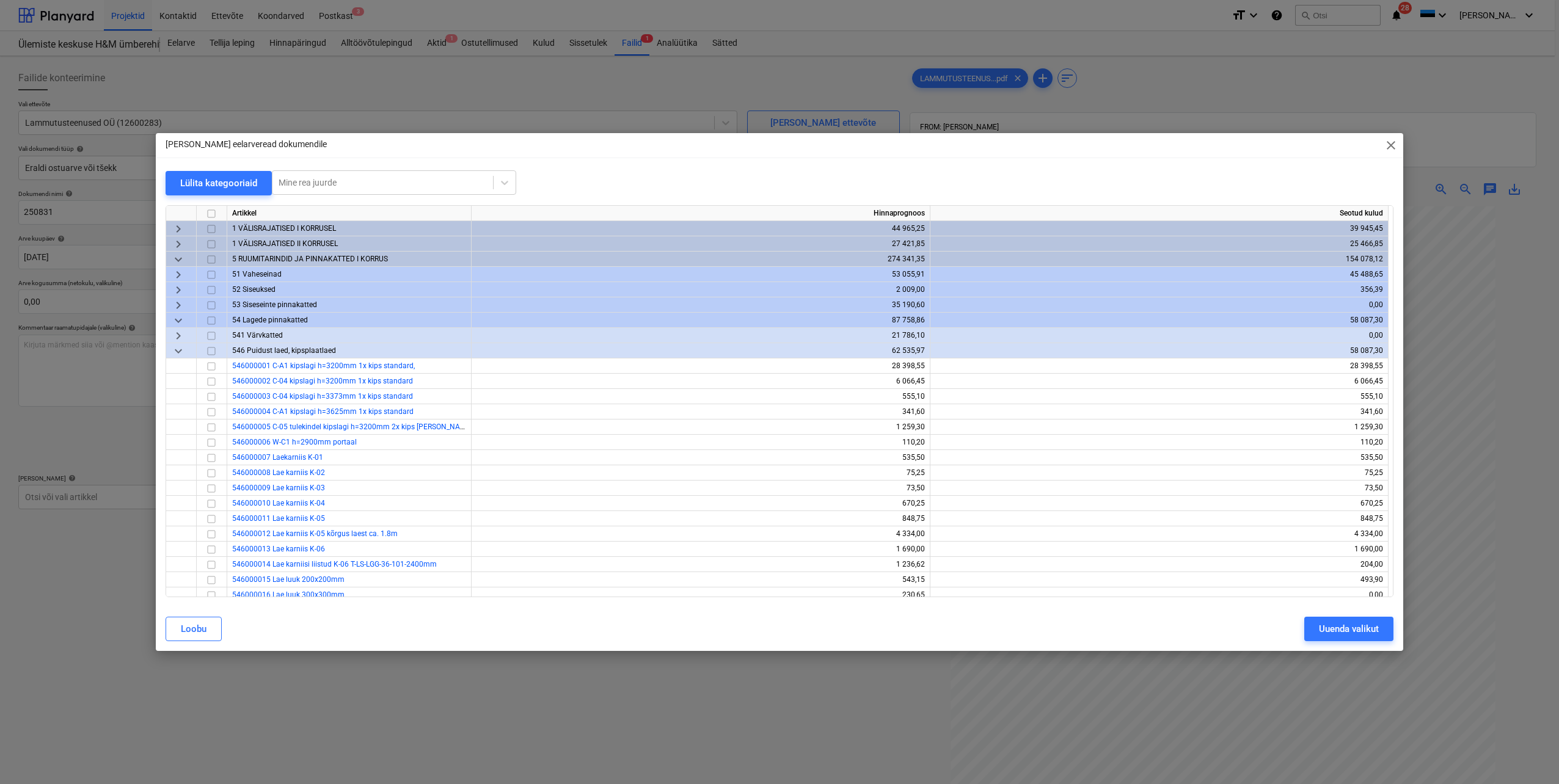
click at [180, 325] on span "keyboard_arrow_down" at bounding box center [178, 321] width 15 height 15
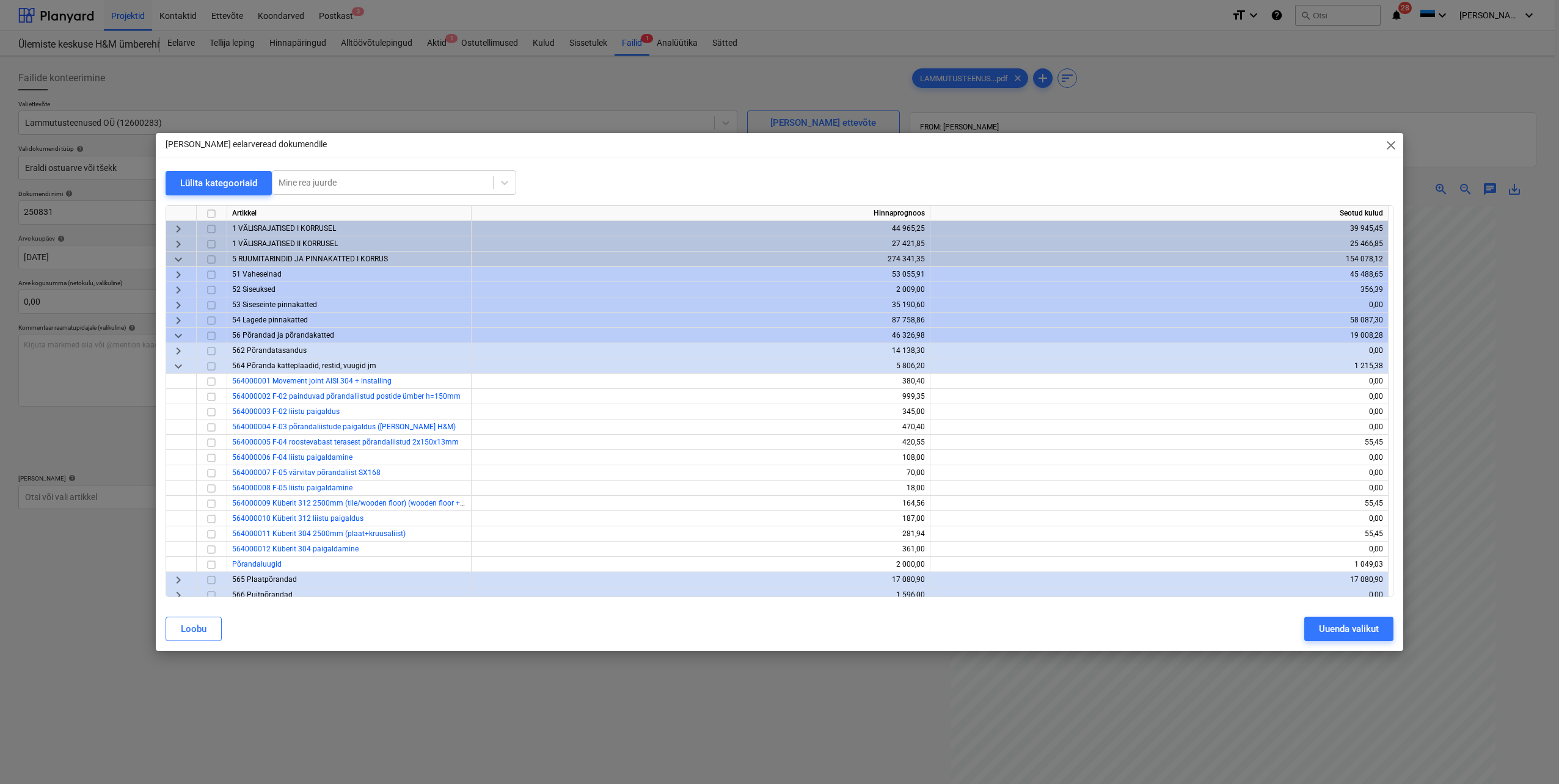
click at [180, 261] on span "keyboard_arrow_down" at bounding box center [178, 259] width 15 height 15
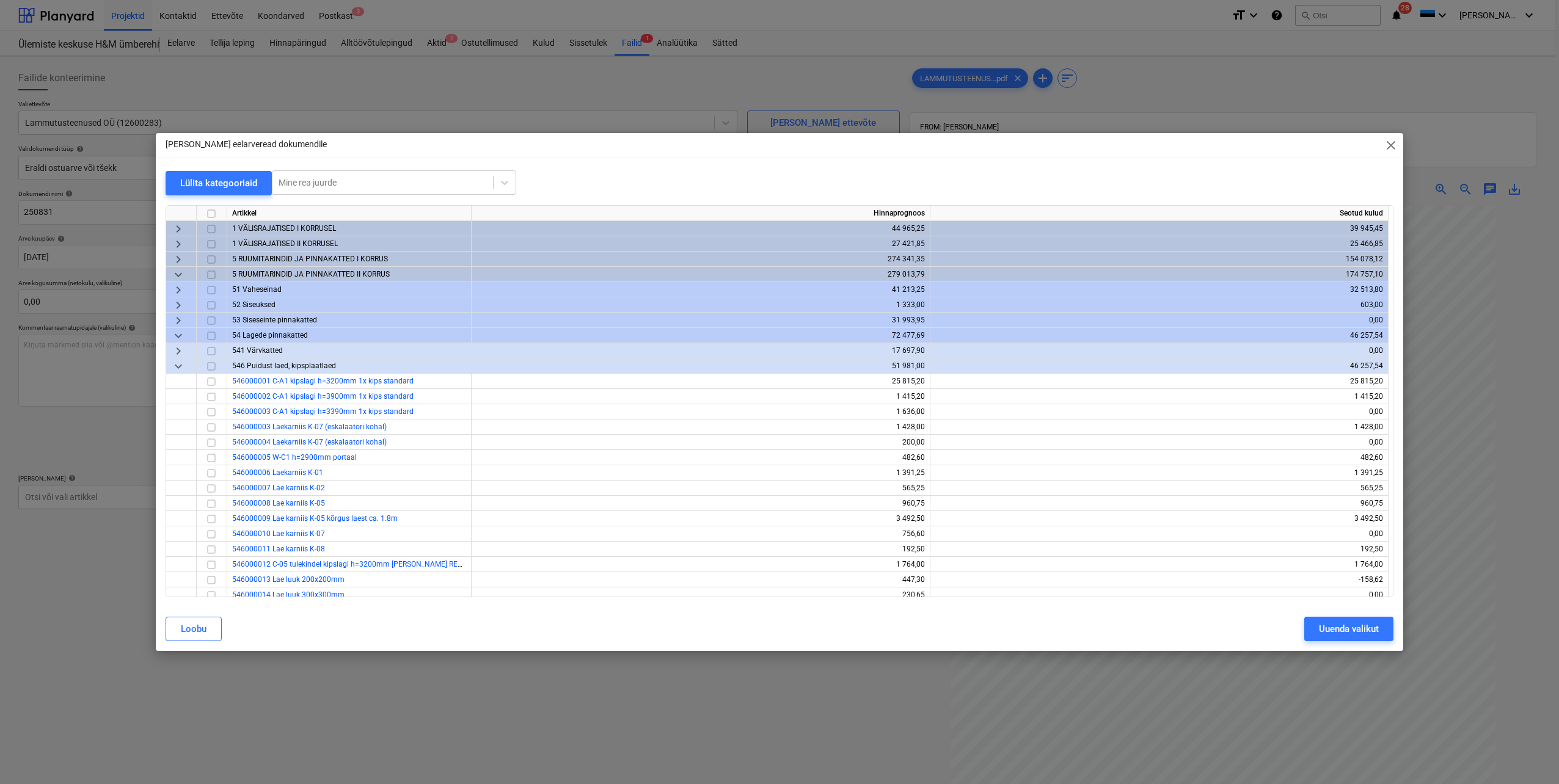
click at [180, 275] on span "keyboard_arrow_down" at bounding box center [178, 275] width 15 height 15
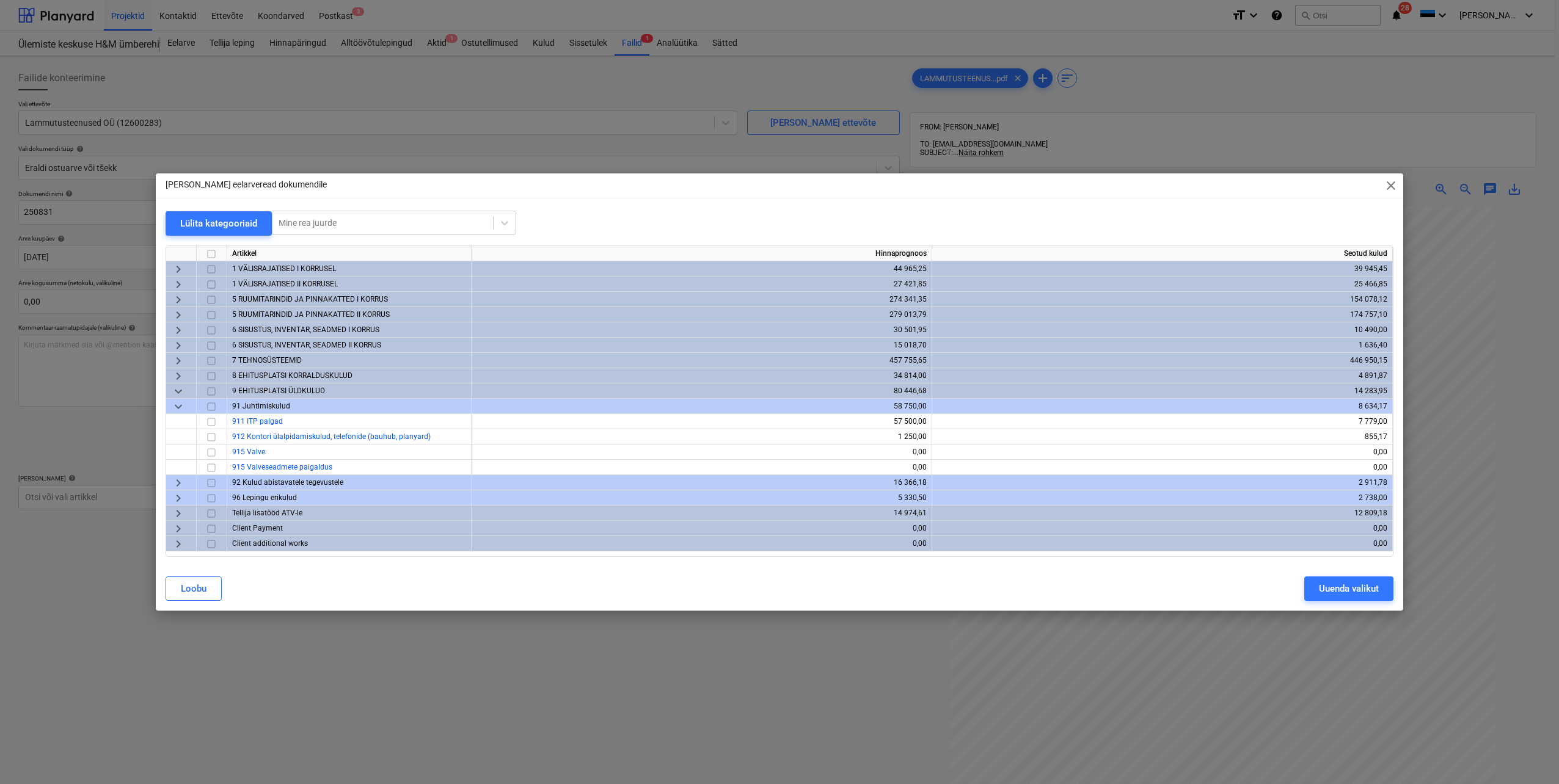
click at [177, 387] on span "keyboard_arrow_down" at bounding box center [178, 391] width 15 height 15
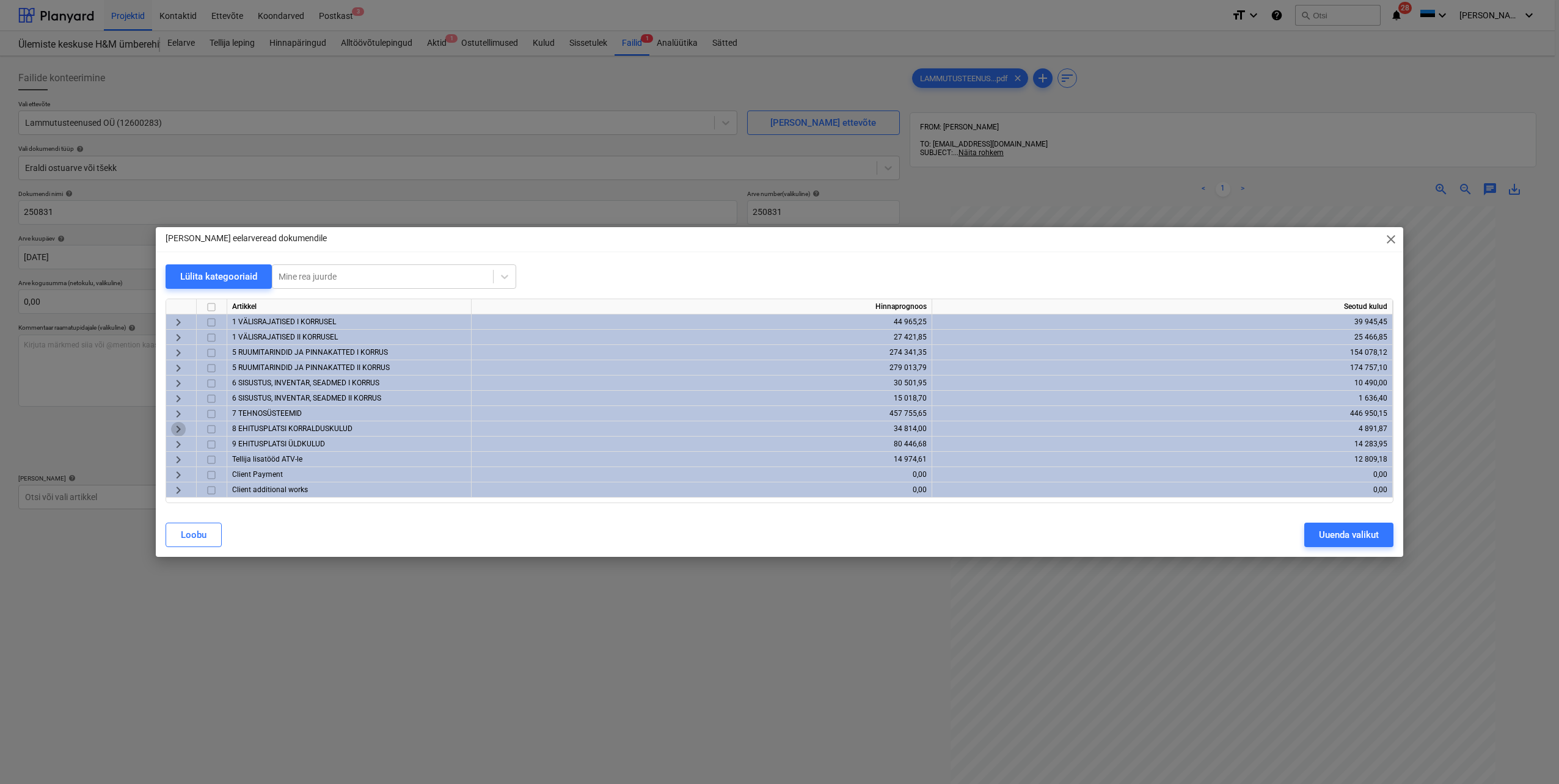
click at [177, 432] on span "keyboard_arrow_right" at bounding box center [178, 429] width 15 height 15
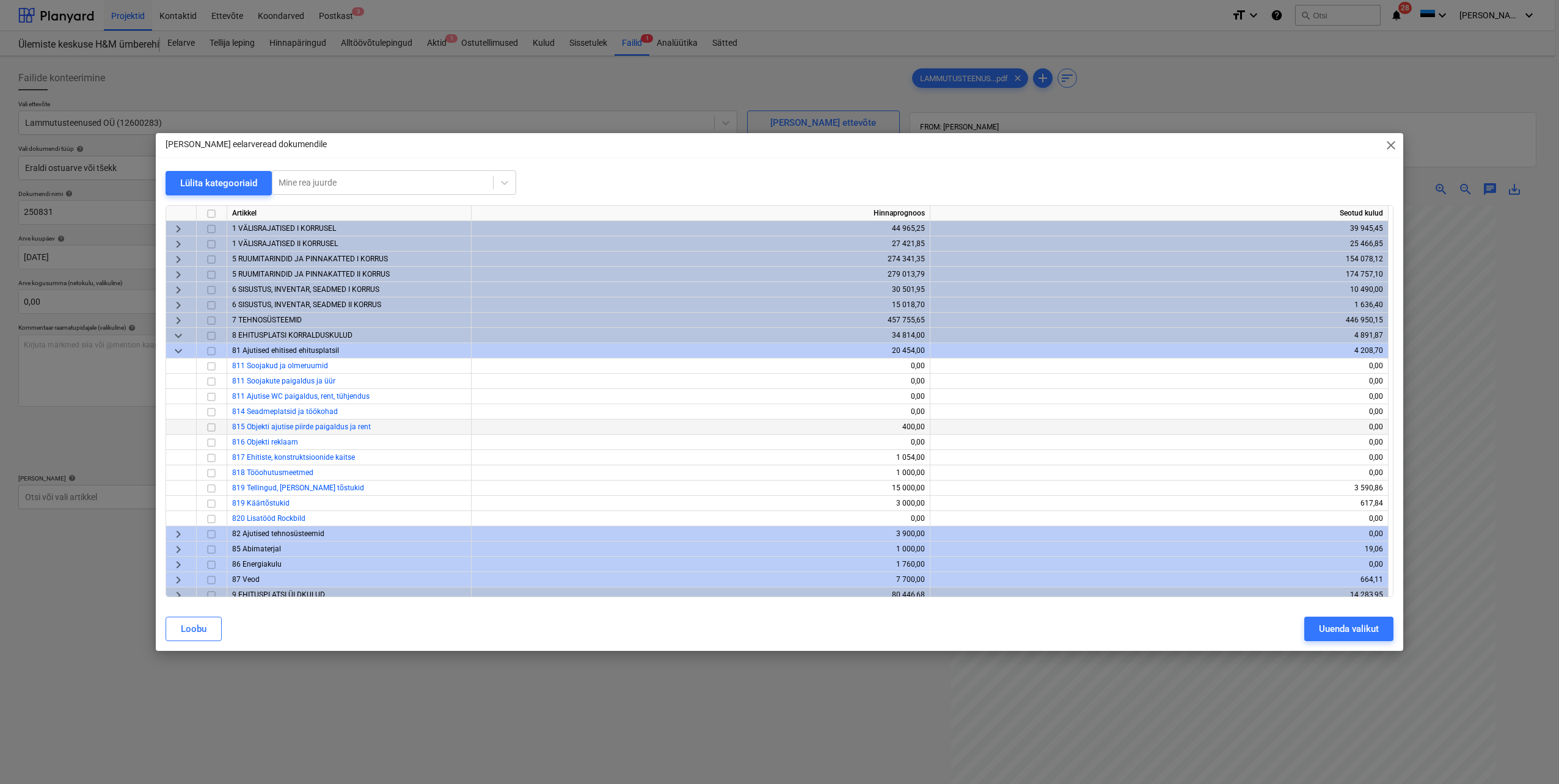
scroll to position [52, 0]
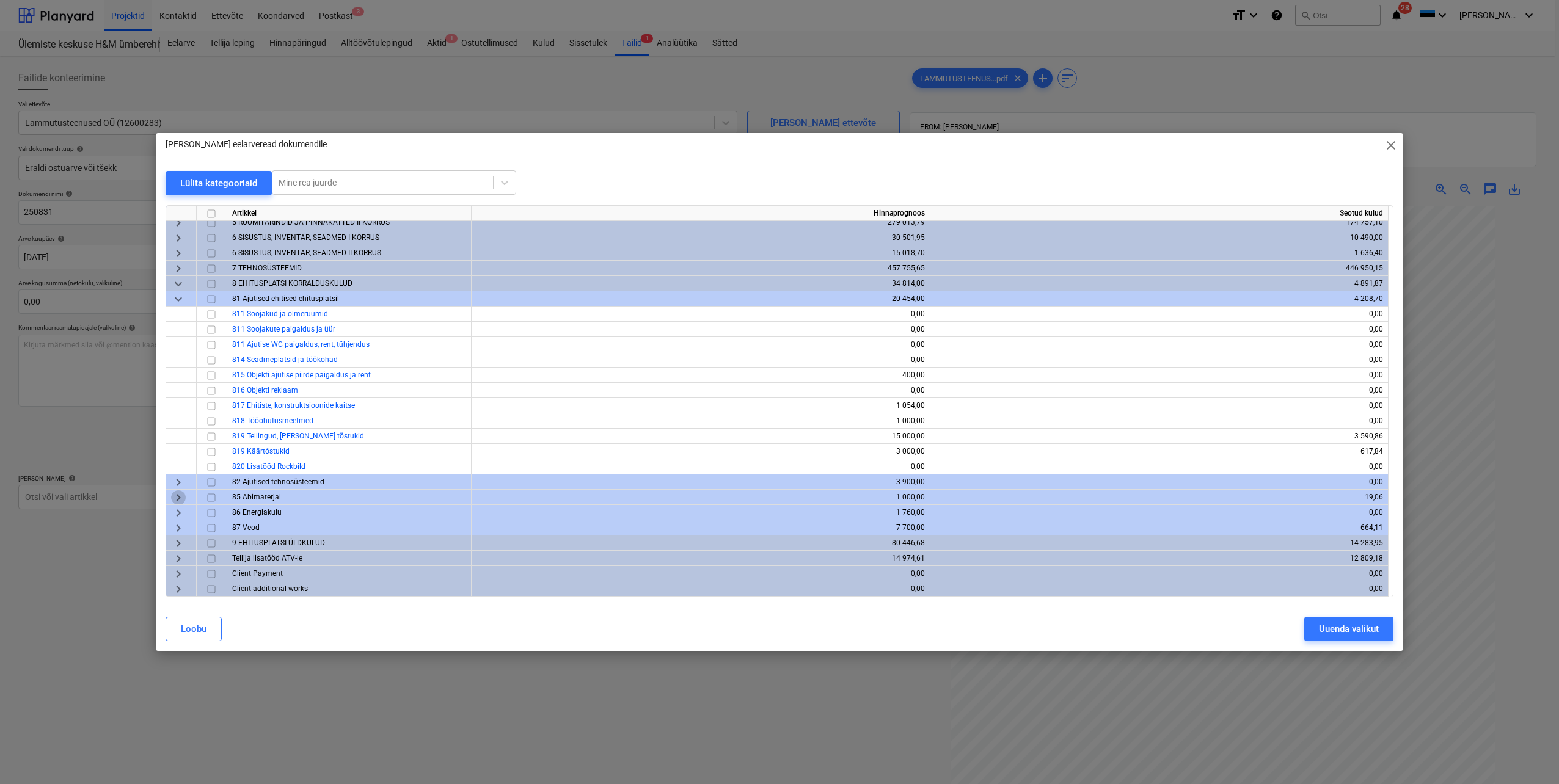
click at [175, 500] on span "keyboard_arrow_right" at bounding box center [178, 497] width 15 height 15
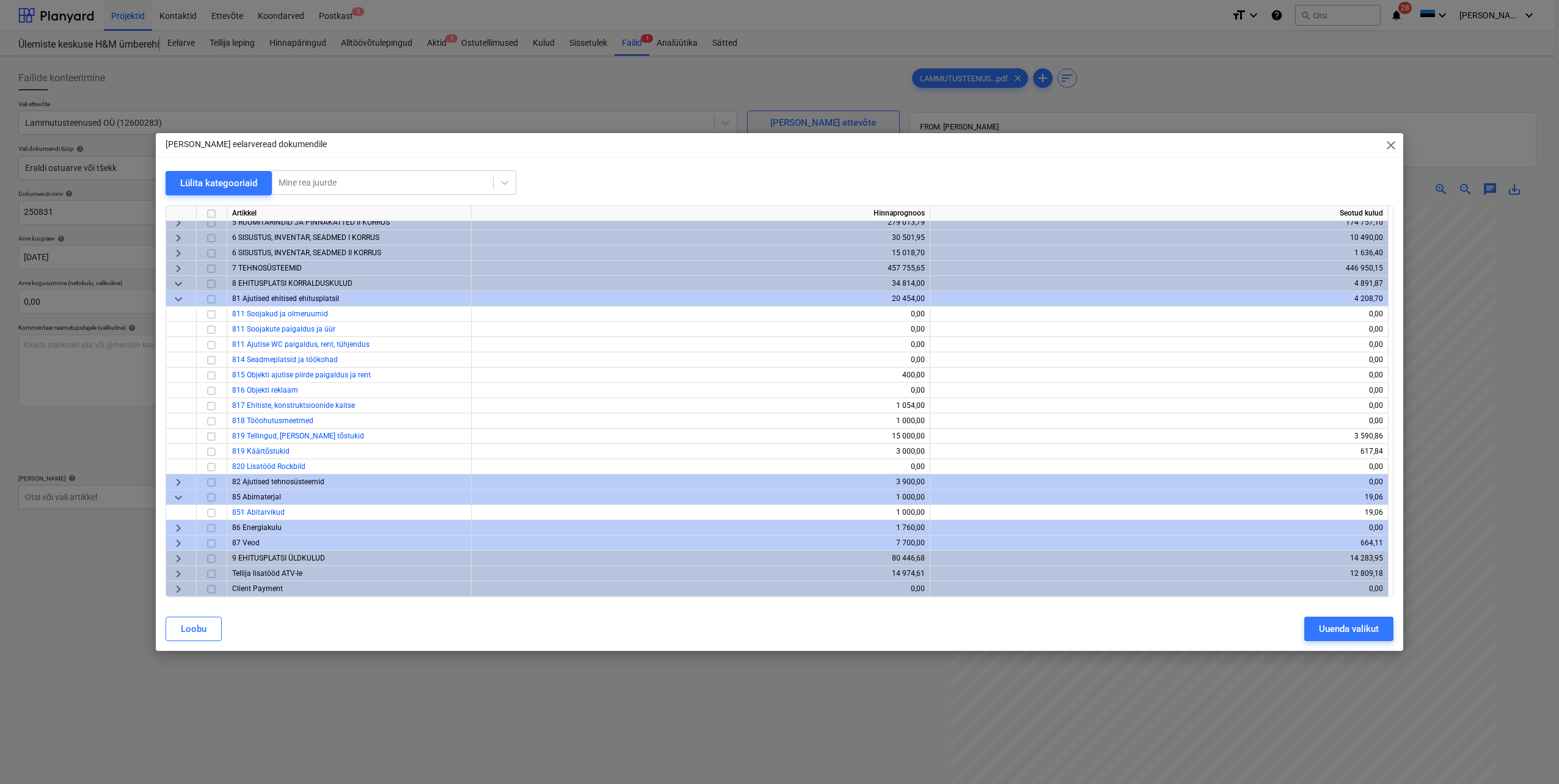
click at [178, 528] on span "keyboard_arrow_right" at bounding box center [178, 528] width 15 height 15
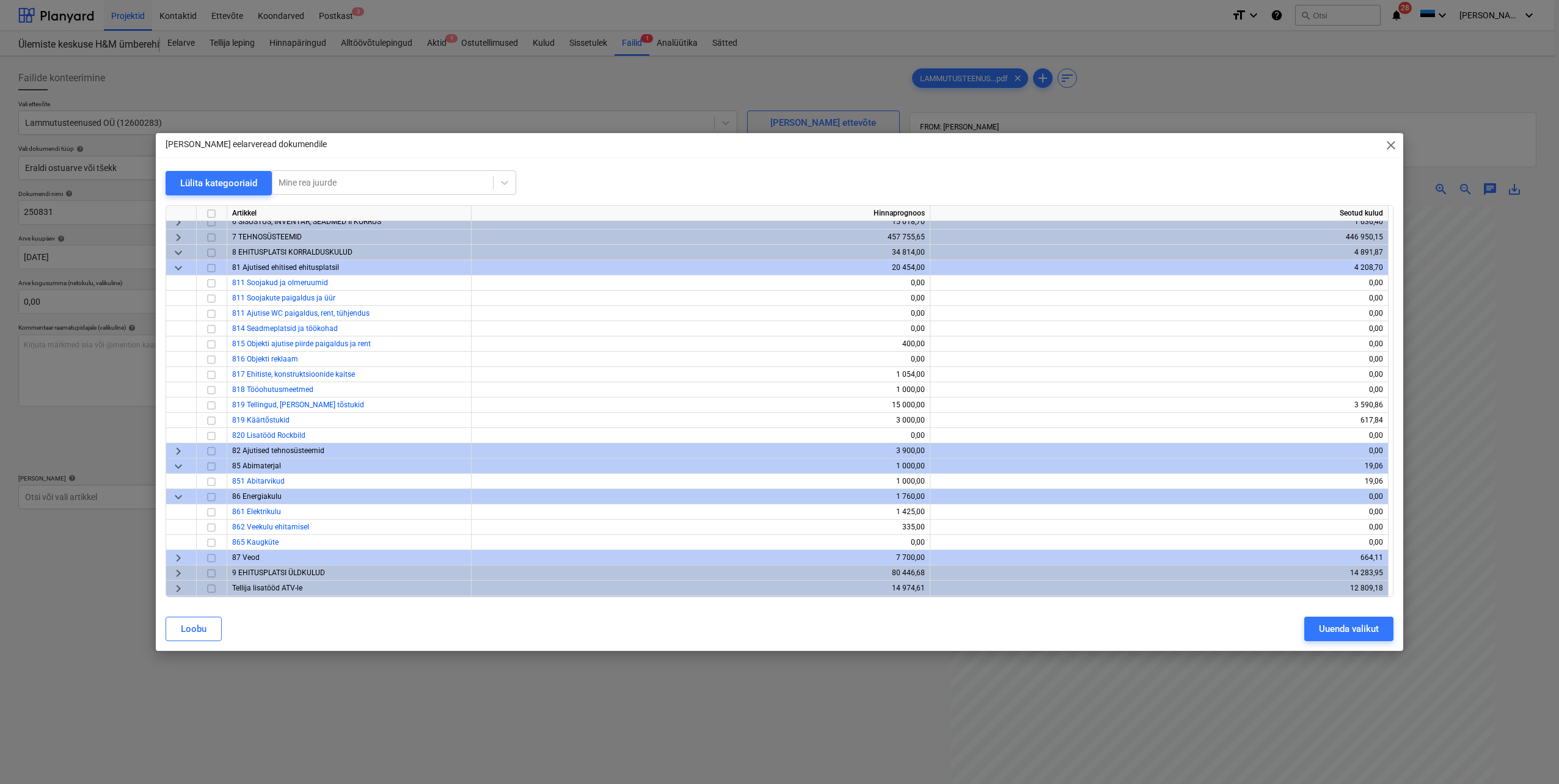
scroll to position [113, 0]
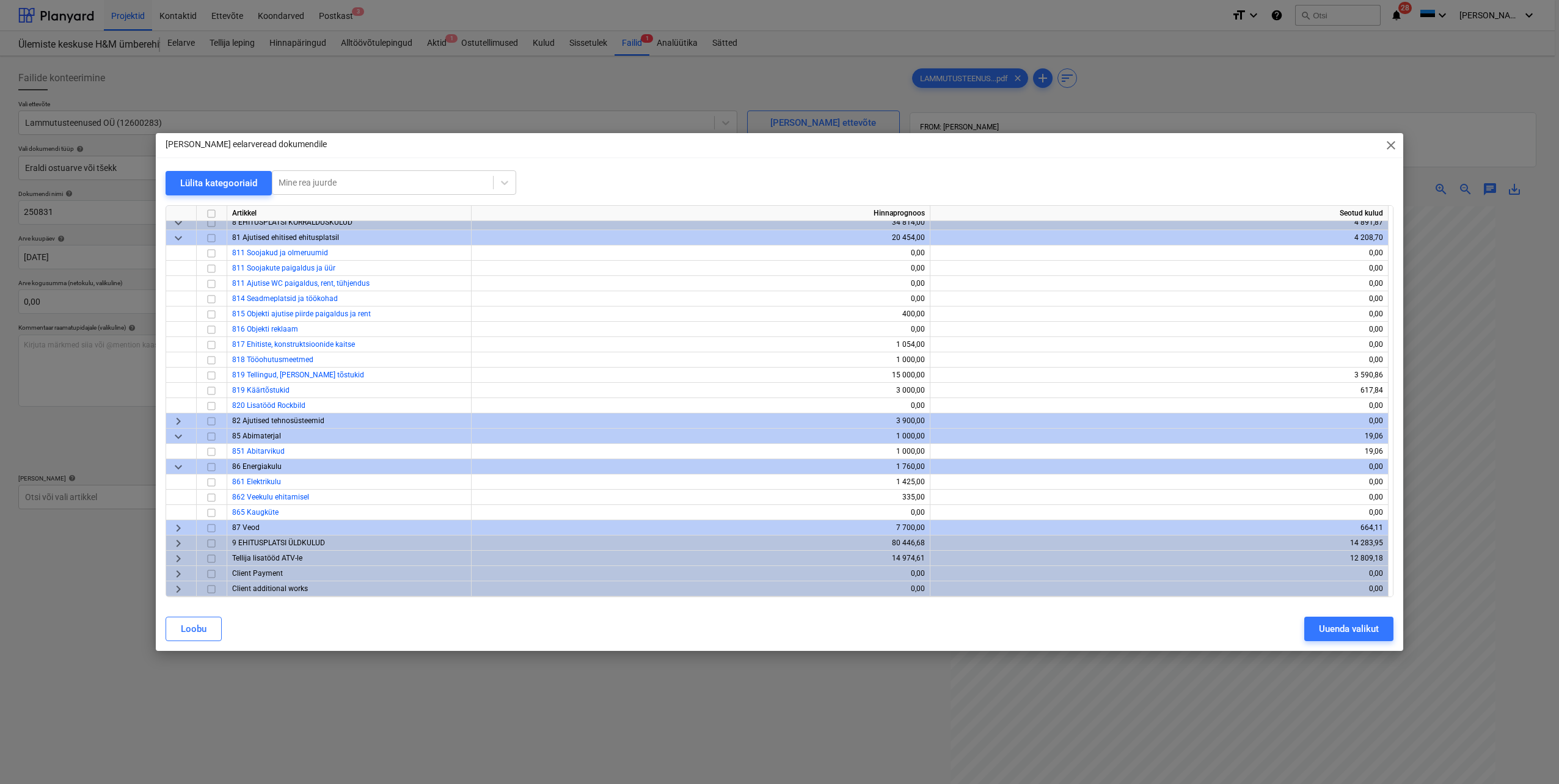
click at [178, 528] on span "keyboard_arrow_right" at bounding box center [178, 528] width 15 height 15
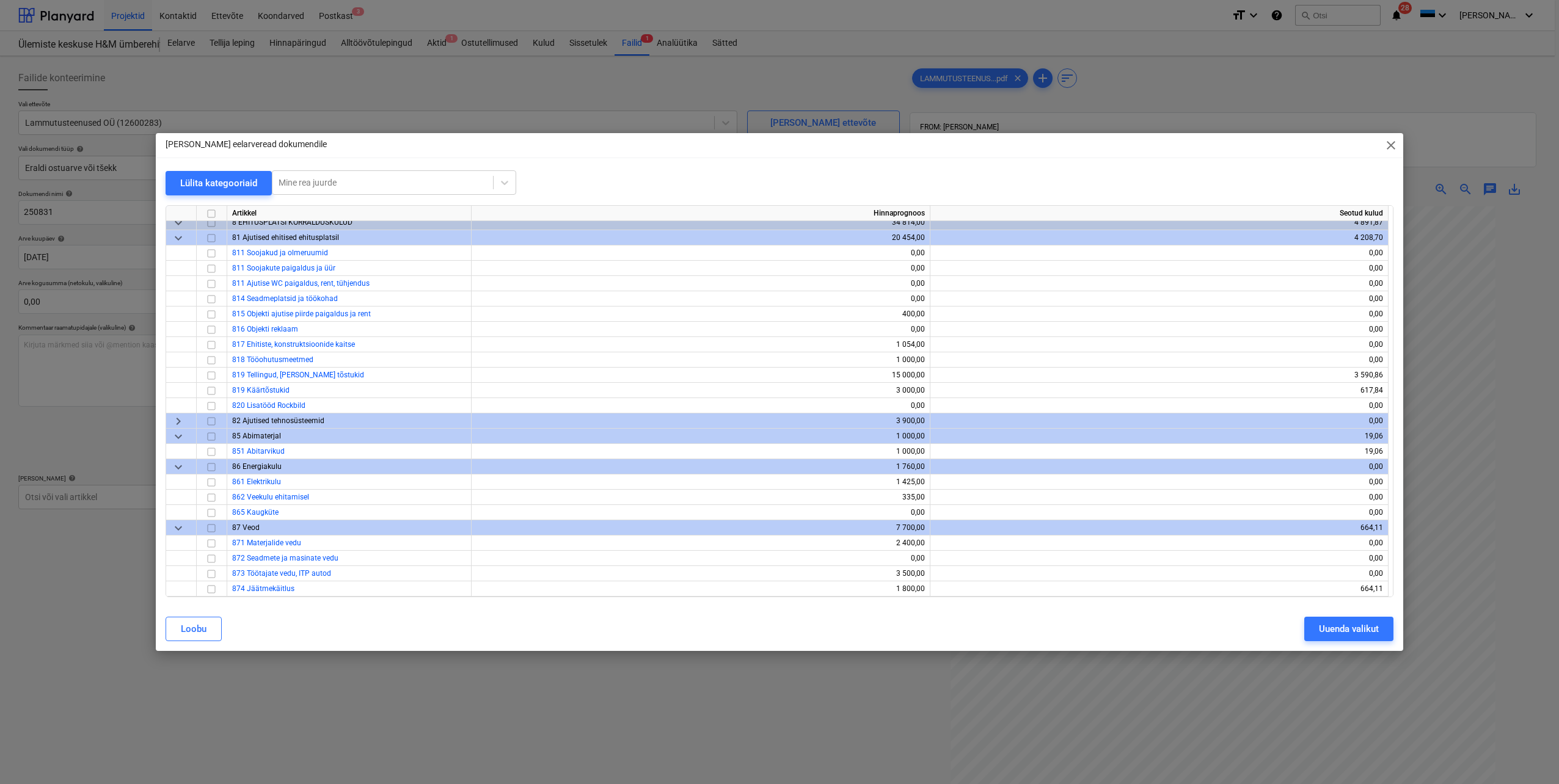
click at [176, 417] on span "keyboard_arrow_right" at bounding box center [178, 421] width 15 height 15
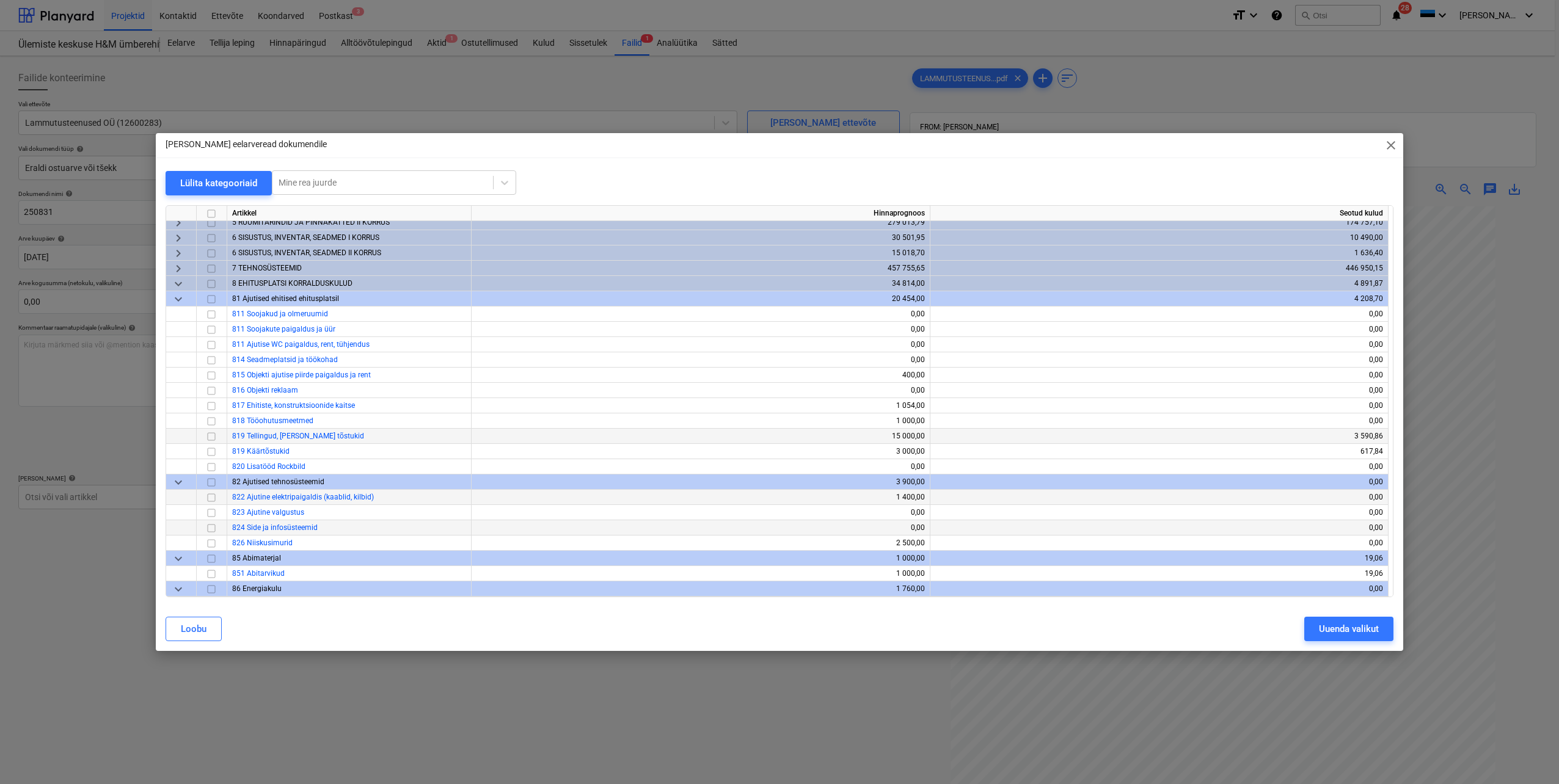
scroll to position [0, 0]
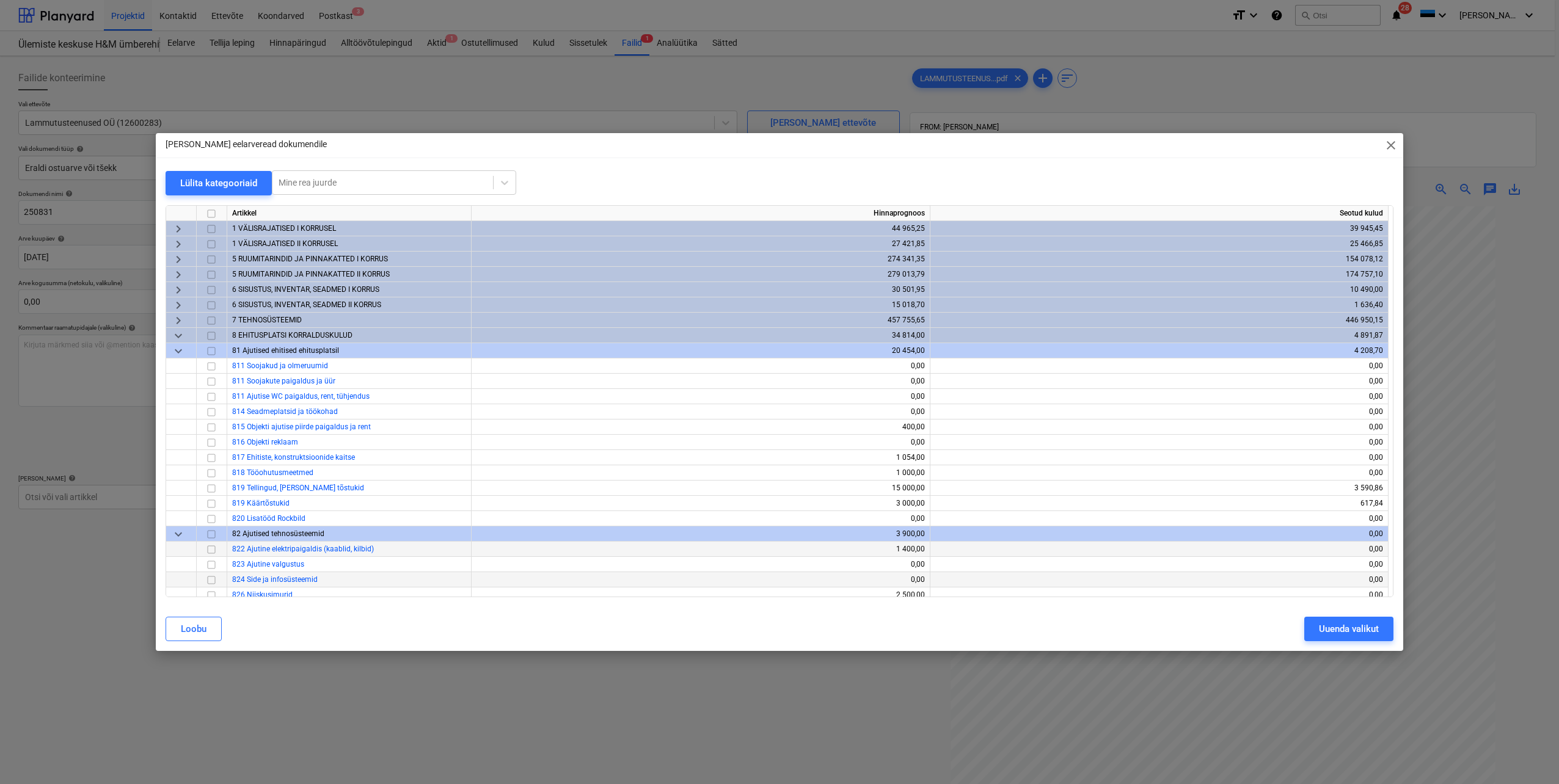
click at [178, 352] on span "keyboard_arrow_down" at bounding box center [178, 351] width 15 height 15
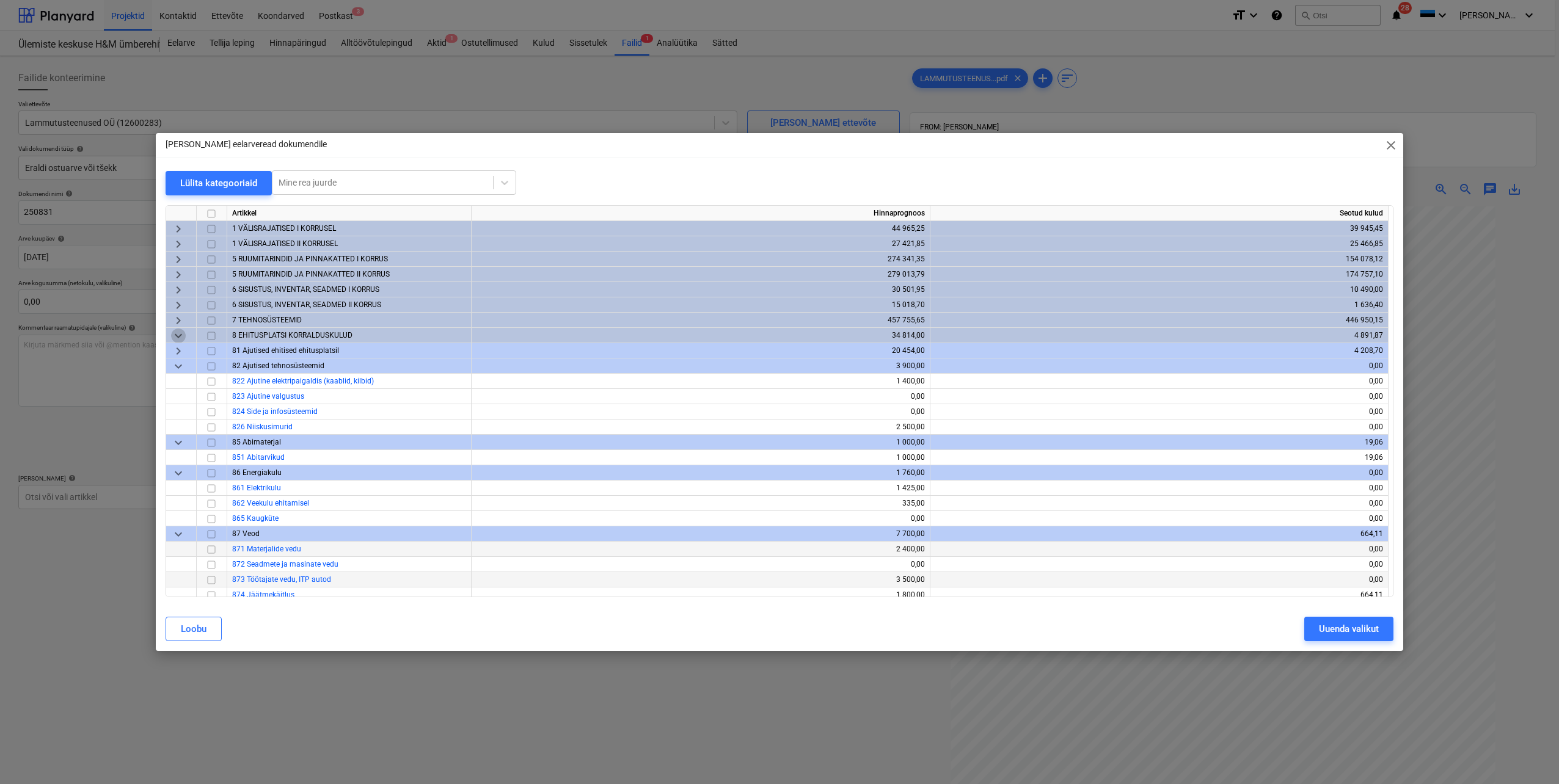
click at [175, 335] on span "keyboard_arrow_down" at bounding box center [178, 335] width 15 height 15
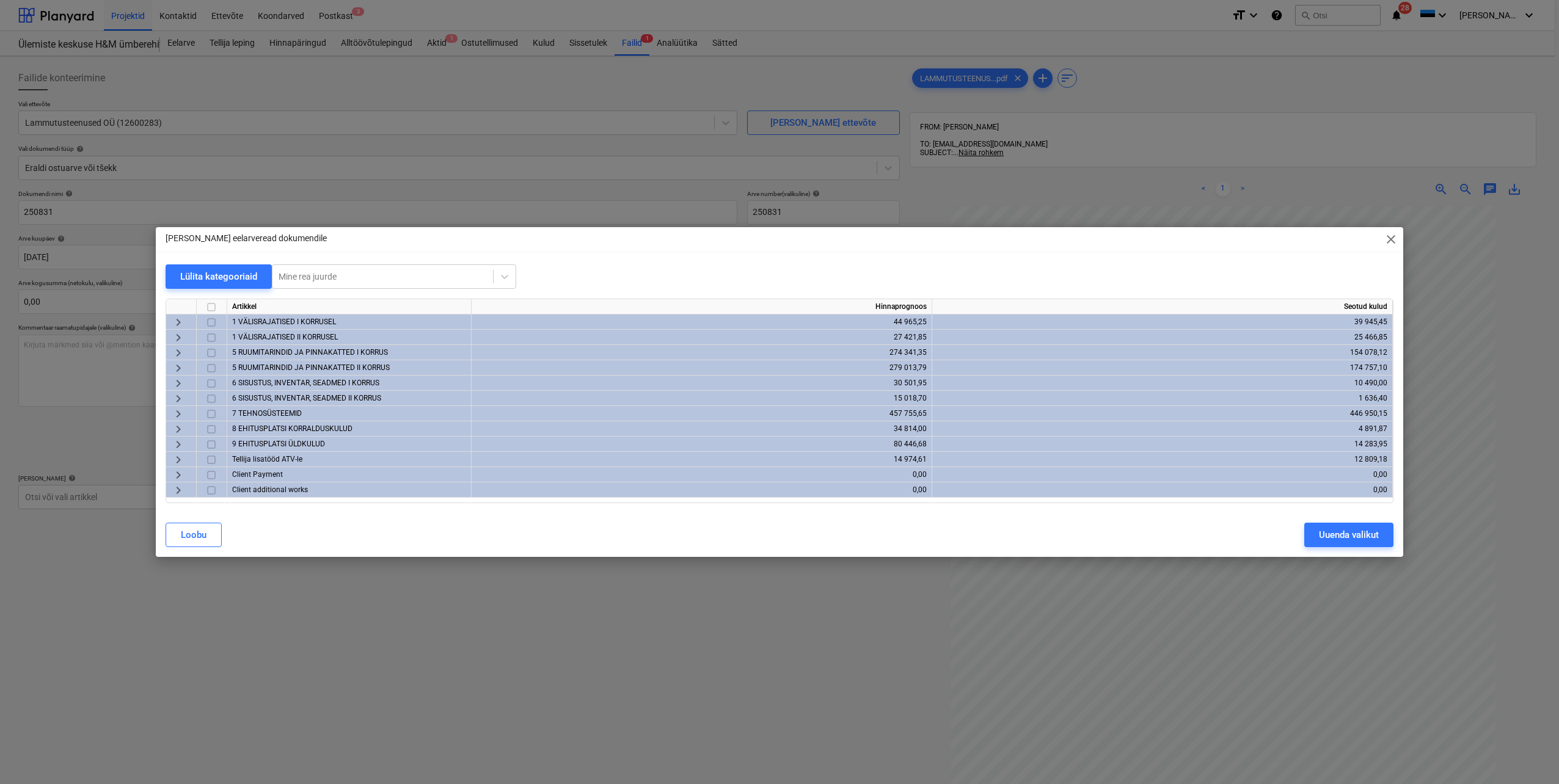
click at [176, 445] on span "keyboard_arrow_right" at bounding box center [178, 444] width 15 height 15
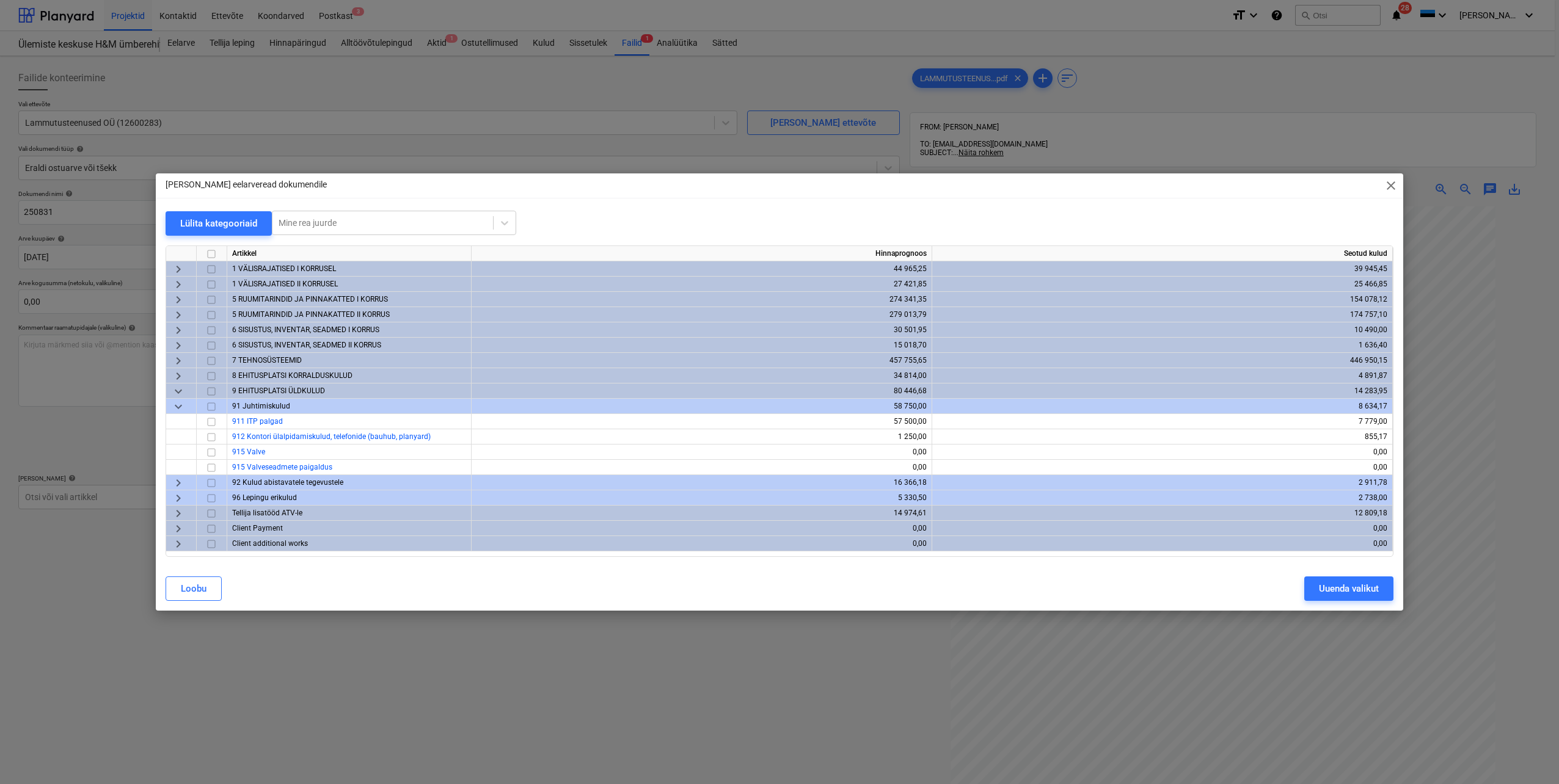
click at [177, 482] on span "keyboard_arrow_right" at bounding box center [178, 483] width 15 height 15
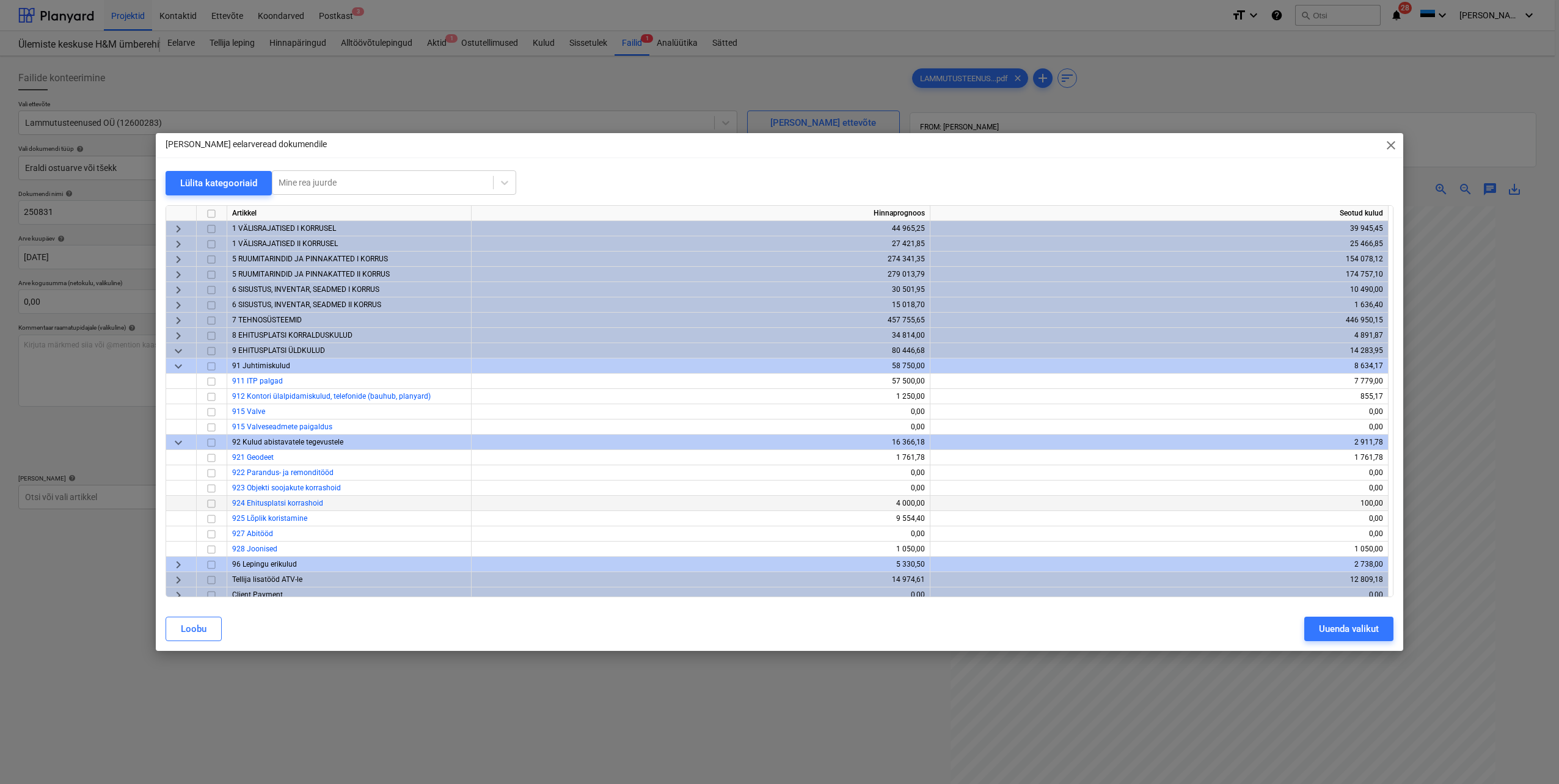
click at [210, 505] on input "checkbox" at bounding box center [211, 504] width 15 height 15
click at [1341, 632] on div "Uuenda valikut" at bounding box center [1349, 629] width 60 height 16
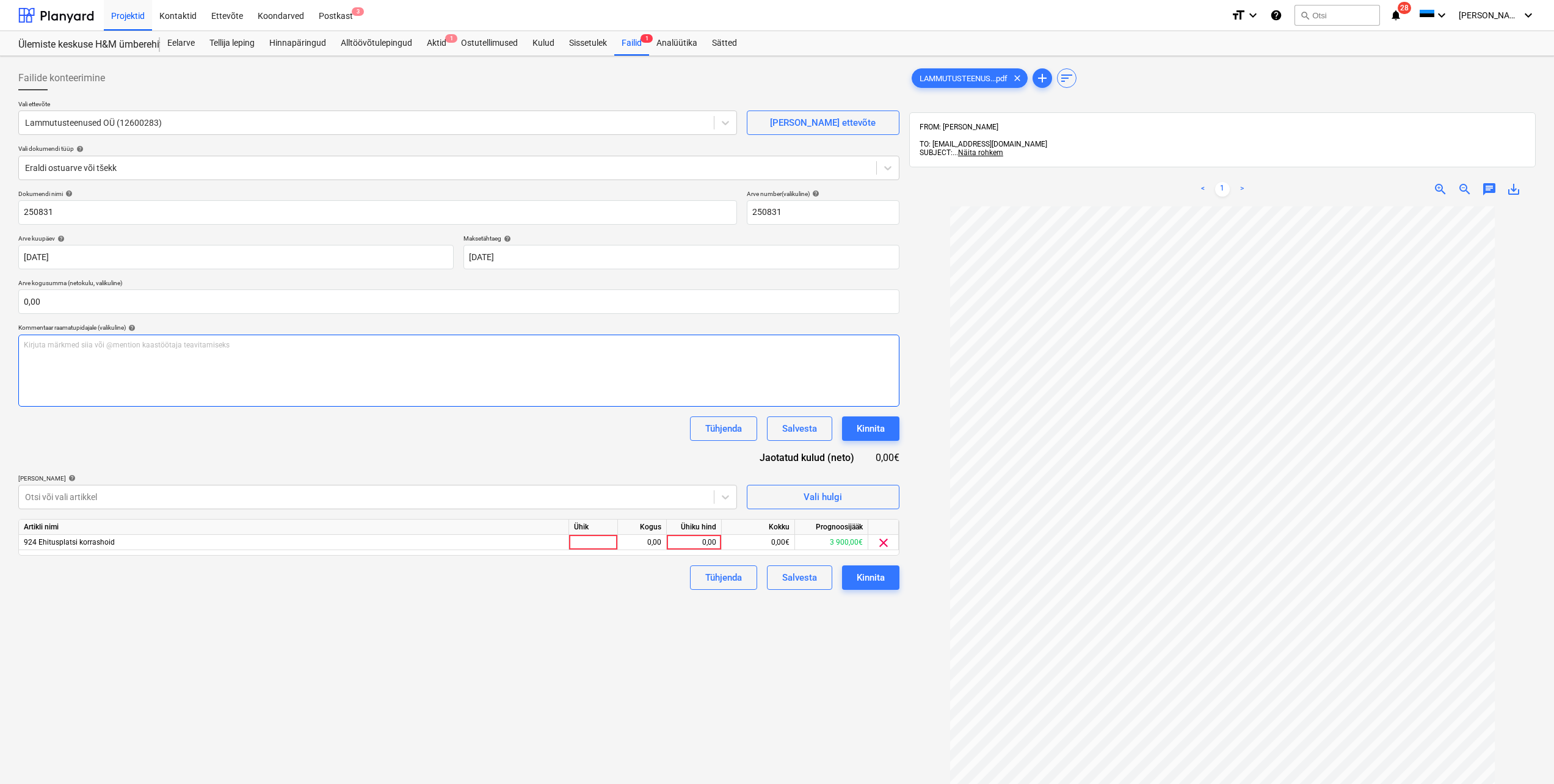
click at [245, 350] on div "Kirjuta märkmed siia või @mention kaastöötaja teavitamiseks ﻿" at bounding box center [459, 371] width 882 height 72
click at [596, 543] on div at bounding box center [593, 542] width 49 height 16
type input "tk"
click at [651, 545] on div "0,00" at bounding box center [642, 542] width 38 height 16
type input "1"
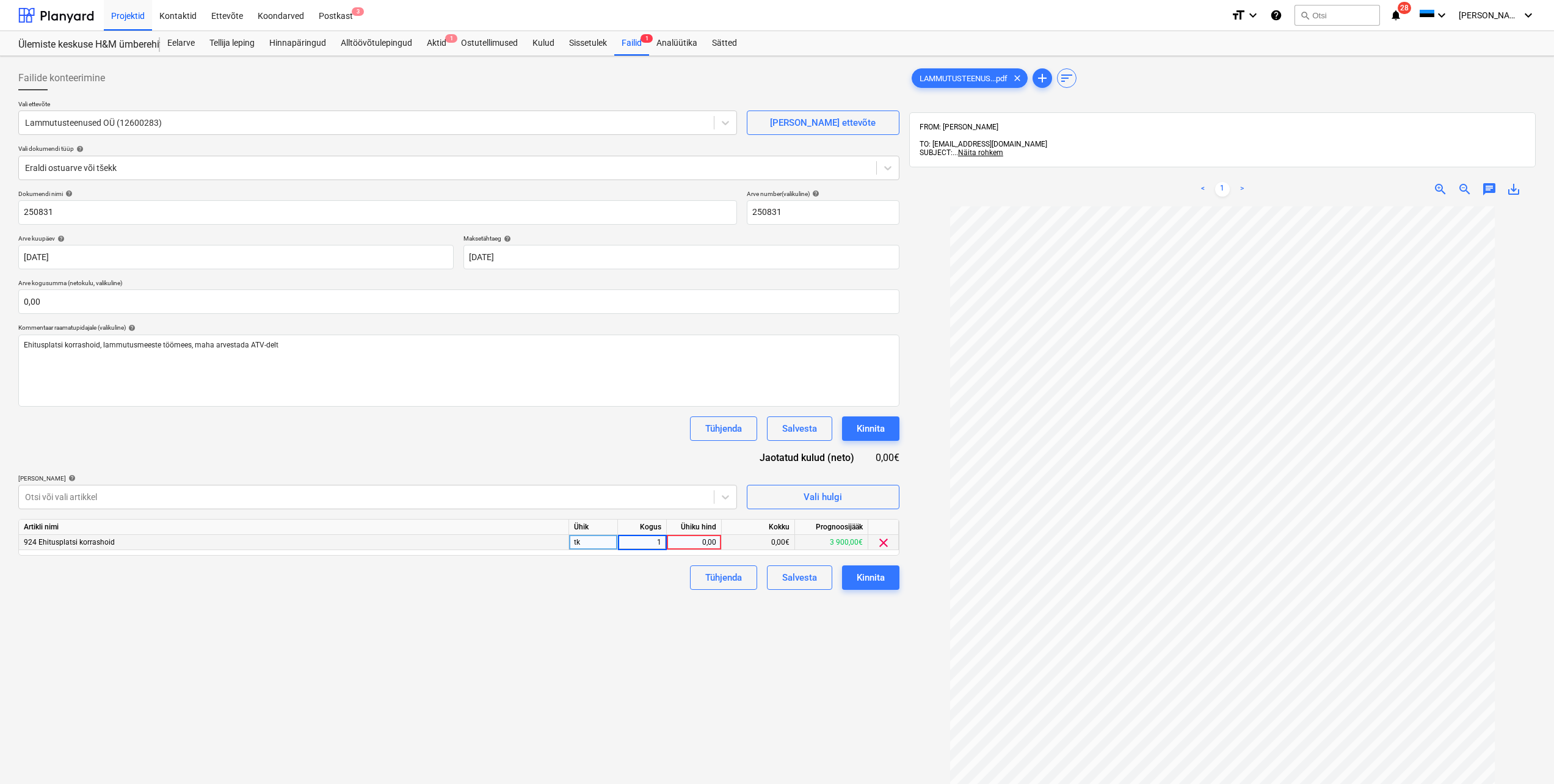
click at [696, 544] on div "0,00" at bounding box center [694, 542] width 45 height 16
type input "2925"
click at [717, 629] on div "Failide konteerimine Vali ettevõte Lammutusteenused OÜ (12600283) [PERSON_NAME]…" at bounding box center [458, 511] width 891 height 900
click at [74, 297] on input "text" at bounding box center [459, 302] width 882 height 25
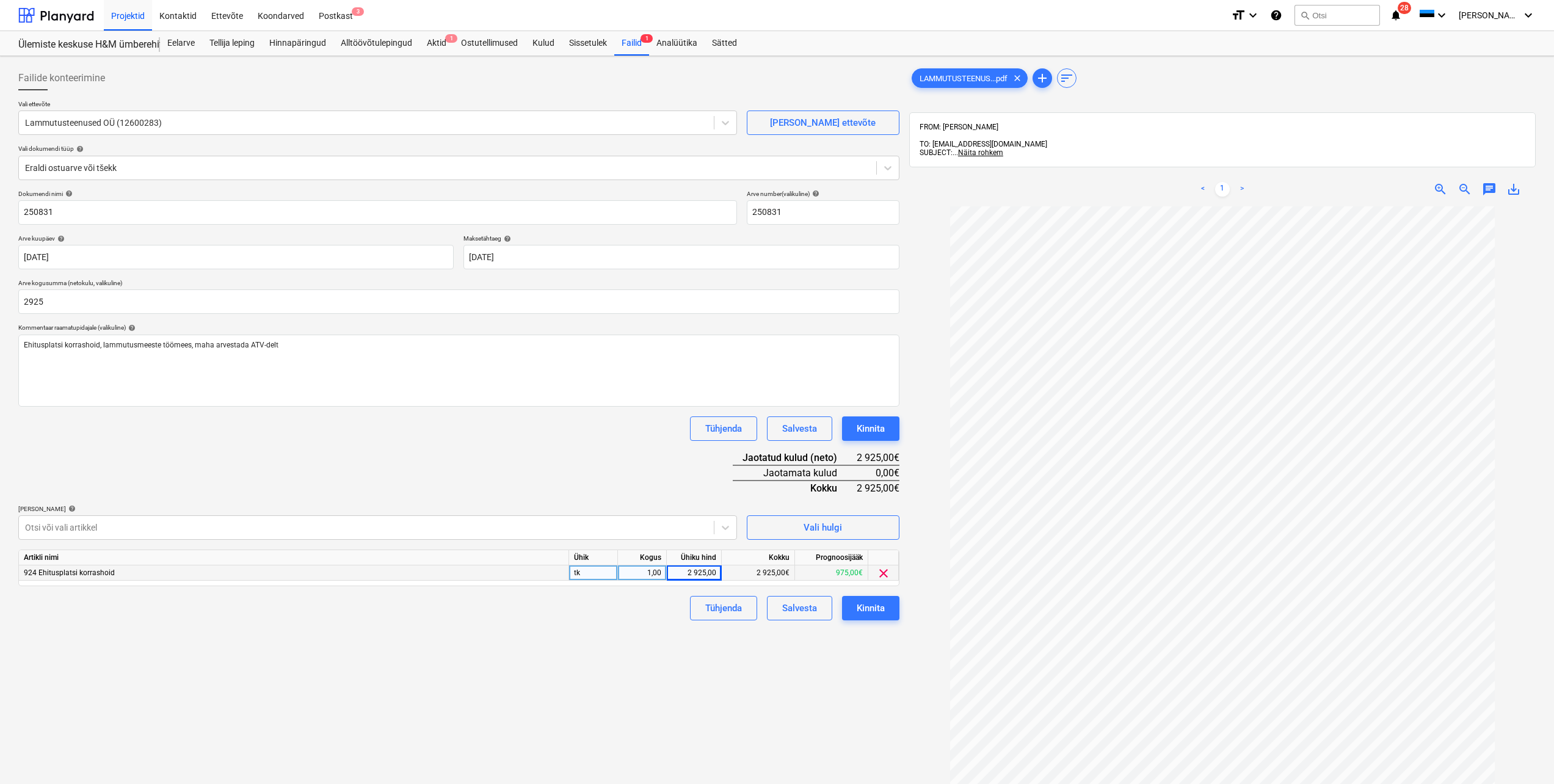
type input "2 925,00"
click at [316, 634] on div "Failide konteerimine Vali ettevõte Lammutusteenused OÜ (12600283) [PERSON_NAME]…" at bounding box center [458, 511] width 891 height 900
click at [868, 607] on div "Kinnita" at bounding box center [871, 608] width 28 height 16
